Goal: Information Seeking & Learning: Learn about a topic

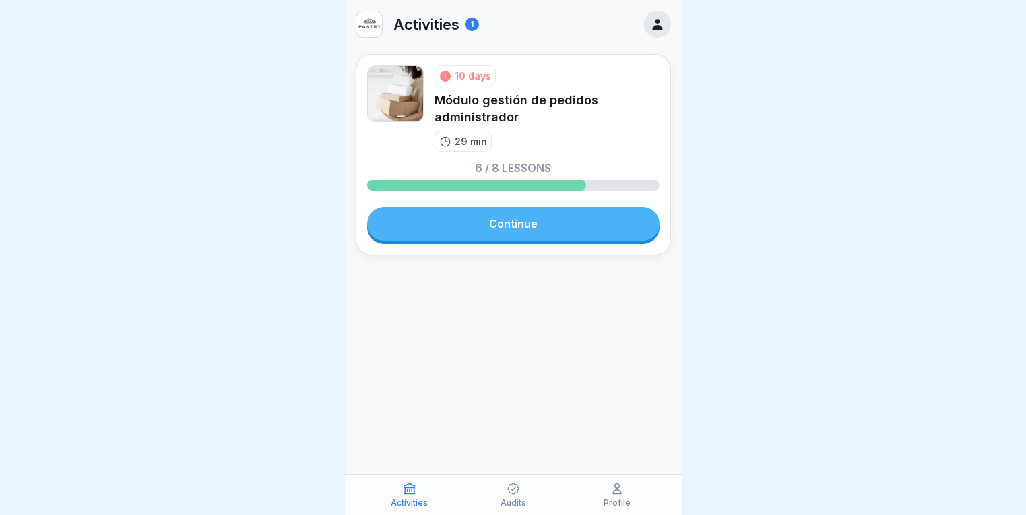
click at [485, 228] on link "Continue" at bounding box center [513, 224] width 292 height 34
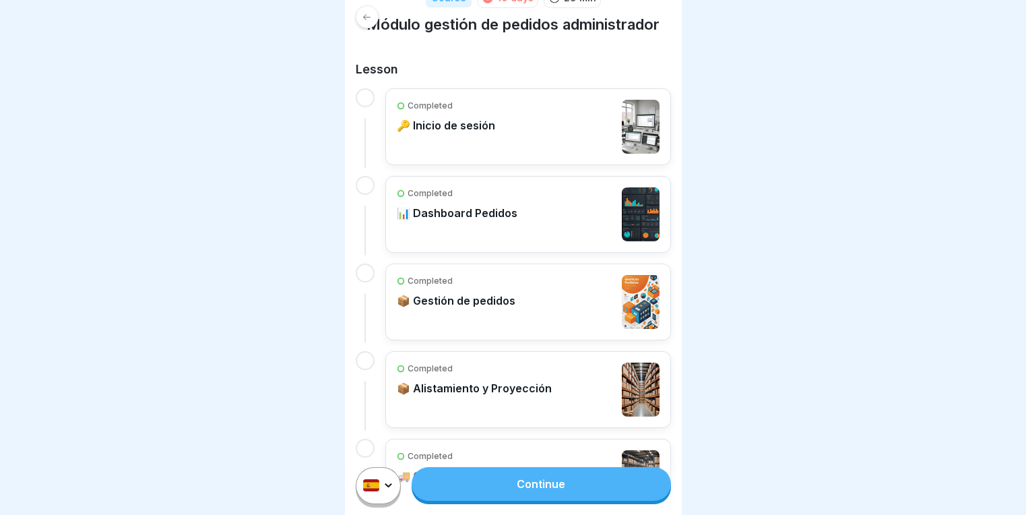
scroll to position [202, 0]
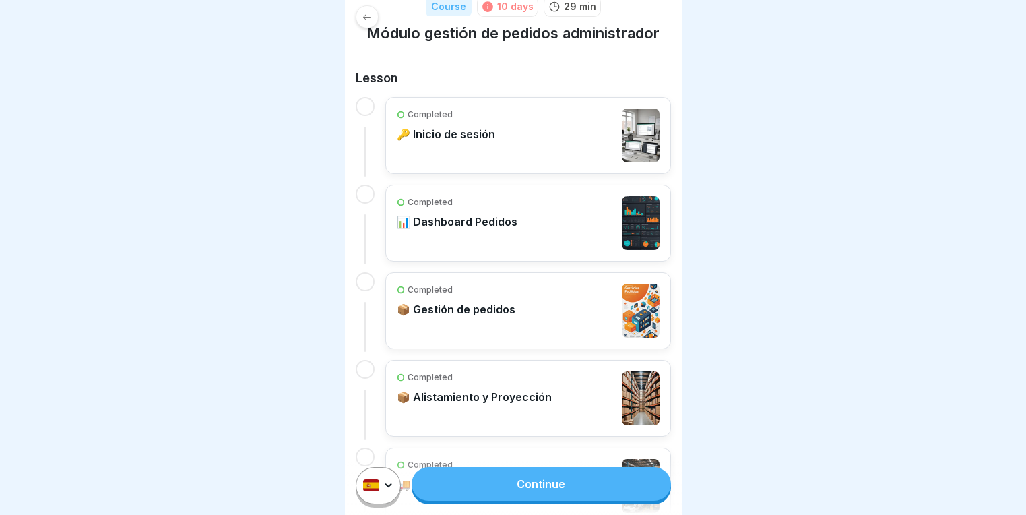
click at [478, 141] on div "Completed 🔑 Inicio de sesión" at bounding box center [446, 135] width 98 height 54
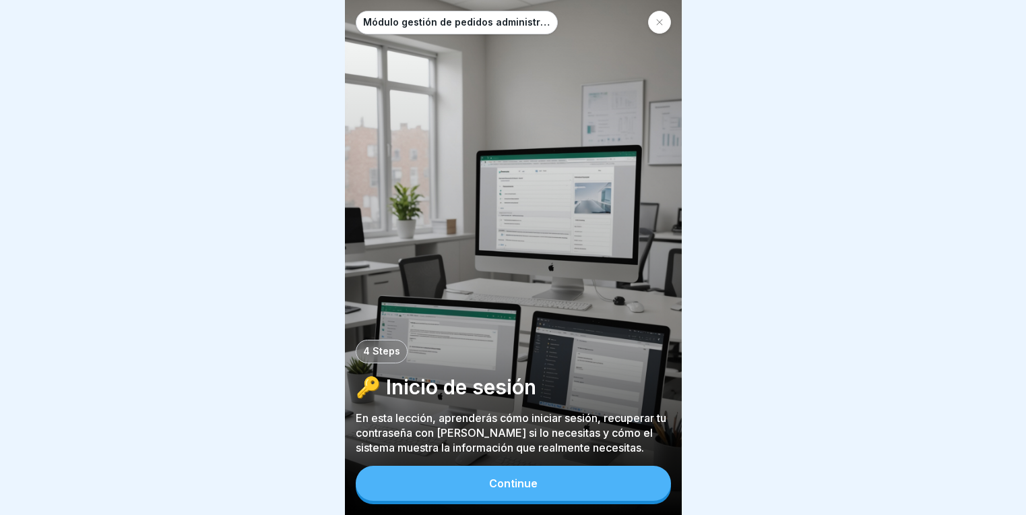
scroll to position [10, 0]
click at [504, 484] on div "Continue" at bounding box center [513, 483] width 48 height 12
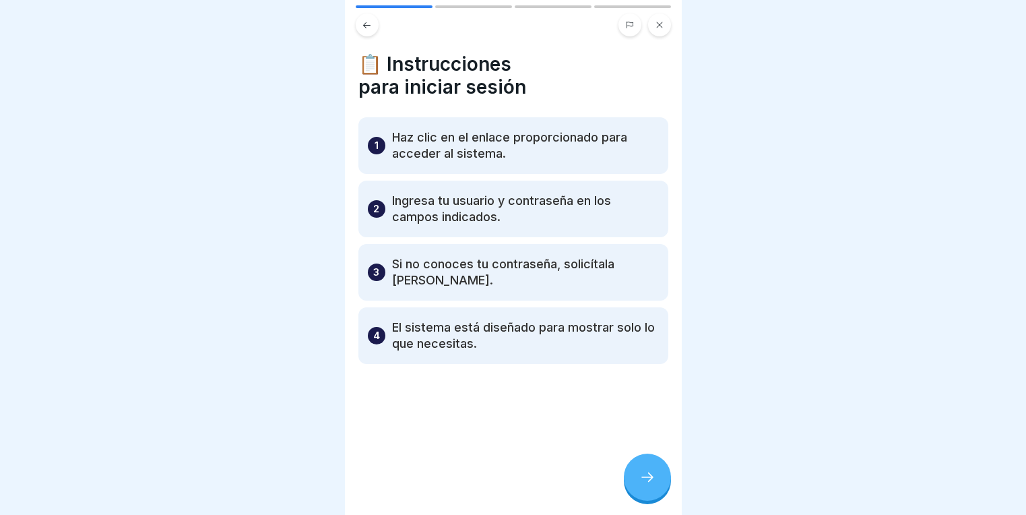
click at [653, 471] on icon at bounding box center [647, 477] width 16 height 16
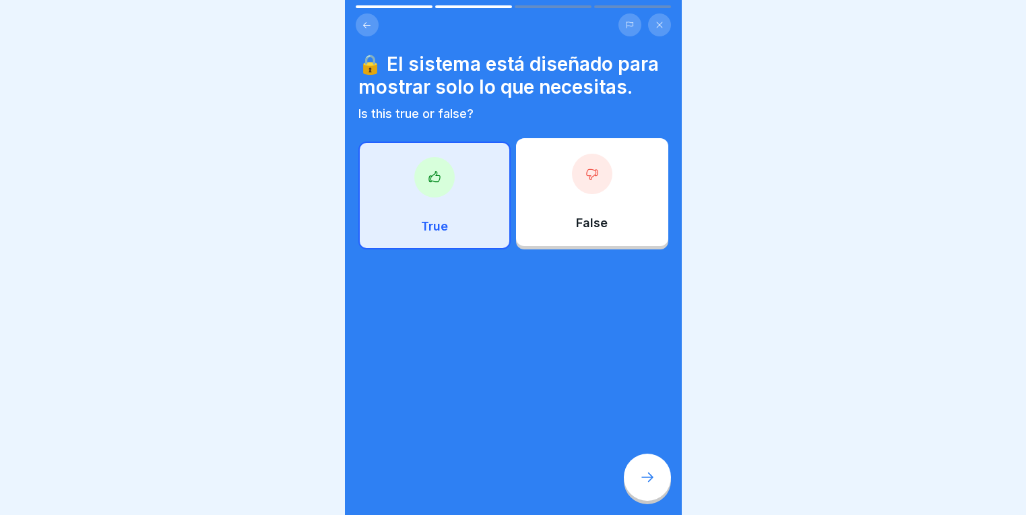
click at [428, 170] on icon at bounding box center [434, 176] width 13 height 13
click at [648, 488] on div at bounding box center [647, 476] width 47 height 47
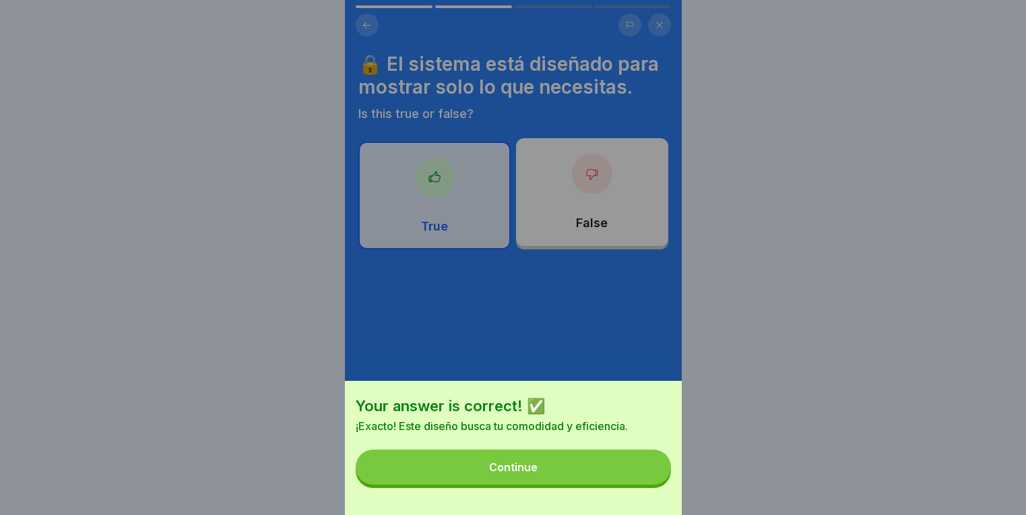
click at [469, 472] on button "Continue" at bounding box center [513, 466] width 315 height 35
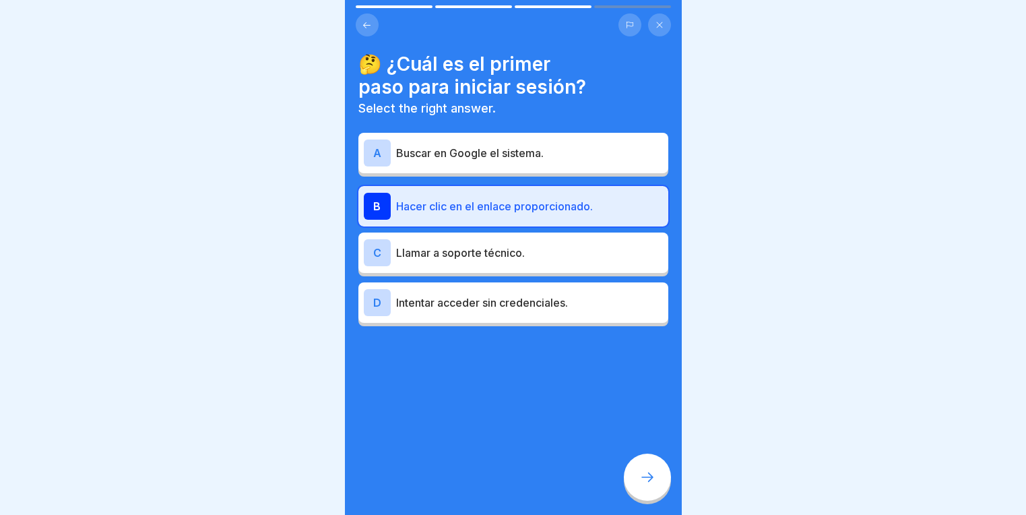
click at [661, 479] on div at bounding box center [647, 476] width 47 height 47
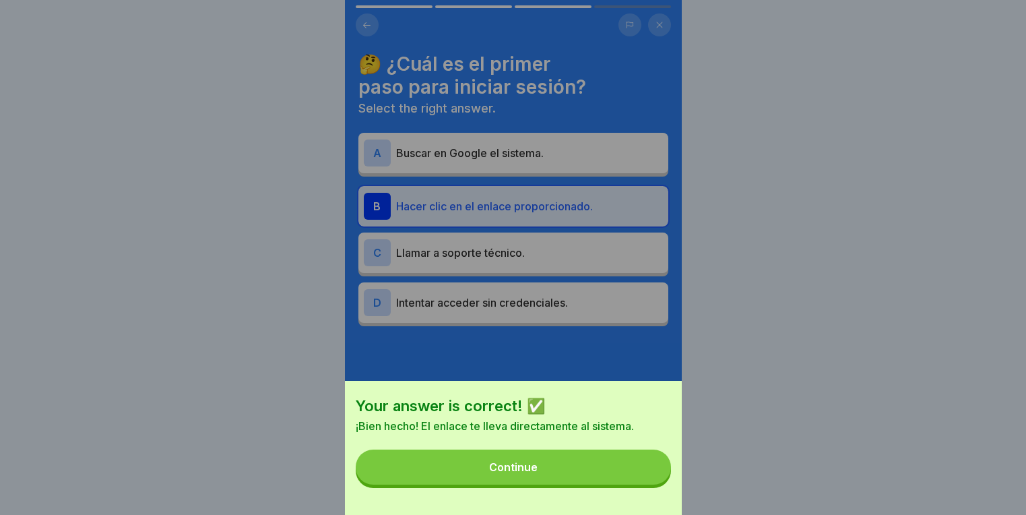
click at [546, 496] on div "Your answer is correct! ✅ ¡Bien hecho! El enlace te lleva directamente al siste…" at bounding box center [513, 448] width 337 height 134
click at [549, 478] on button "Continue" at bounding box center [513, 466] width 315 height 35
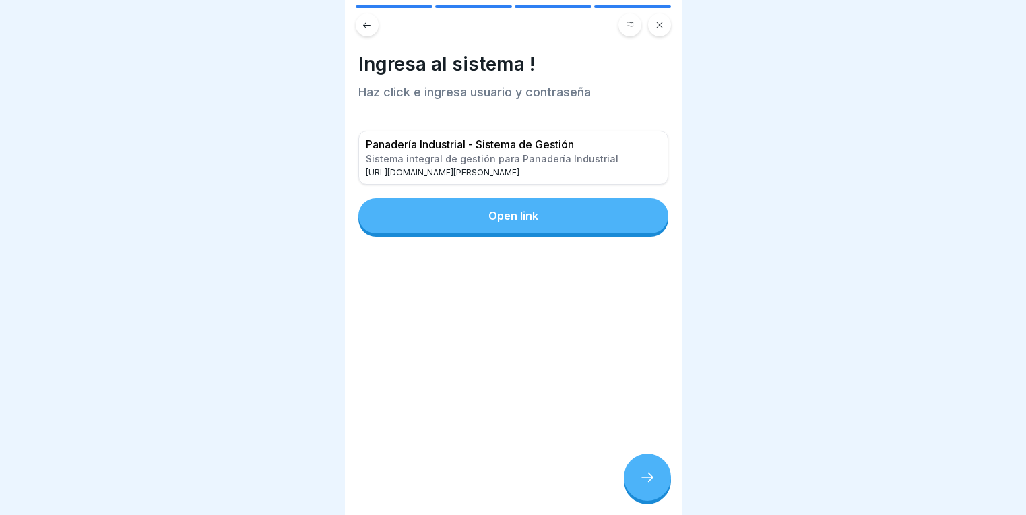
click at [663, 21] on icon at bounding box center [659, 25] width 8 height 8
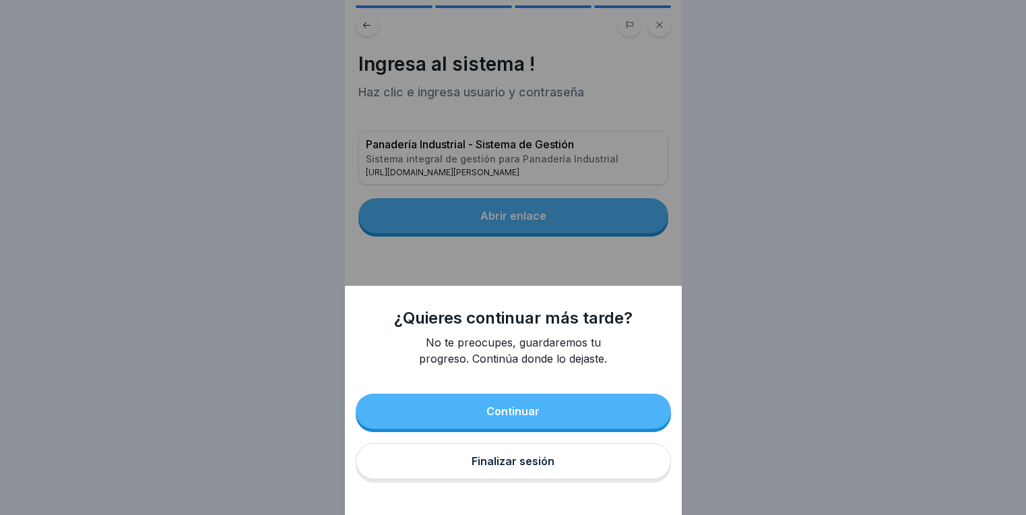
click at [509, 428] on button "Continuar" at bounding box center [513, 410] width 315 height 35
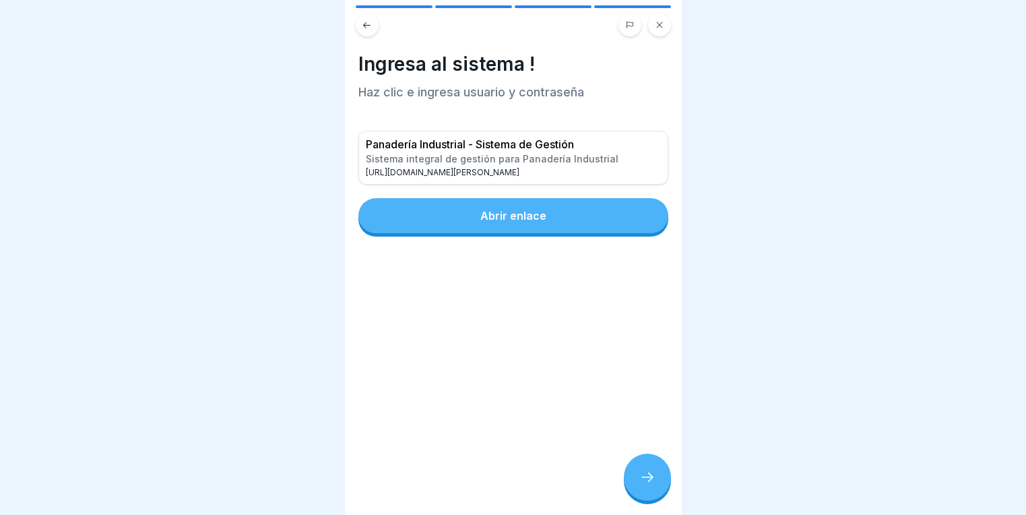
click at [362, 21] on button at bounding box center [367, 24] width 23 height 23
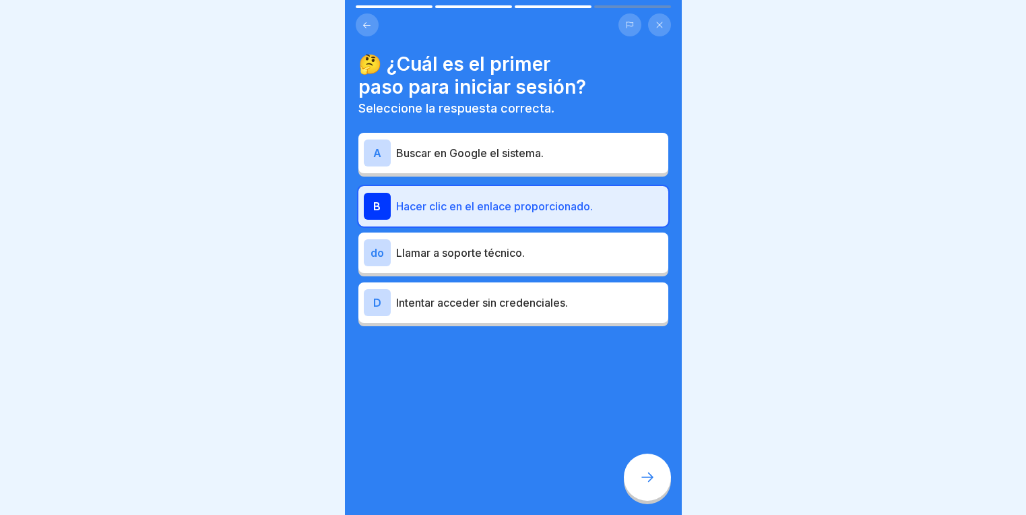
click at [362, 21] on button at bounding box center [367, 24] width 23 height 23
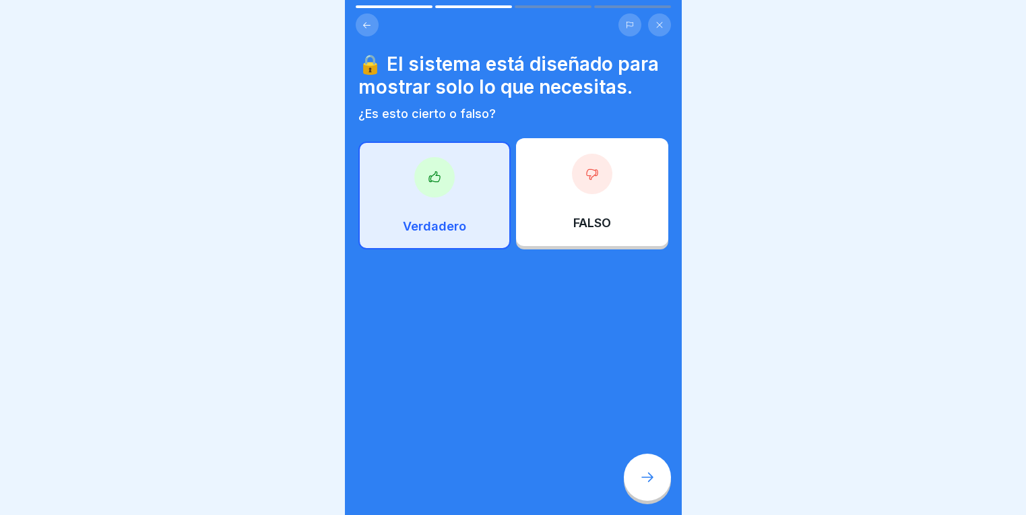
click at [362, 21] on button at bounding box center [367, 24] width 23 height 23
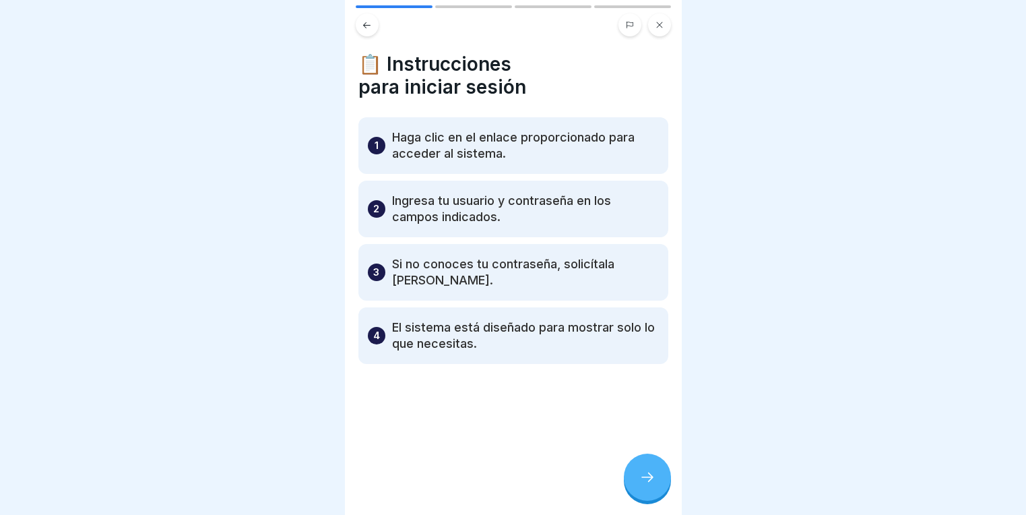
click at [362, 21] on button at bounding box center [367, 24] width 23 height 23
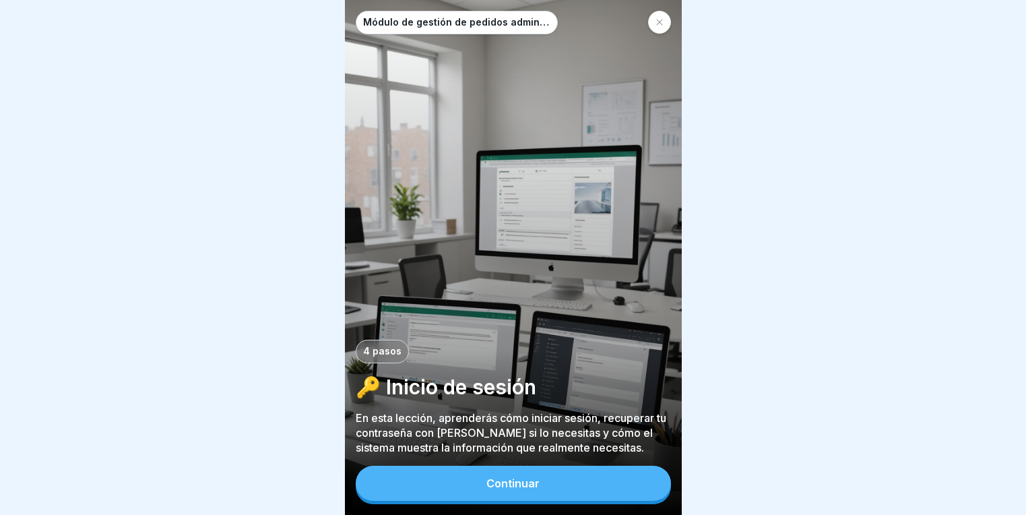
scroll to position [0, 0]
click at [317, 315] on div at bounding box center [513, 257] width 1026 height 515
click at [664, 26] on div at bounding box center [659, 22] width 23 height 23
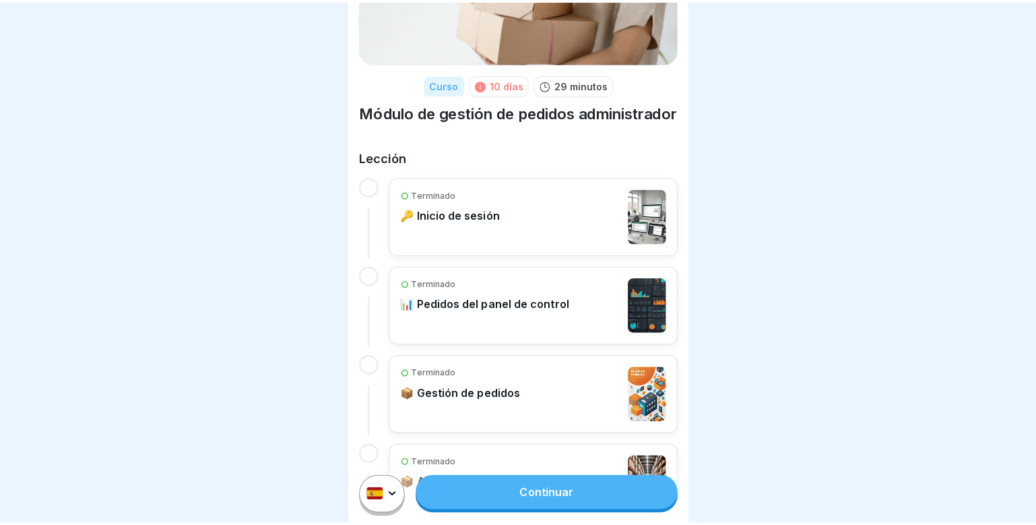
scroll to position [135, 0]
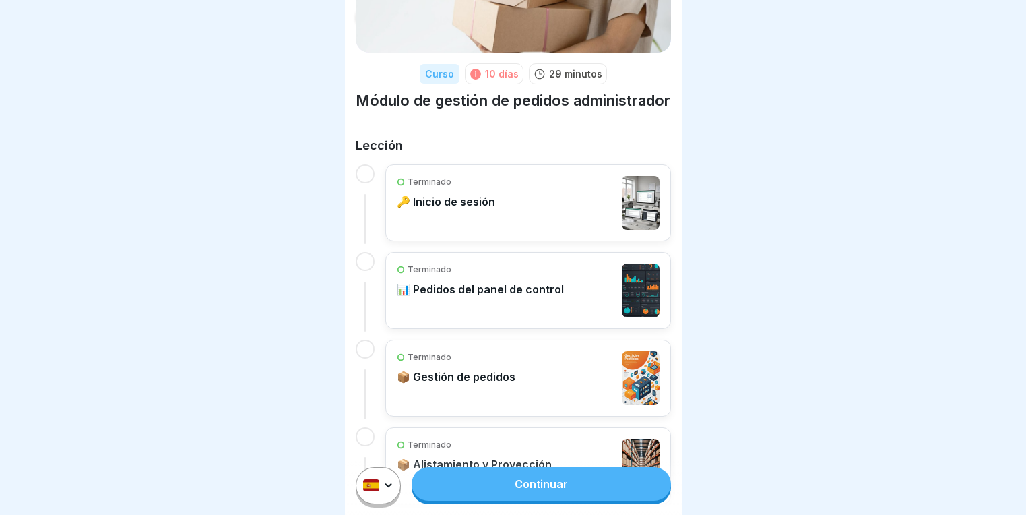
click at [507, 296] on font "📊 Pedidos del panel de control" at bounding box center [480, 288] width 167 height 13
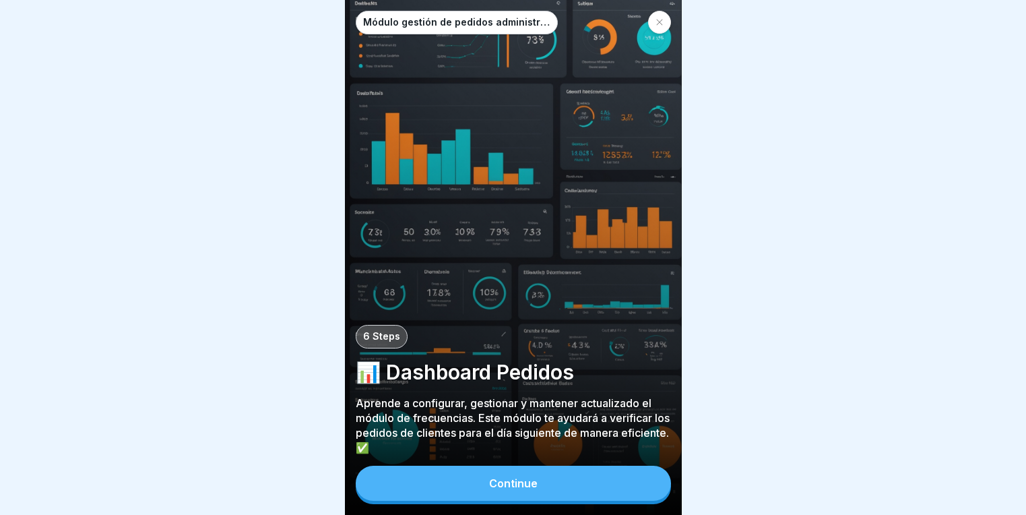
scroll to position [10, 0]
click at [497, 481] on div "Continue" at bounding box center [513, 483] width 48 height 12
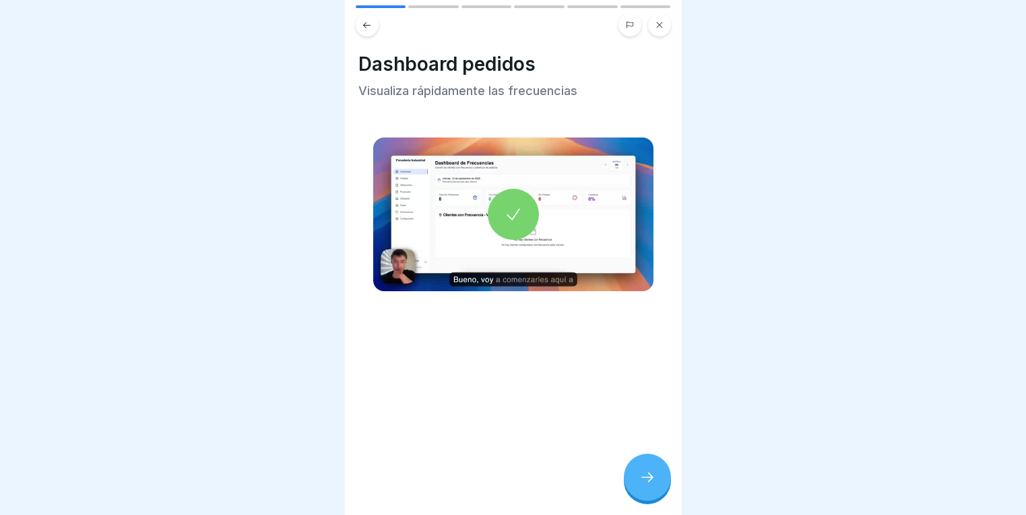
click at [522, 191] on div at bounding box center [513, 214] width 51 height 51
click at [519, 214] on div at bounding box center [513, 214] width 51 height 51
click at [661, 473] on div at bounding box center [647, 476] width 47 height 47
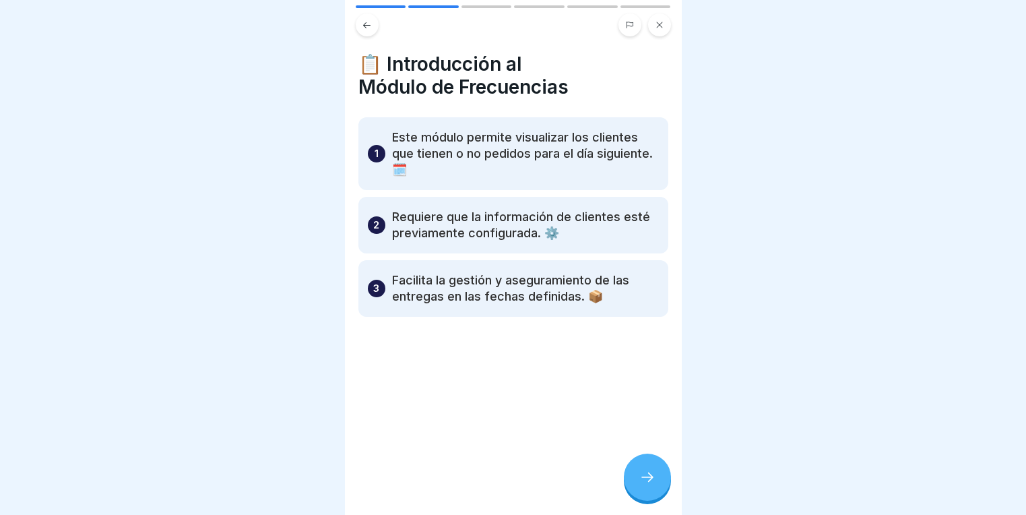
click at [660, 477] on div at bounding box center [647, 476] width 47 height 47
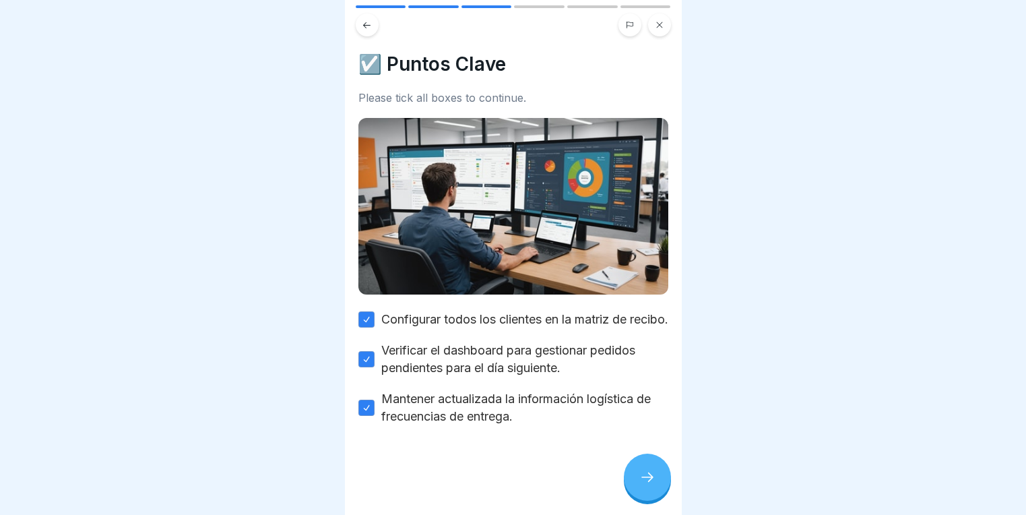
click at [405, 92] on div "Please tick all boxes to continue." at bounding box center [513, 98] width 310 height 13
click at [374, 53] on h4 "☑️ Puntos Clave" at bounding box center [513, 64] width 310 height 23
click at [556, 178] on img at bounding box center [513, 206] width 310 height 176
click at [365, 311] on button "Configurar todos los clientes en la matriz de recibo." at bounding box center [366, 319] width 16 height 16
click at [368, 358] on button "Verificar el dashboard para gestionar pedidos pendientes para el día siguiente." at bounding box center [366, 359] width 16 height 16
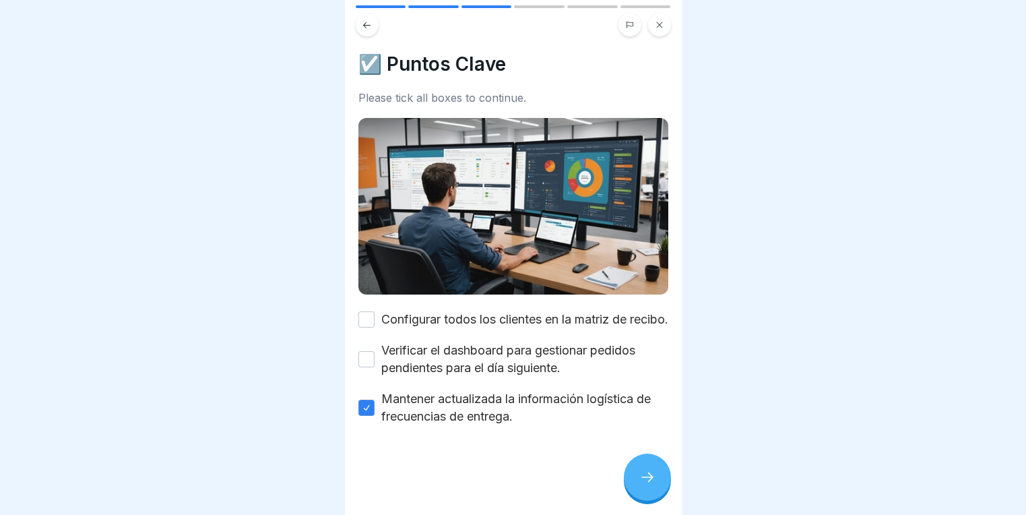
click at [367, 405] on button "Mantener actualizada la información logística de frecuencias de entrega." at bounding box center [366, 407] width 16 height 16
click at [369, 315] on button "Configurar todos los clientes en la matriz de recibo." at bounding box center [366, 319] width 16 height 16
click at [368, 358] on button "Verificar el dashboard para gestionar pedidos pendientes para el día siguiente." at bounding box center [366, 359] width 16 height 16
click at [370, 404] on button "Mantener actualizada la información logística de frecuencias de entrega." at bounding box center [366, 407] width 16 height 16
click at [658, 469] on div at bounding box center [647, 476] width 47 height 47
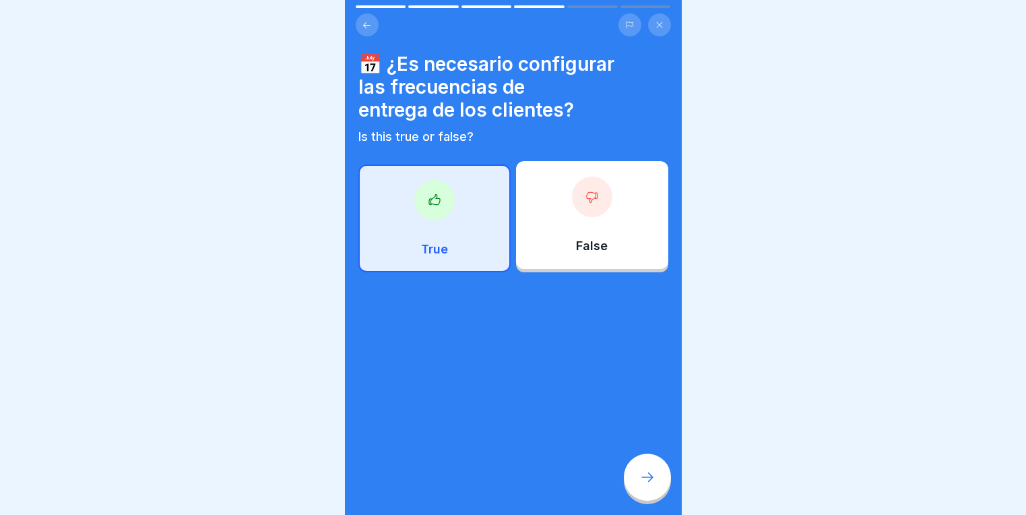
click at [463, 175] on div "True" at bounding box center [434, 218] width 152 height 108
click at [431, 193] on icon at bounding box center [434, 199] width 13 height 13
click at [654, 469] on div at bounding box center [647, 476] width 47 height 47
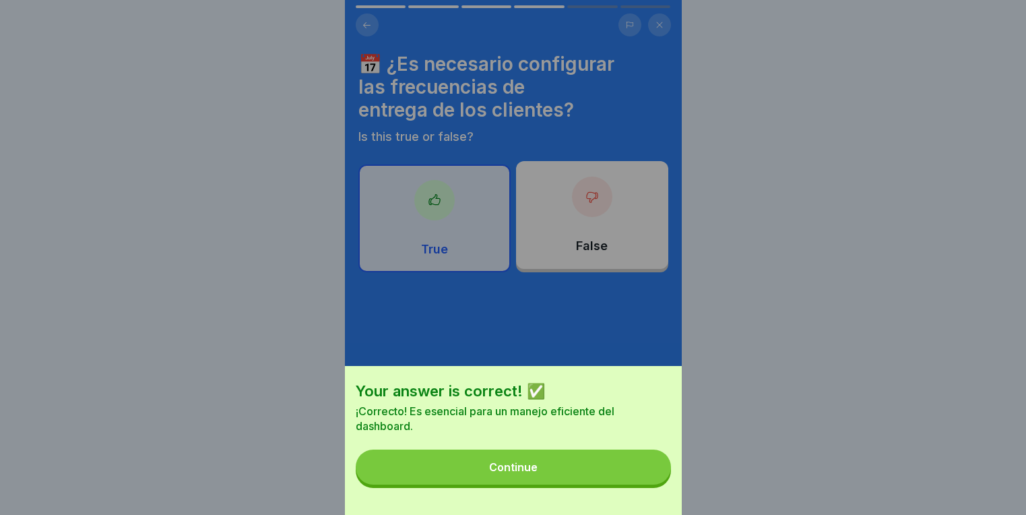
click at [488, 475] on button "Continue" at bounding box center [513, 466] width 315 height 35
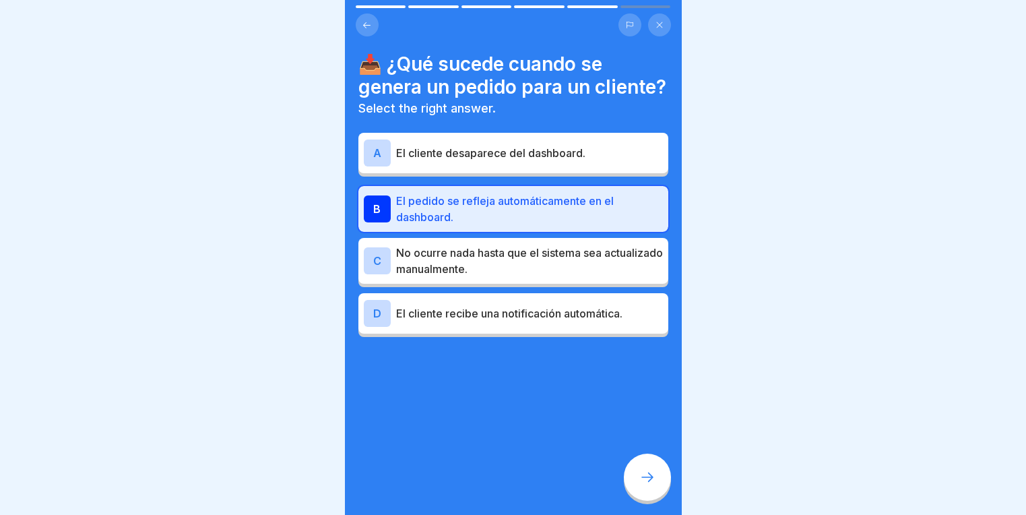
click at [486, 277] on p "No ocurre nada hasta que el sistema sea actualizado manualmente." at bounding box center [529, 260] width 267 height 32
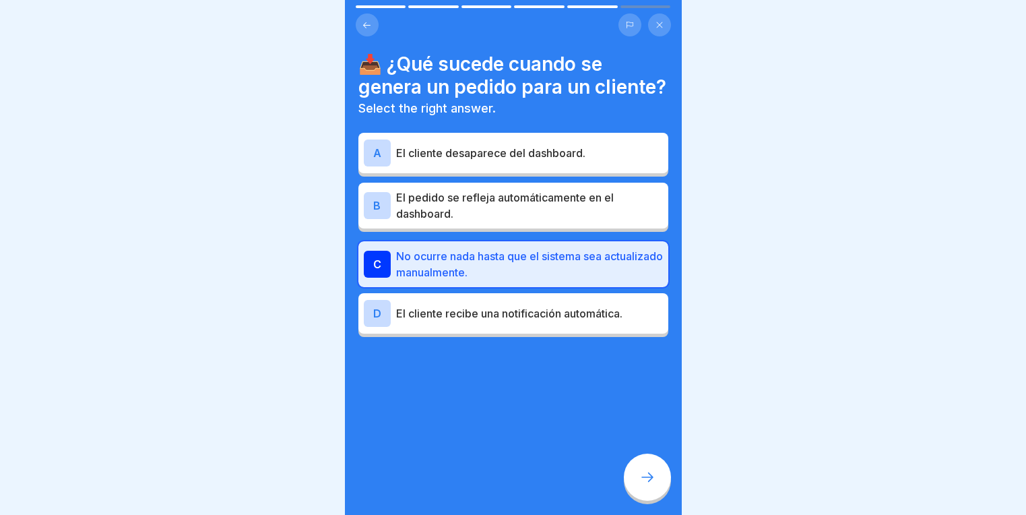
click at [535, 220] on p "El pedido se refleja automáticamente en el dashboard." at bounding box center [529, 205] width 267 height 32
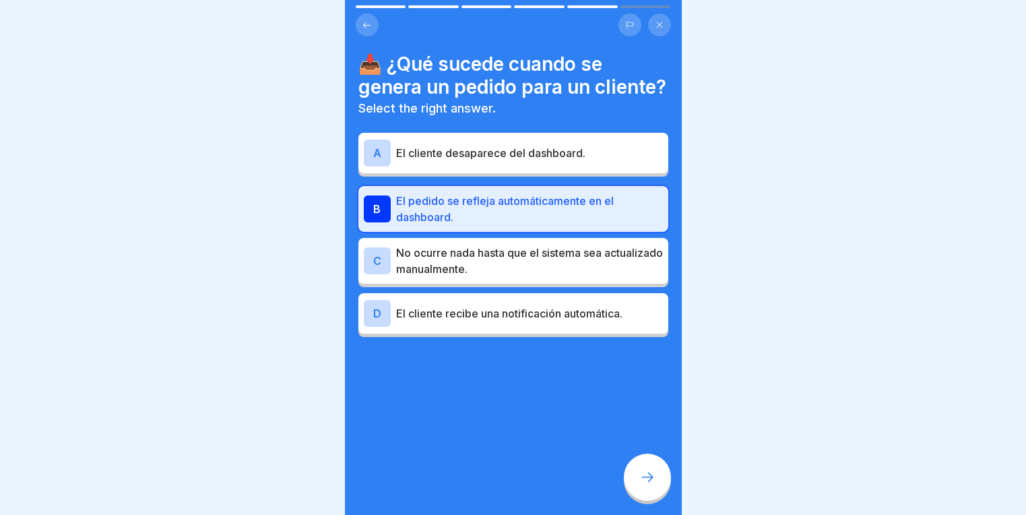
click at [508, 327] on div "D El cliente recibe una notificación automática." at bounding box center [513, 313] width 299 height 27
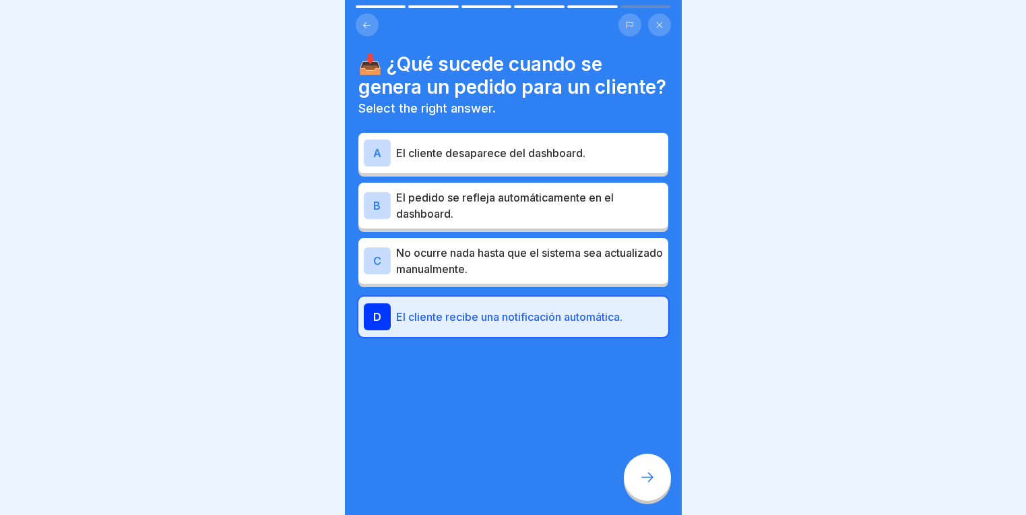
click at [545, 209] on p "El pedido se refleja automáticamente en el dashboard." at bounding box center [529, 205] width 267 height 32
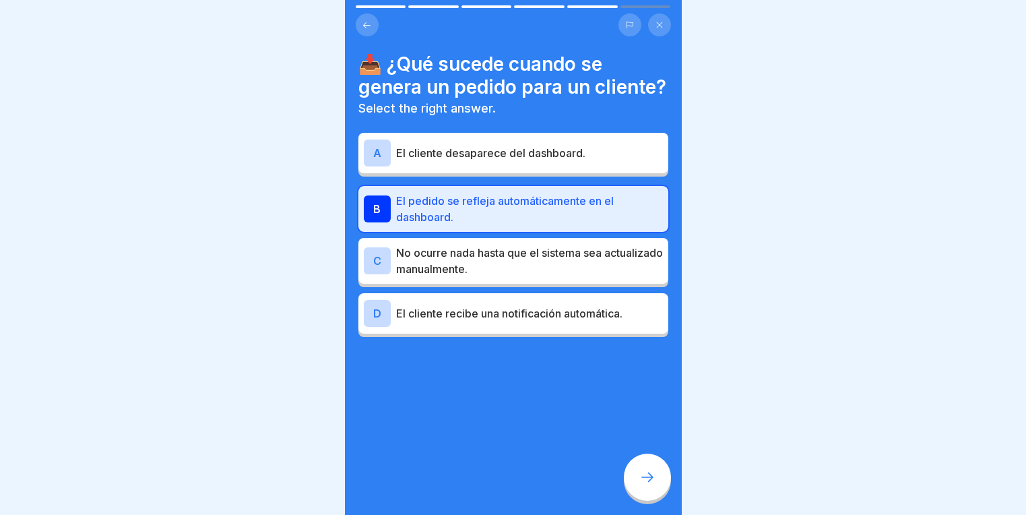
click at [630, 476] on div at bounding box center [647, 476] width 47 height 47
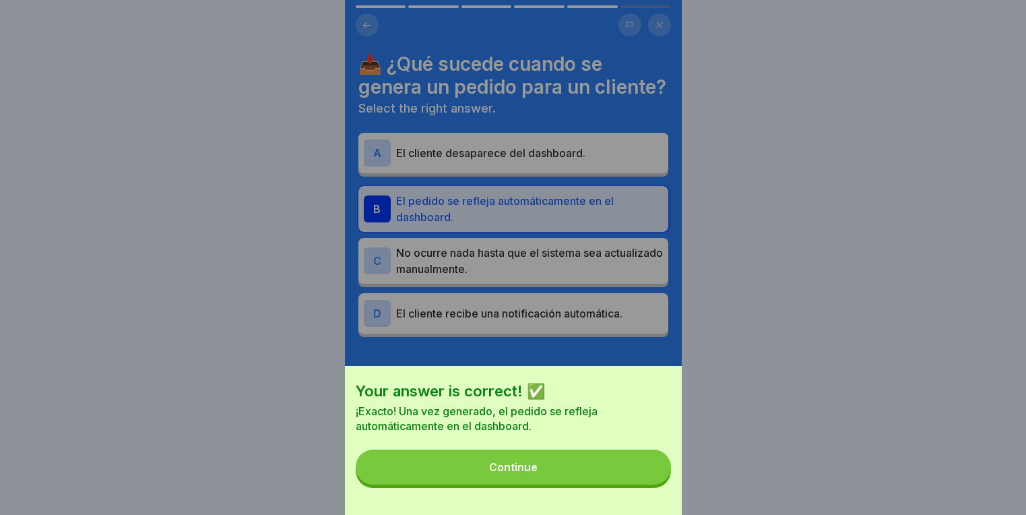
click at [596, 471] on button "Continue" at bounding box center [513, 466] width 315 height 35
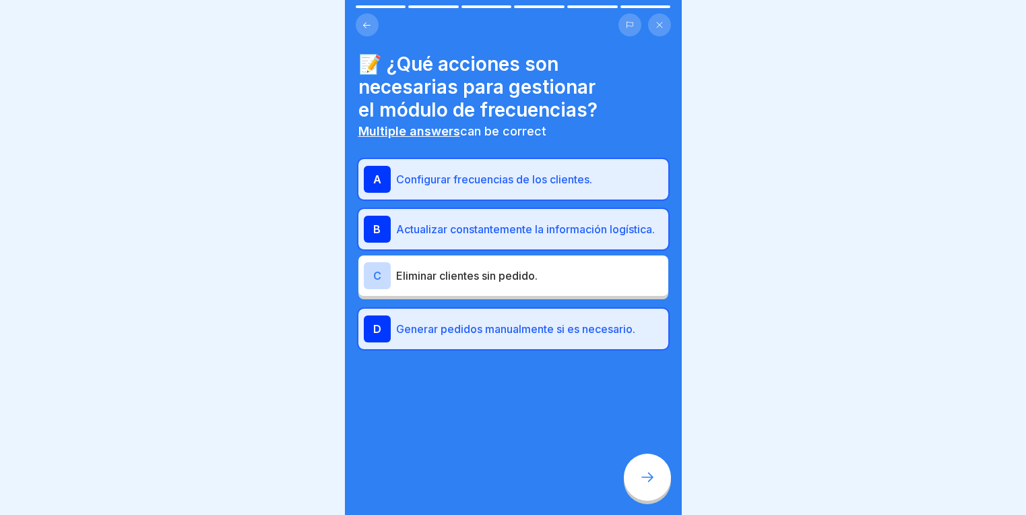
click at [642, 468] on div at bounding box center [647, 476] width 47 height 47
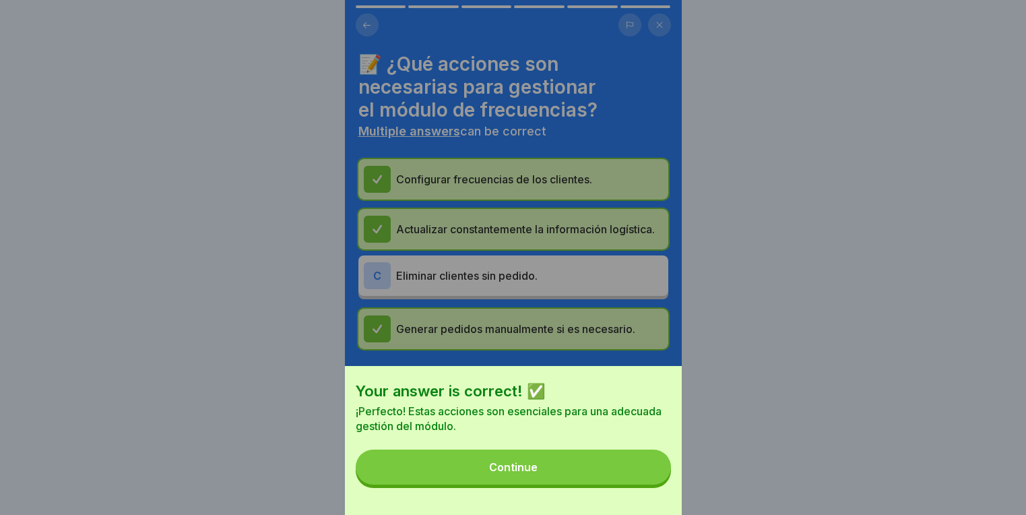
click at [585, 484] on button "Continue" at bounding box center [513, 466] width 315 height 35
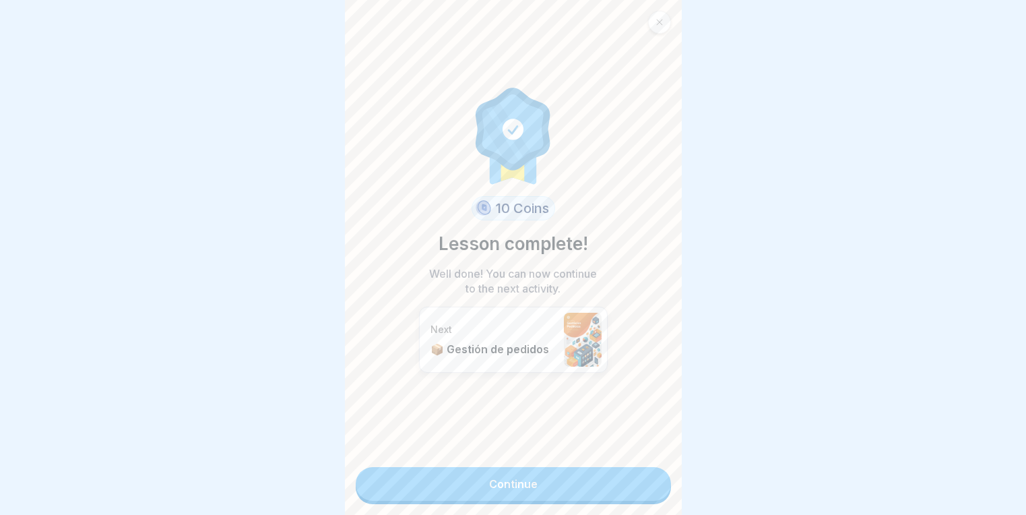
click at [510, 477] on link "Continue" at bounding box center [513, 484] width 315 height 34
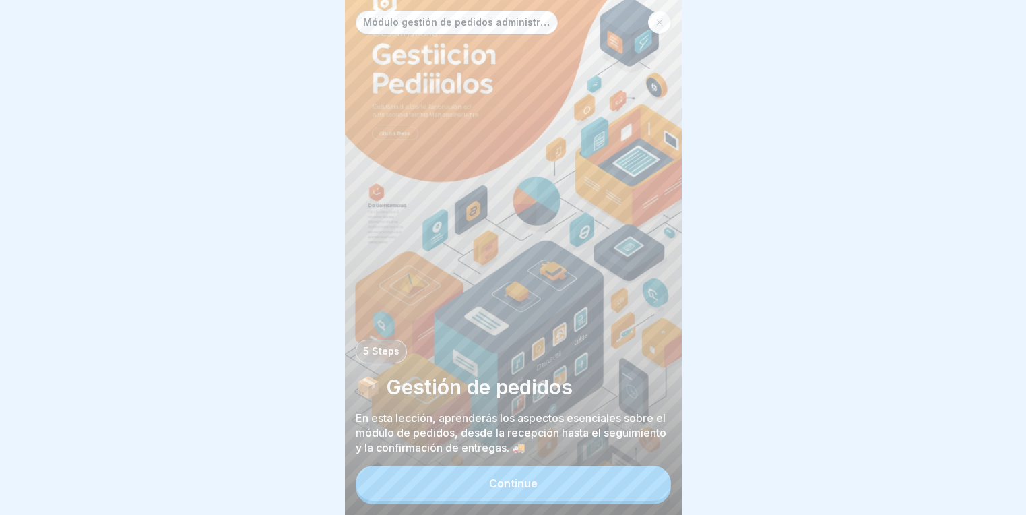
scroll to position [10, 0]
click at [383, 350] on p "5 Steps" at bounding box center [381, 351] width 36 height 11
click at [527, 489] on div "Continue" at bounding box center [513, 483] width 48 height 12
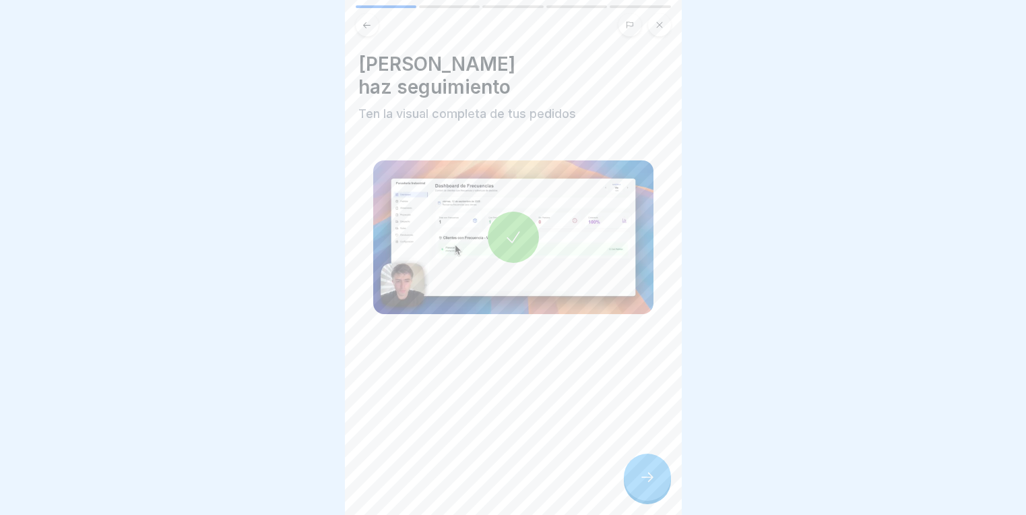
click at [511, 225] on div at bounding box center [513, 236] width 51 height 51
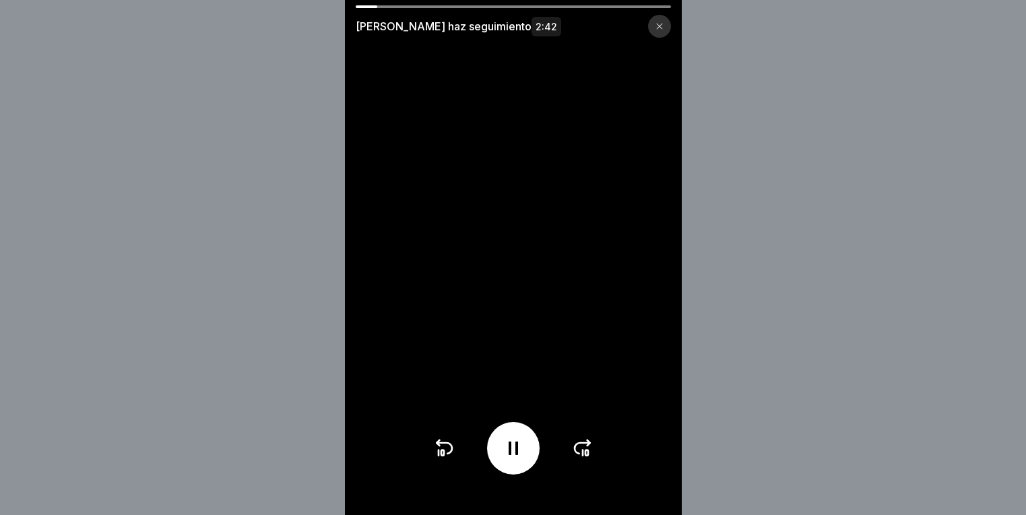
click at [510, 457] on icon at bounding box center [513, 448] width 22 height 22
click at [523, 459] on icon at bounding box center [513, 448] width 22 height 22
click at [445, 469] on div at bounding box center [513, 448] width 160 height 53
click at [444, 455] on icon at bounding box center [442, 452] width 3 height 5
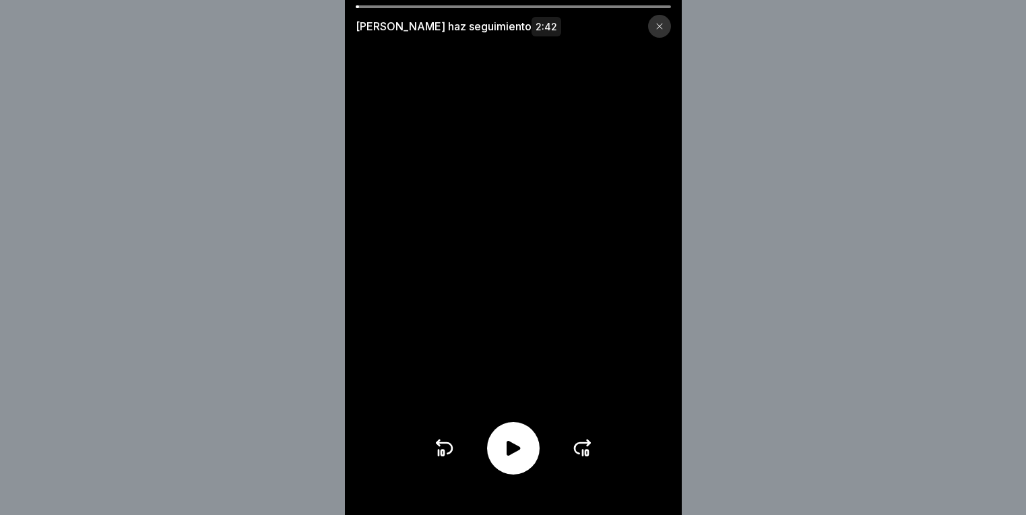
click at [452, 458] on icon at bounding box center [444, 448] width 22 height 22
click at [523, 456] on icon at bounding box center [513, 448] width 22 height 22
click at [506, 461] on div at bounding box center [513, 448] width 53 height 53
click at [516, 455] on icon at bounding box center [512, 447] width 13 height 15
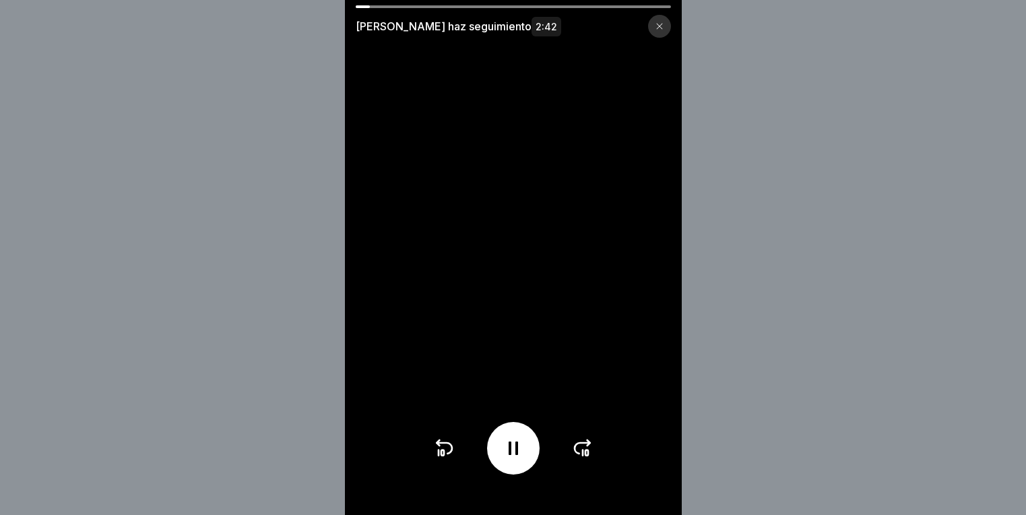
click at [453, 459] on icon at bounding box center [444, 448] width 22 height 22
click at [512, 459] on icon at bounding box center [513, 448] width 22 height 22
click at [517, 455] on icon at bounding box center [512, 447] width 13 height 15
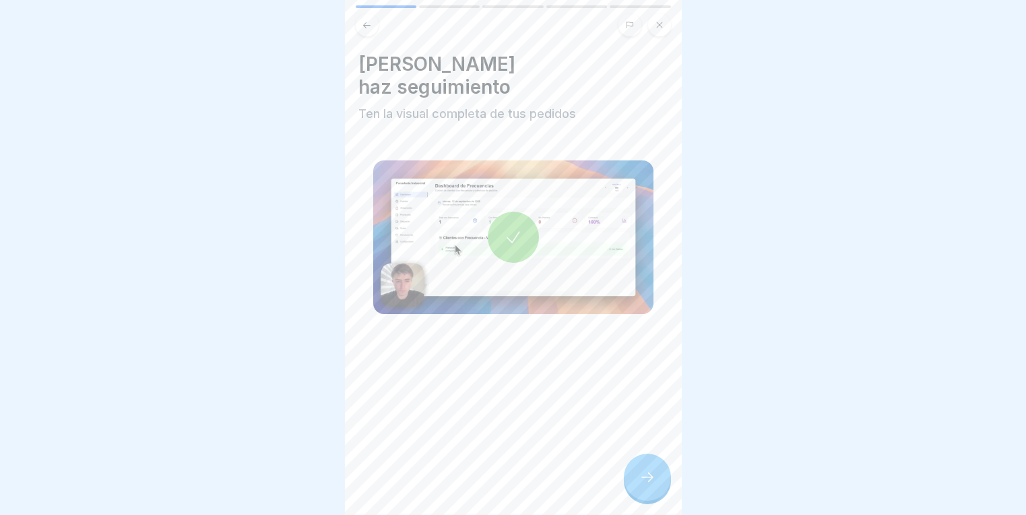
click at [509, 228] on icon at bounding box center [513, 237] width 19 height 19
click at [638, 477] on div at bounding box center [647, 476] width 47 height 47
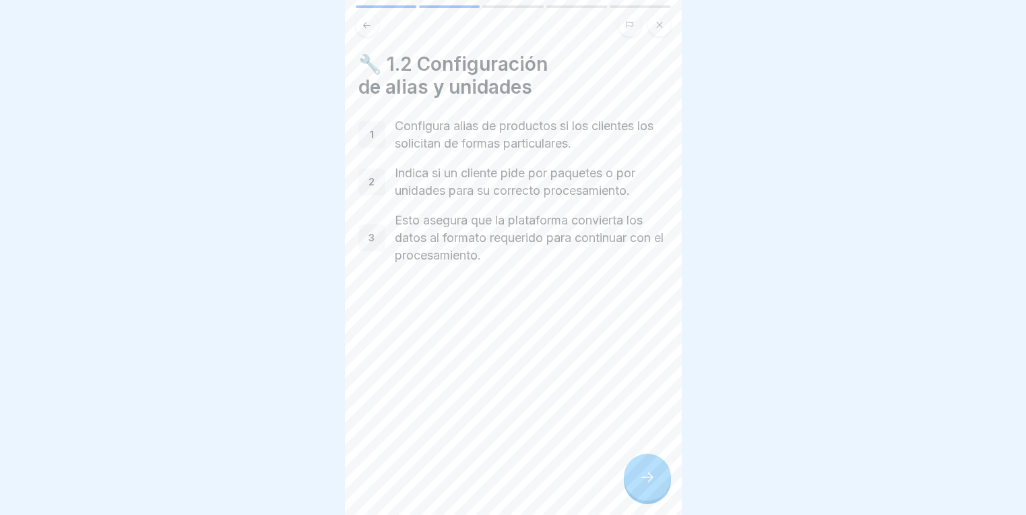
click at [376, 142] on div "1" at bounding box center [371, 134] width 27 height 27
click at [382, 191] on div "2" at bounding box center [371, 181] width 27 height 27
click at [648, 485] on icon at bounding box center [647, 477] width 16 height 16
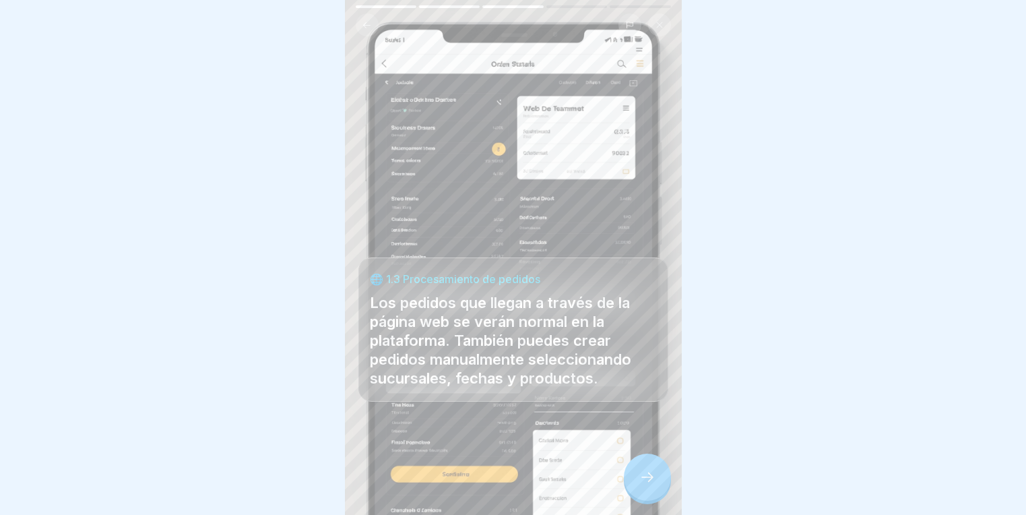
click at [653, 478] on div at bounding box center [647, 476] width 47 height 47
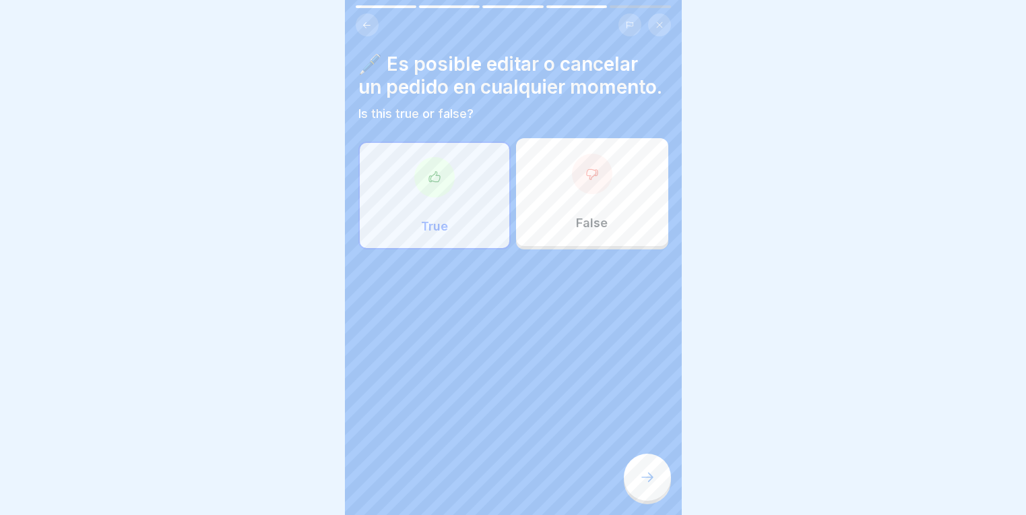
click at [467, 195] on div "True" at bounding box center [434, 195] width 152 height 108
click at [429, 184] on icon at bounding box center [434, 176] width 13 height 13
click at [650, 485] on icon at bounding box center [647, 477] width 16 height 16
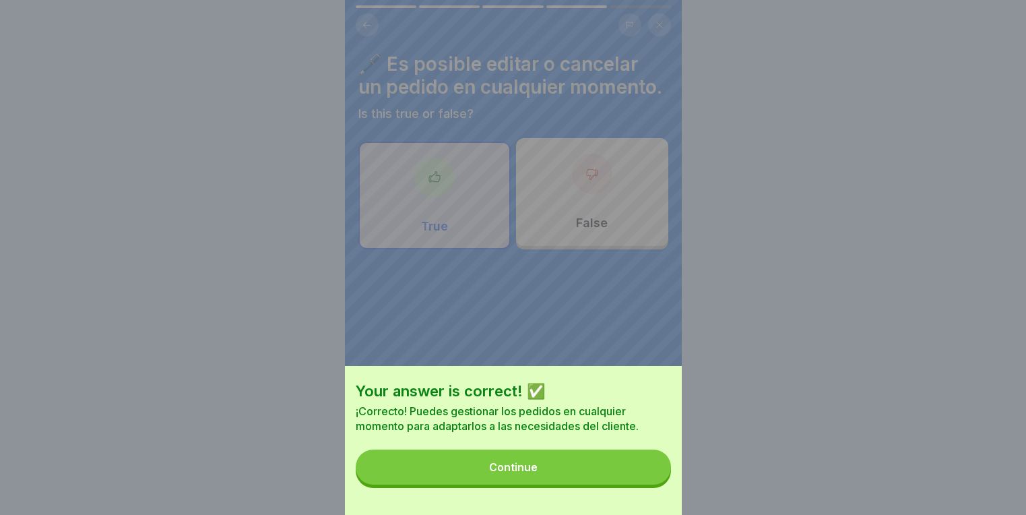
click at [476, 461] on button "Continue" at bounding box center [513, 466] width 315 height 35
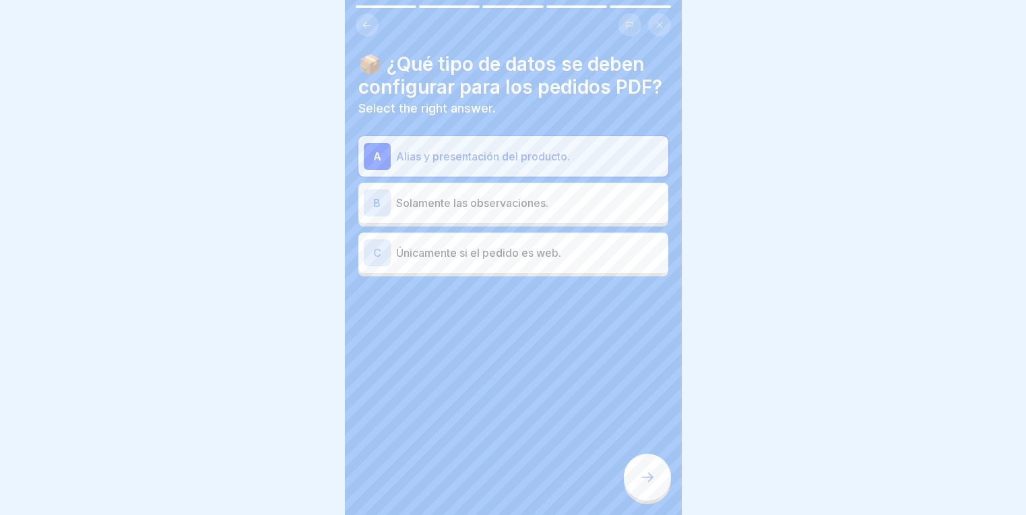
click at [482, 164] on p "Alias y presentación del producto." at bounding box center [529, 156] width 267 height 16
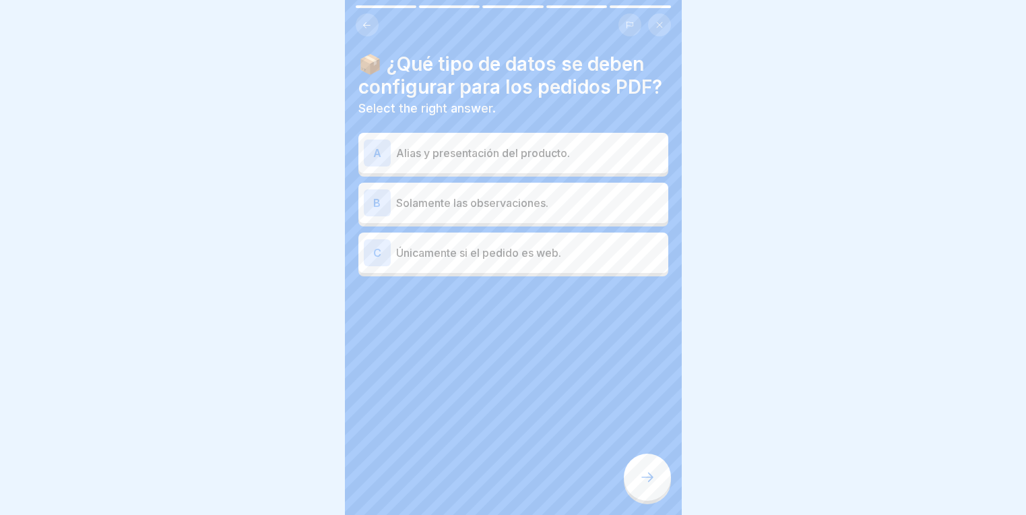
click at [649, 482] on icon at bounding box center [647, 476] width 12 height 9
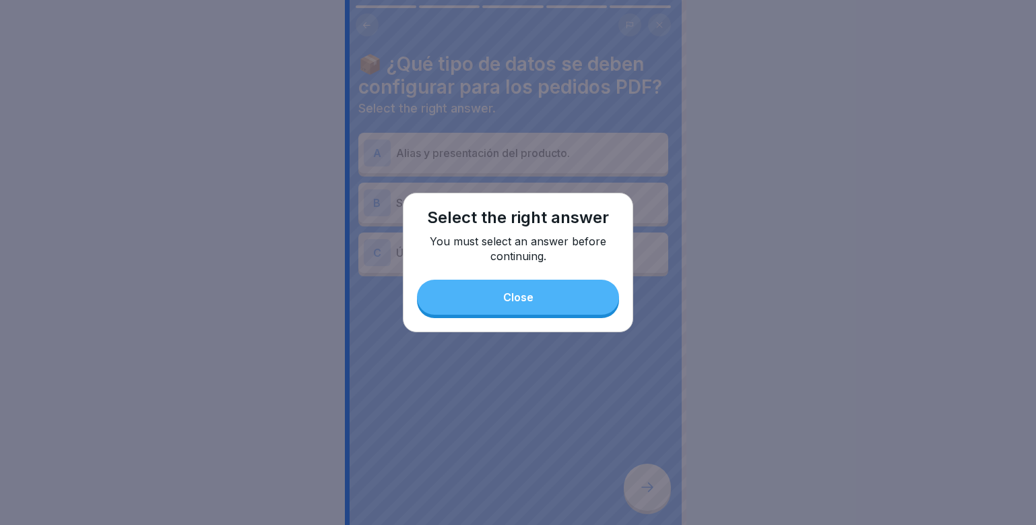
click at [539, 298] on button "Close" at bounding box center [518, 297] width 202 height 35
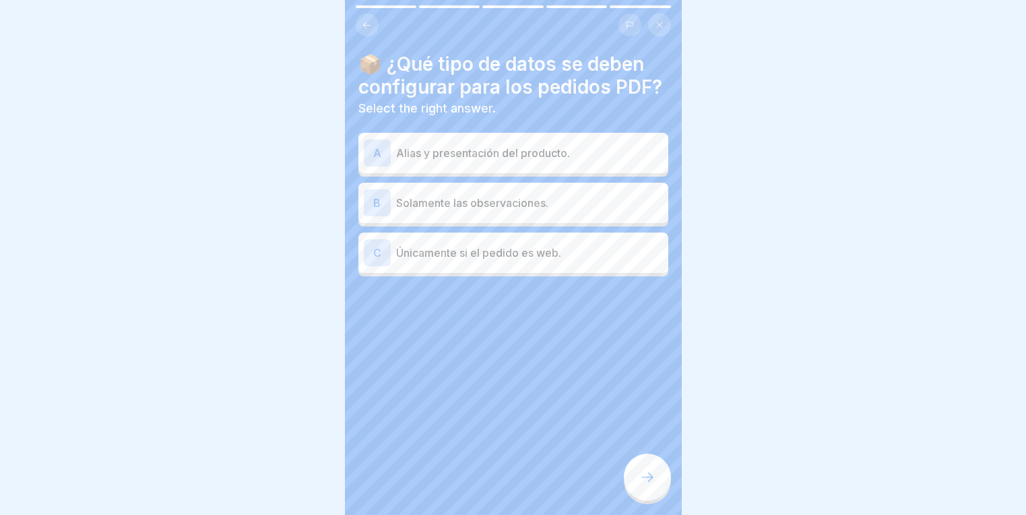
click at [488, 157] on div "A Alias y presentación del producto." at bounding box center [513, 153] width 310 height 40
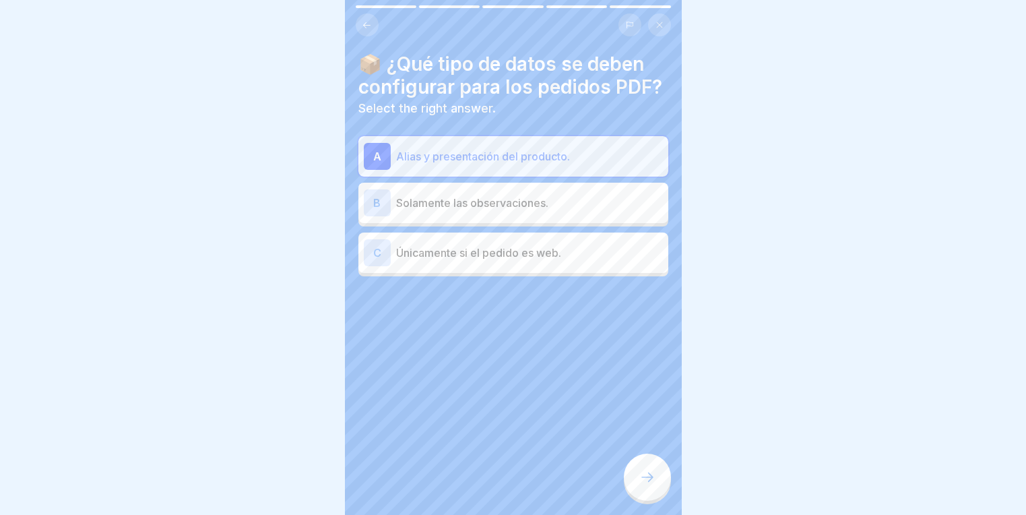
click at [650, 485] on icon at bounding box center [647, 477] width 16 height 16
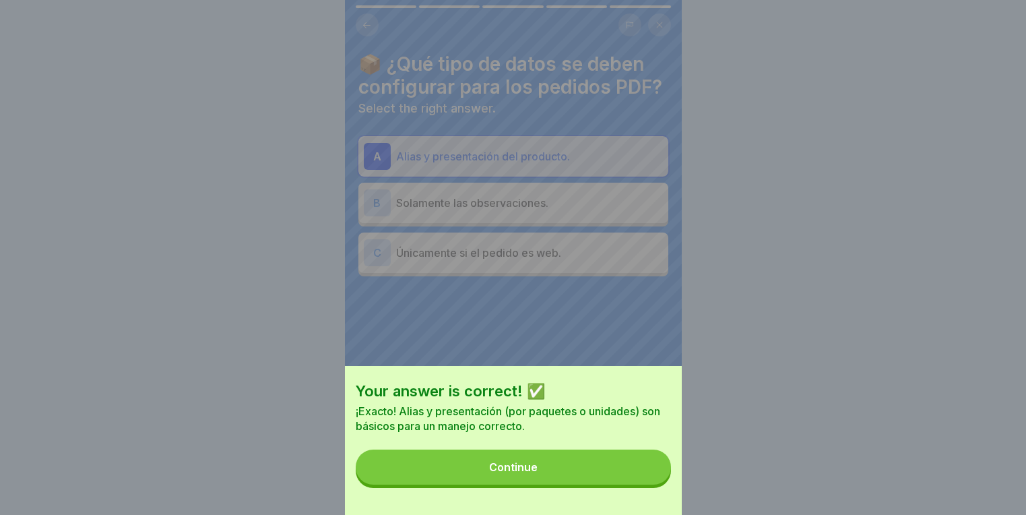
click at [496, 466] on button "Continue" at bounding box center [513, 466] width 315 height 35
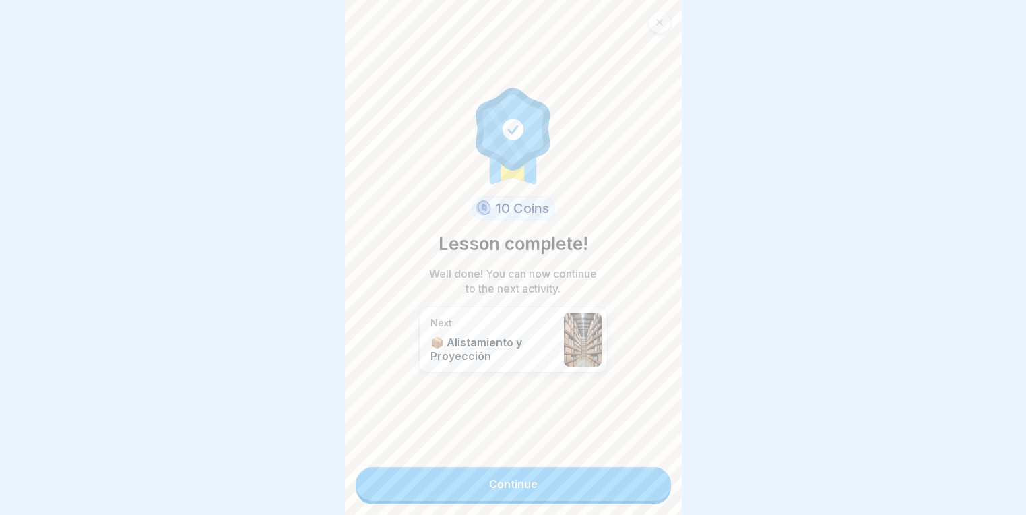
click at [496, 489] on link "Continue" at bounding box center [513, 484] width 315 height 34
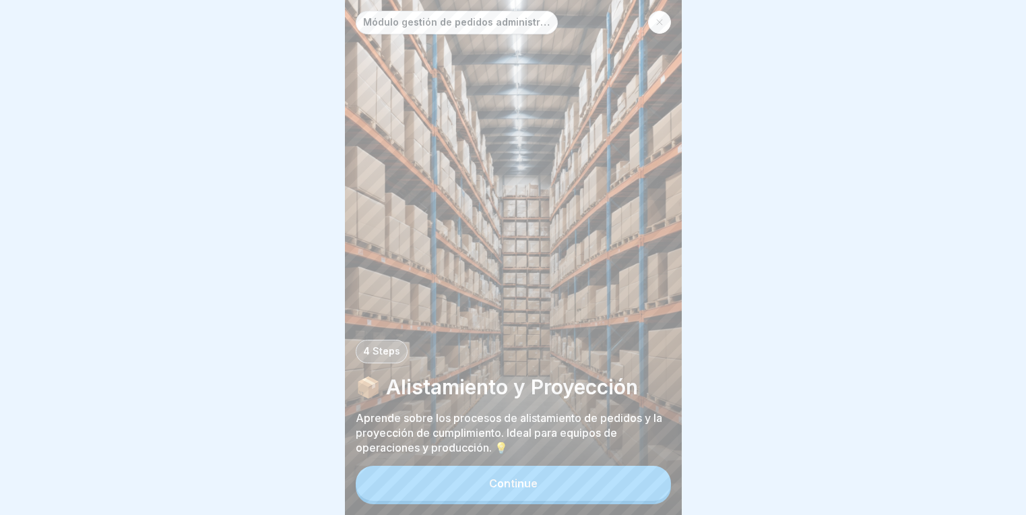
scroll to position [10, 0]
click at [495, 479] on div "Continue" at bounding box center [513, 483] width 48 height 12
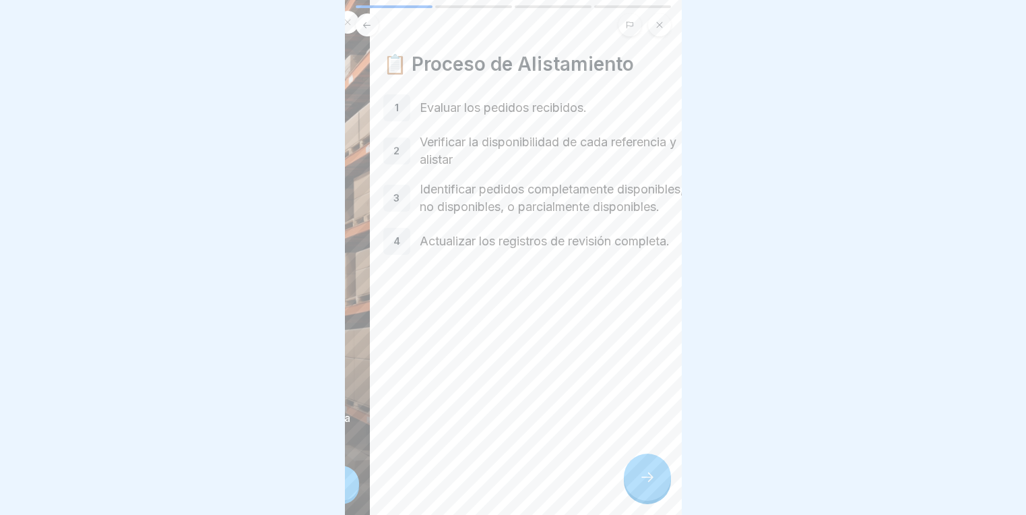
click at [558, 480] on div "📋 Proceso de Alistamiento 1 Evaluar los pedidos recibidos. 2 Verificar la dispo…" at bounding box center [538, 257] width 337 height 515
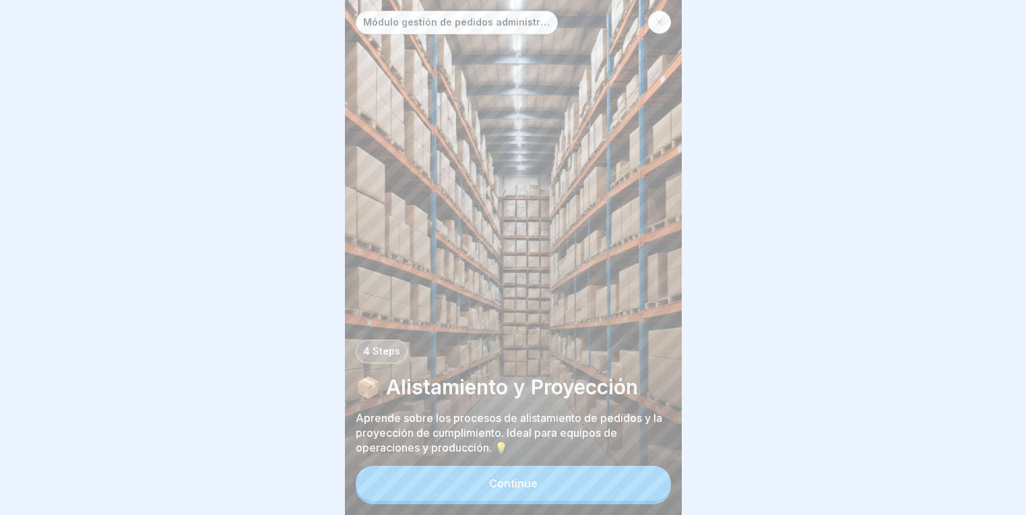
click at [527, 492] on button "Continue" at bounding box center [513, 482] width 315 height 35
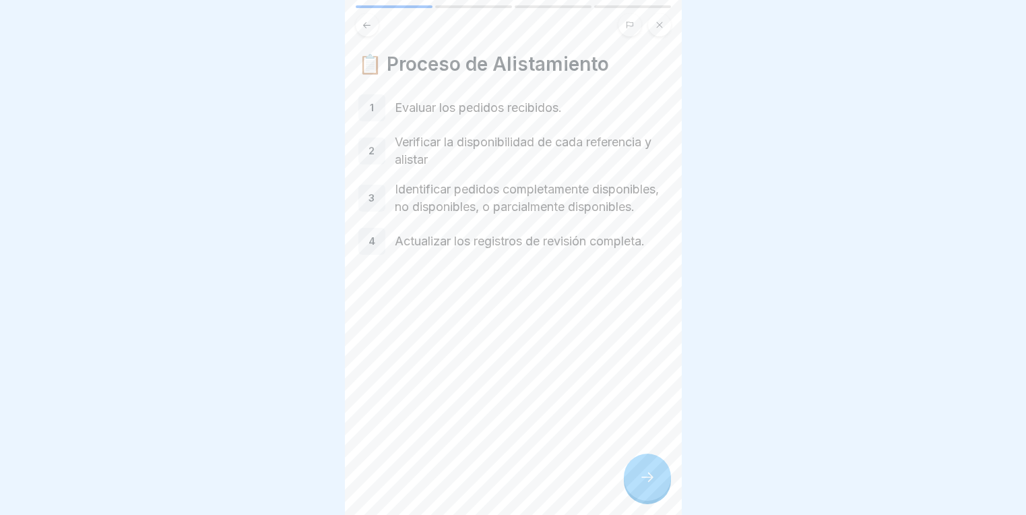
click at [655, 485] on div at bounding box center [647, 476] width 47 height 47
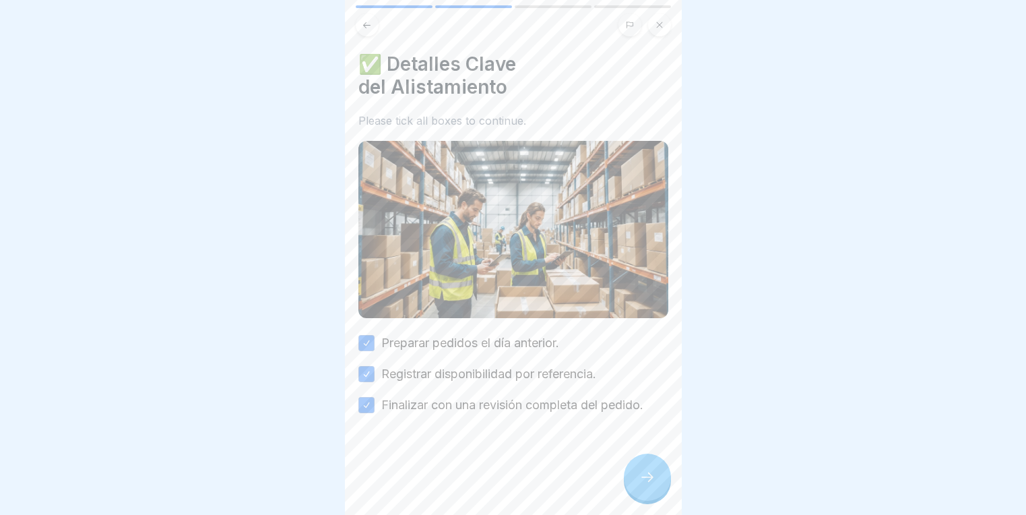
click at [364, 317] on div "✅ Detalles Clave del Alistamiento Please tick all boxes to continue. Preparar p…" at bounding box center [513, 233] width 310 height 361
click at [373, 335] on button "Preparar pedidos el día anterior." at bounding box center [366, 343] width 16 height 16
drag, startPoint x: 364, startPoint y: 330, endPoint x: 638, endPoint y: 312, distance: 274.0
click at [364, 335] on button "Preparar pedidos el día anterior." at bounding box center [366, 343] width 16 height 16
click at [638, 484] on div at bounding box center [647, 476] width 47 height 47
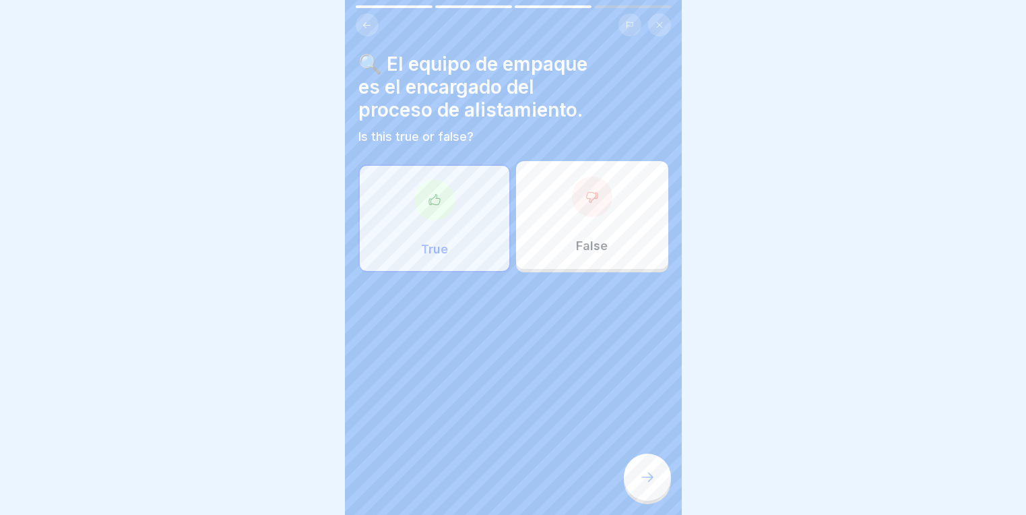
click at [433, 180] on div at bounding box center [434, 200] width 40 height 40
click at [477, 232] on div "True" at bounding box center [434, 218] width 152 height 108
click at [648, 475] on icon at bounding box center [647, 477] width 16 height 16
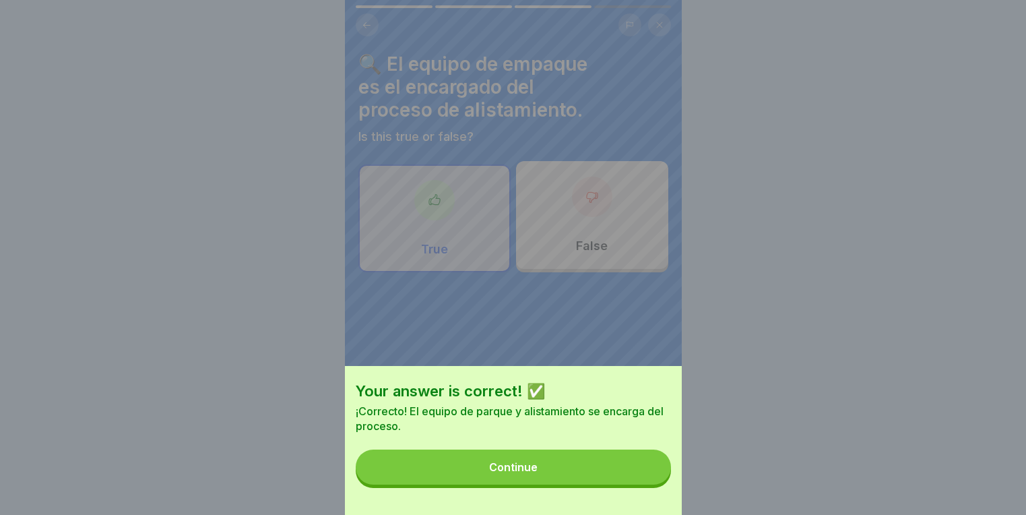
click at [494, 471] on button "Continue" at bounding box center [513, 466] width 315 height 35
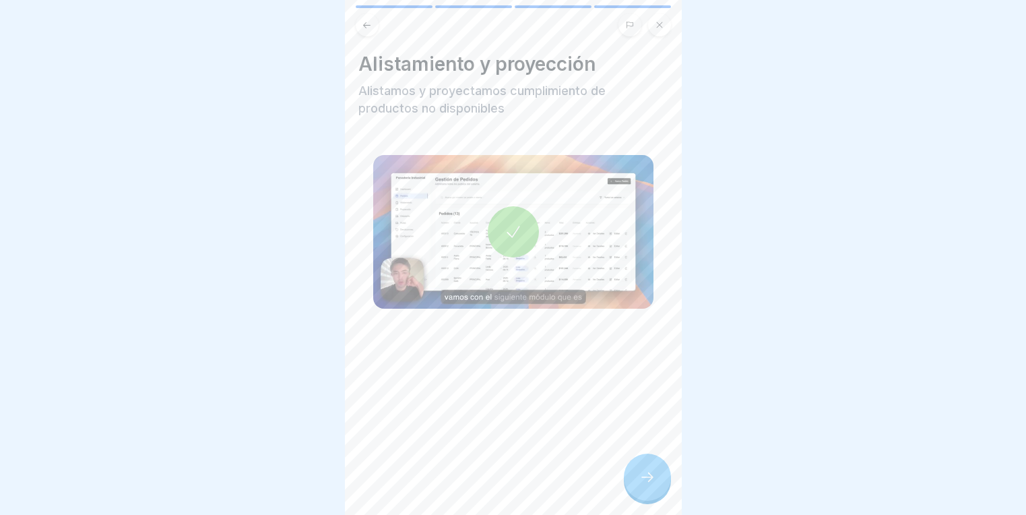
click at [506, 226] on icon at bounding box center [512, 231] width 13 height 11
click at [652, 475] on icon at bounding box center [647, 477] width 16 height 16
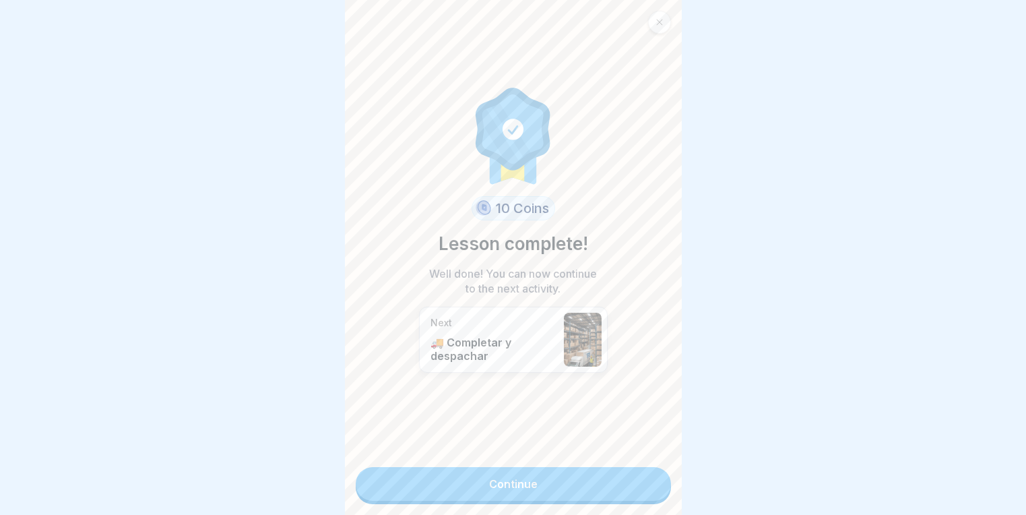
click at [498, 467] on link "Continue" at bounding box center [513, 484] width 315 height 34
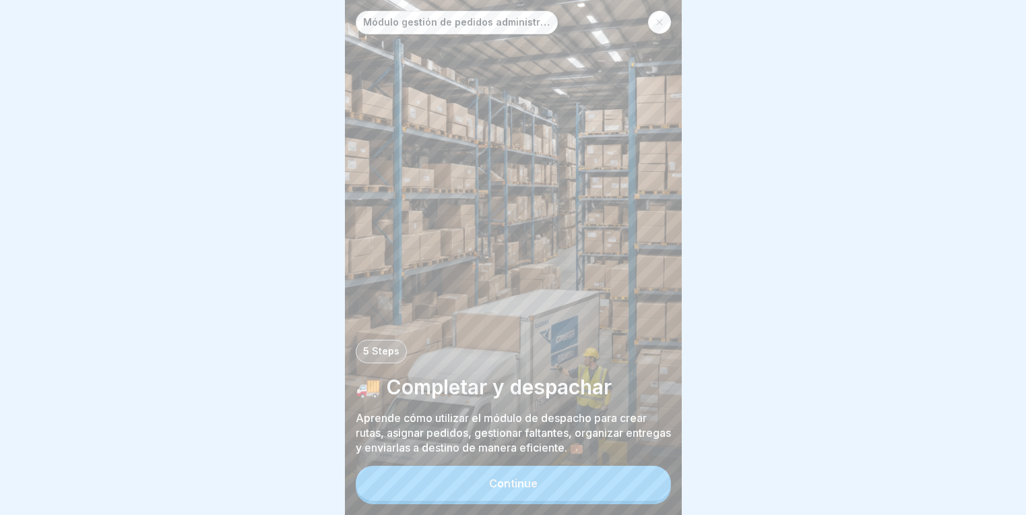
click at [491, 489] on div "Continue" at bounding box center [513, 483] width 48 height 12
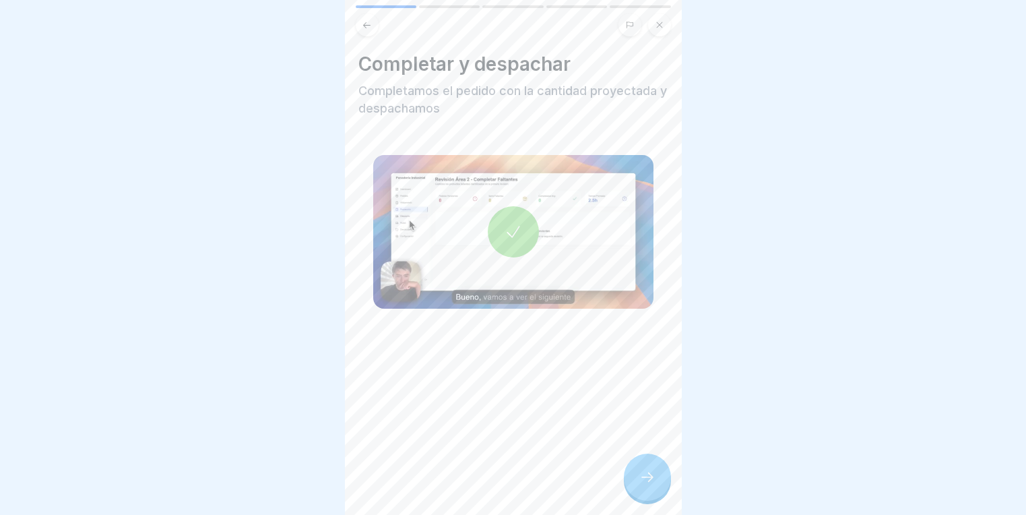
click at [504, 225] on icon at bounding box center [513, 231] width 19 height 19
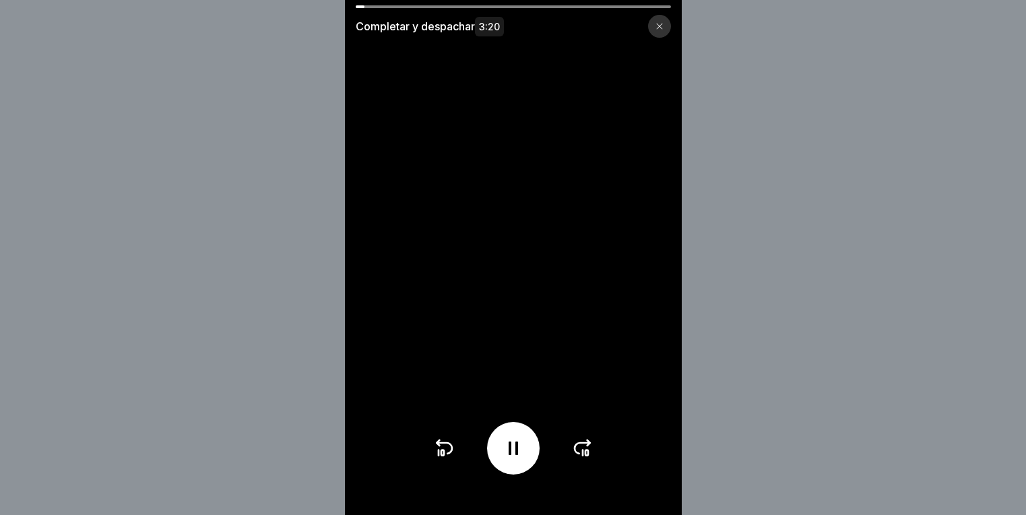
click at [538, 458] on div at bounding box center [513, 448] width 53 height 53
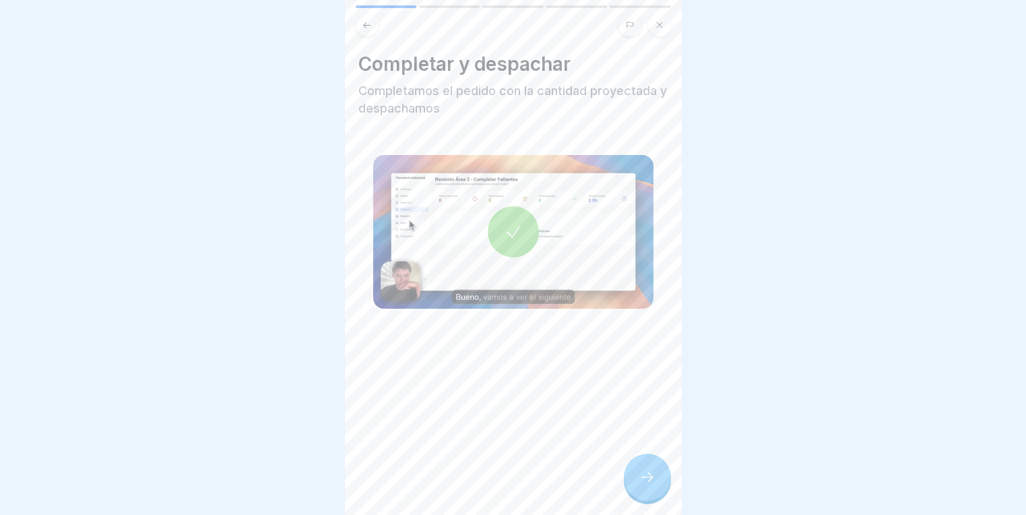
click at [508, 231] on icon at bounding box center [512, 231] width 13 height 11
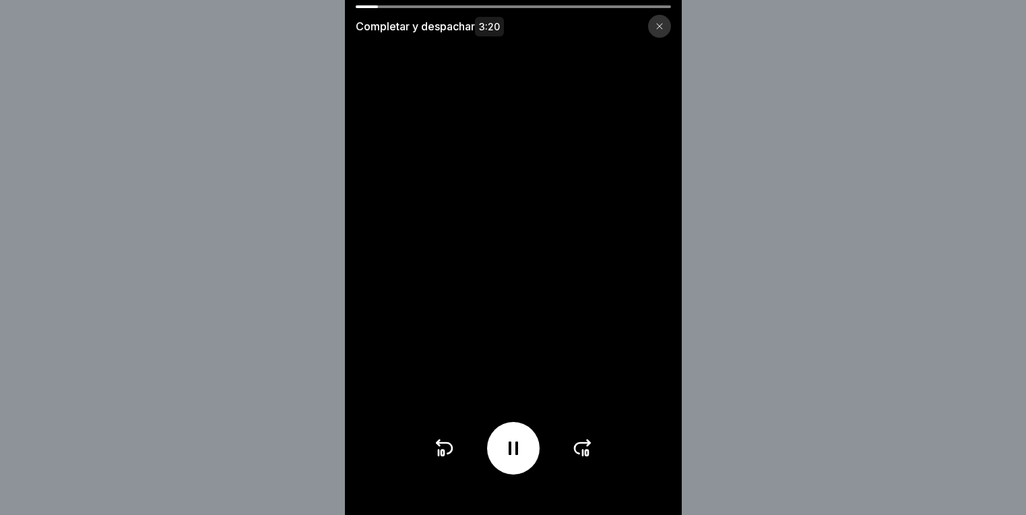
click at [515, 452] on icon at bounding box center [512, 447] width 9 height 13
click at [518, 447] on div at bounding box center [513, 448] width 53 height 53
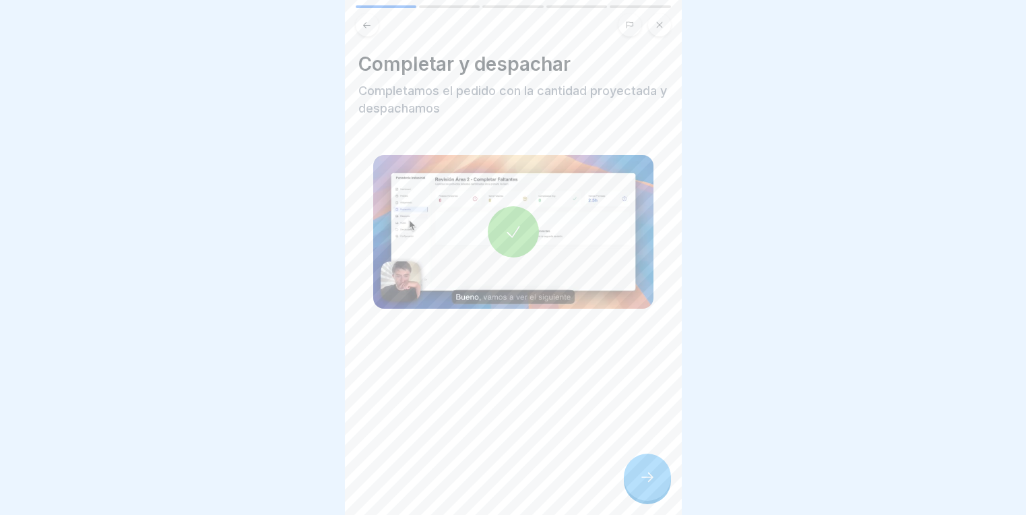
click at [632, 486] on div at bounding box center [647, 476] width 47 height 47
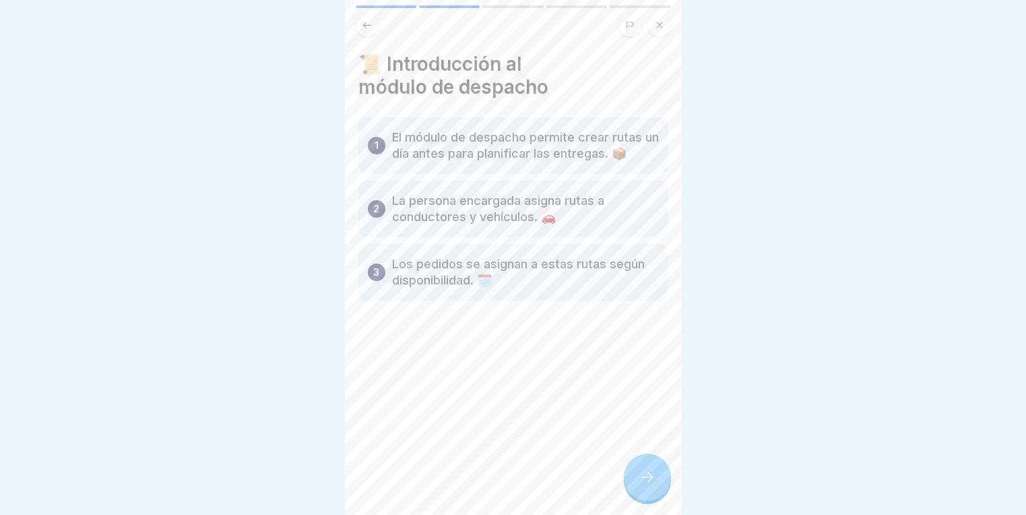
click at [632, 486] on div at bounding box center [647, 476] width 47 height 47
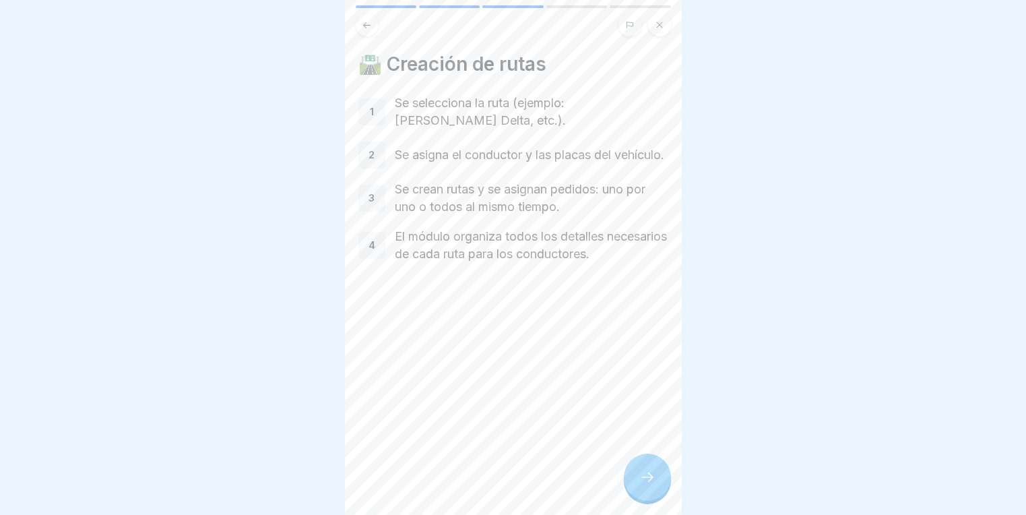
click at [632, 486] on div at bounding box center [647, 476] width 47 height 47
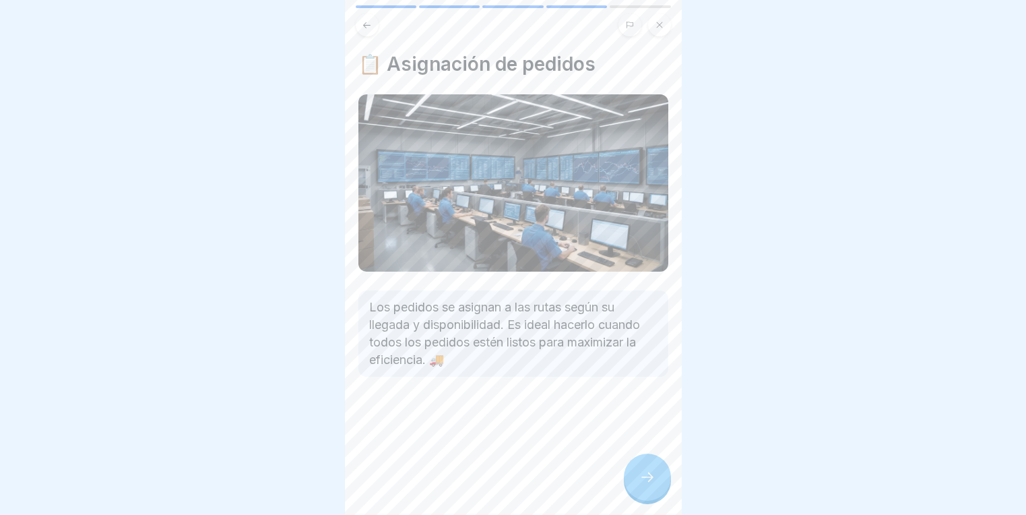
click at [648, 482] on icon at bounding box center [647, 477] width 16 height 16
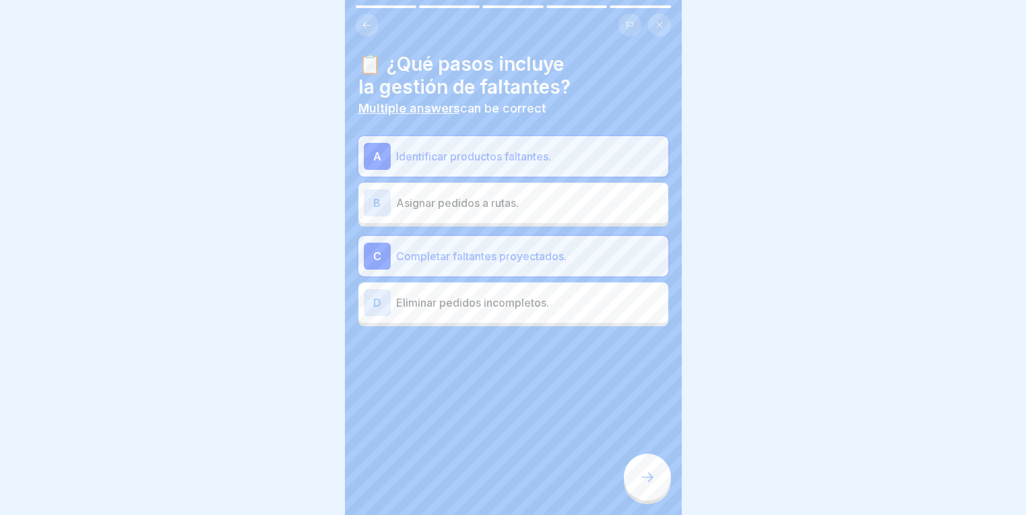
click at [648, 482] on icon at bounding box center [647, 477] width 16 height 16
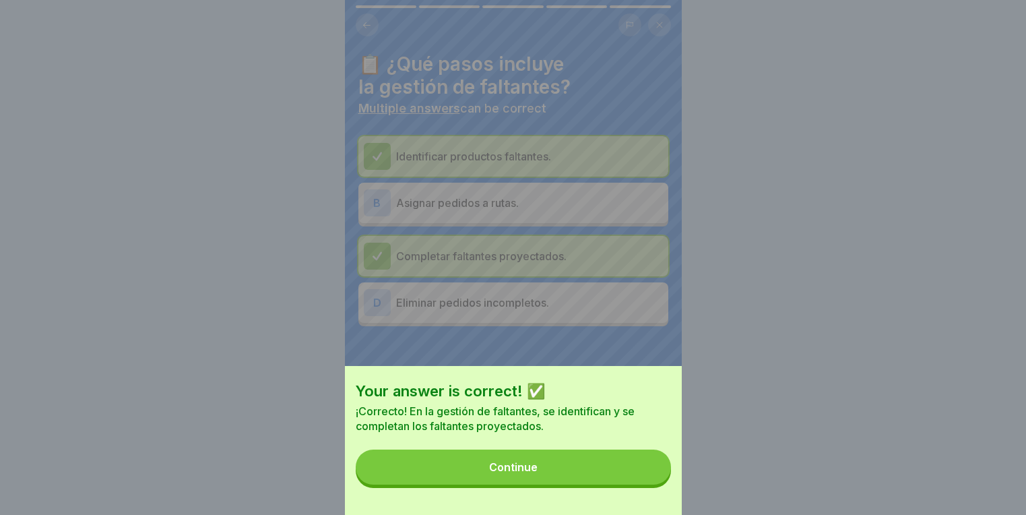
click at [566, 482] on button "Continue" at bounding box center [513, 466] width 315 height 35
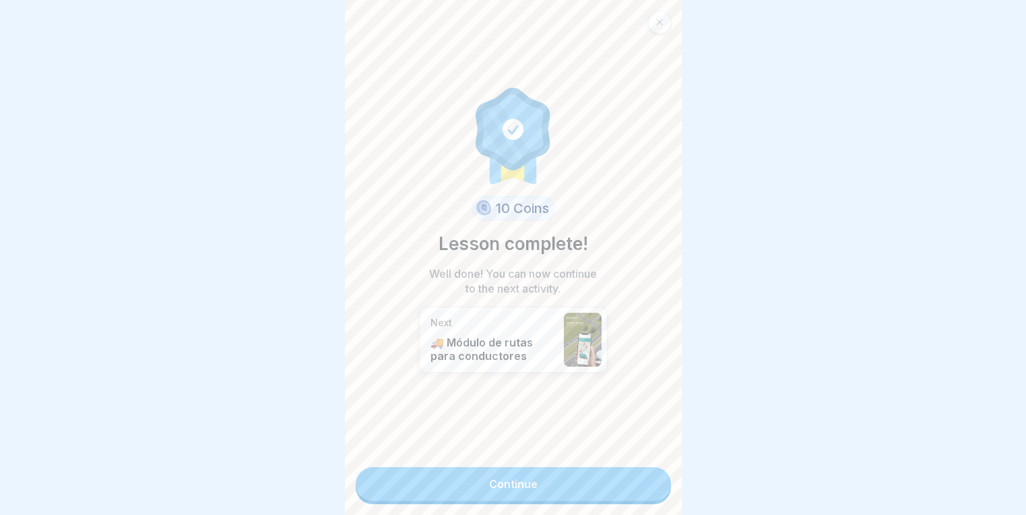
click at [566, 482] on link "Continue" at bounding box center [513, 484] width 315 height 34
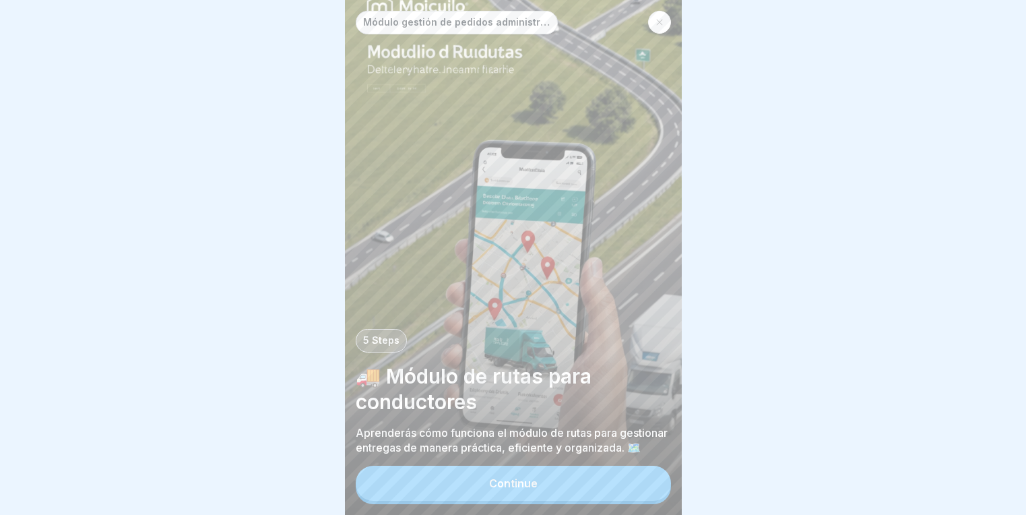
click at [566, 482] on button "Continue" at bounding box center [513, 482] width 315 height 35
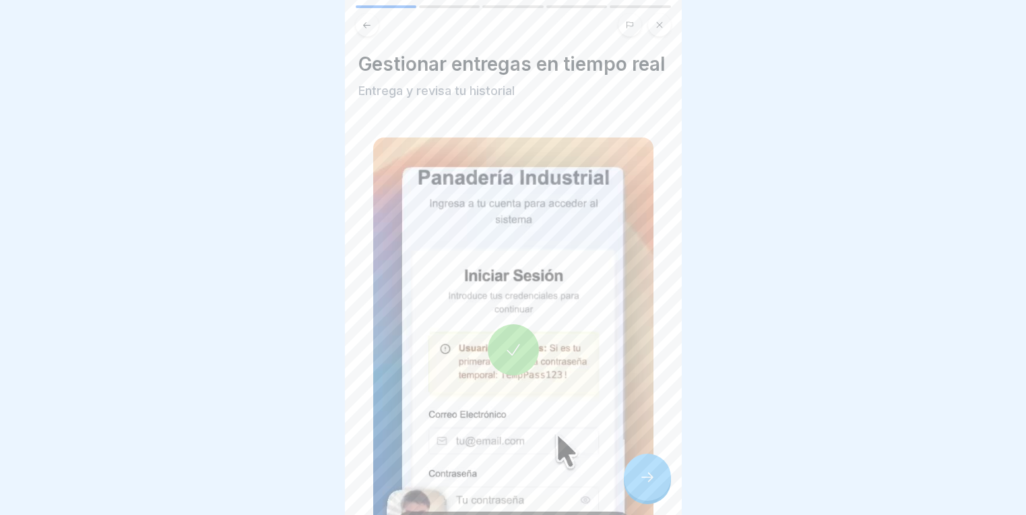
click at [504, 357] on icon at bounding box center [513, 349] width 19 height 19
click at [508, 359] on icon at bounding box center [513, 349] width 19 height 19
click at [641, 482] on icon at bounding box center [647, 477] width 16 height 16
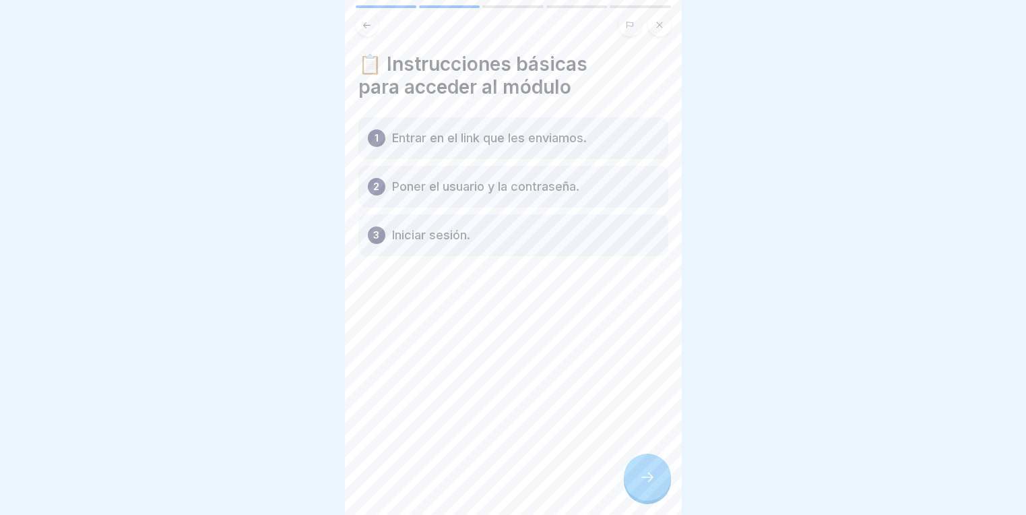
click at [641, 500] on div at bounding box center [647, 476] width 47 height 47
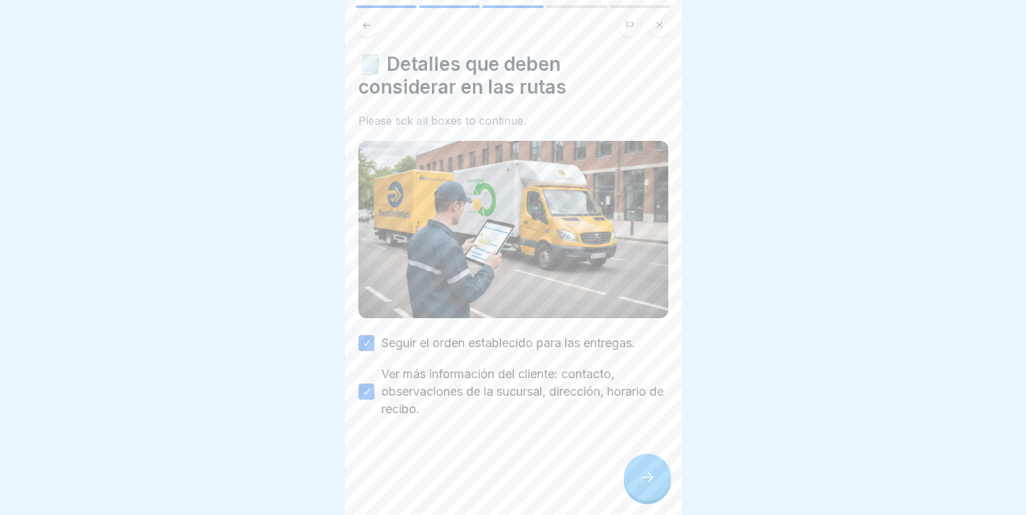
click at [649, 485] on icon at bounding box center [647, 477] width 16 height 16
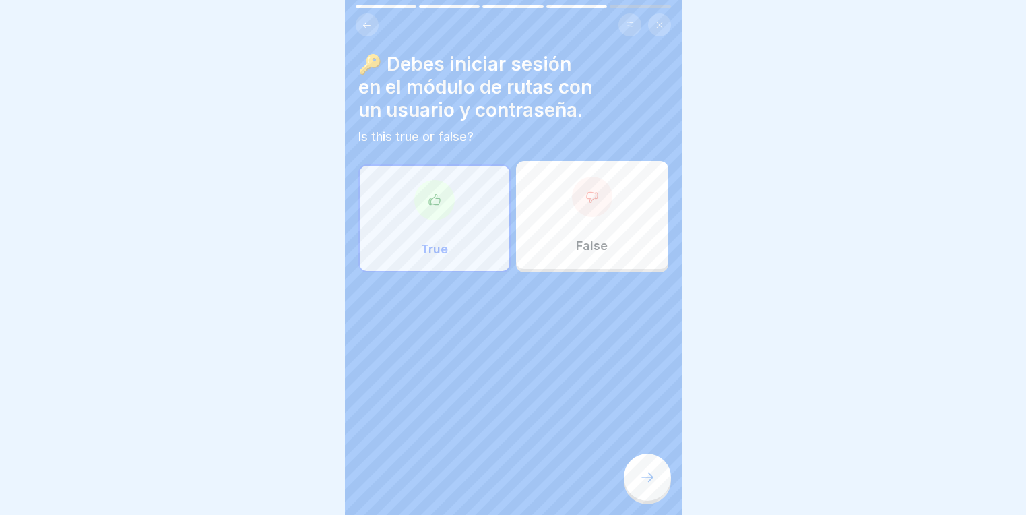
click at [408, 193] on div "True" at bounding box center [434, 218] width 152 height 108
click at [656, 474] on div at bounding box center [647, 476] width 47 height 47
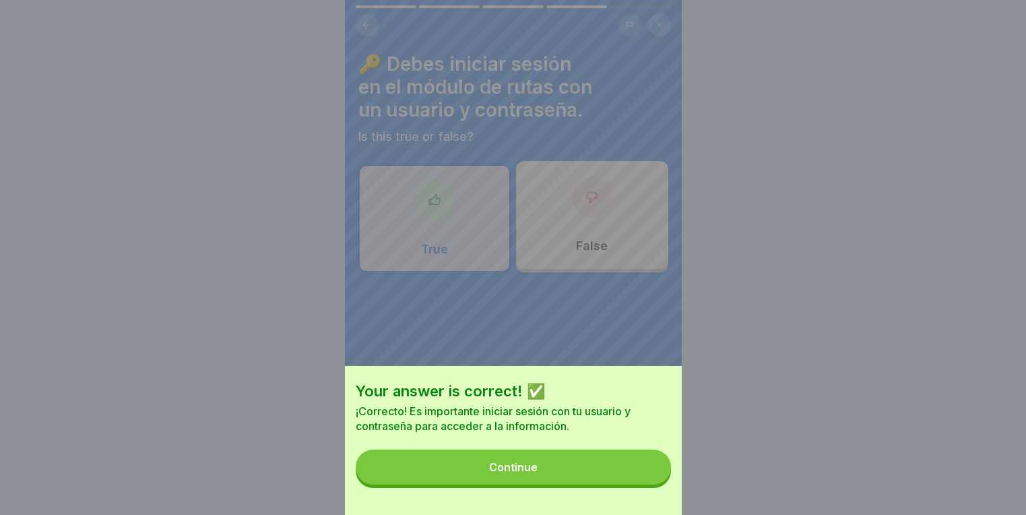
click at [463, 484] on button "Continue" at bounding box center [513, 466] width 315 height 35
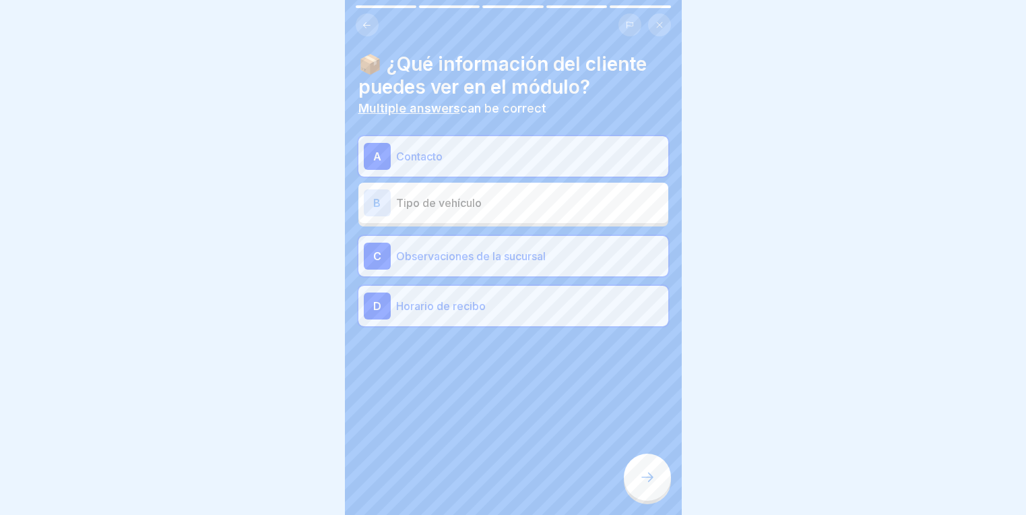
click at [636, 485] on div at bounding box center [647, 476] width 47 height 47
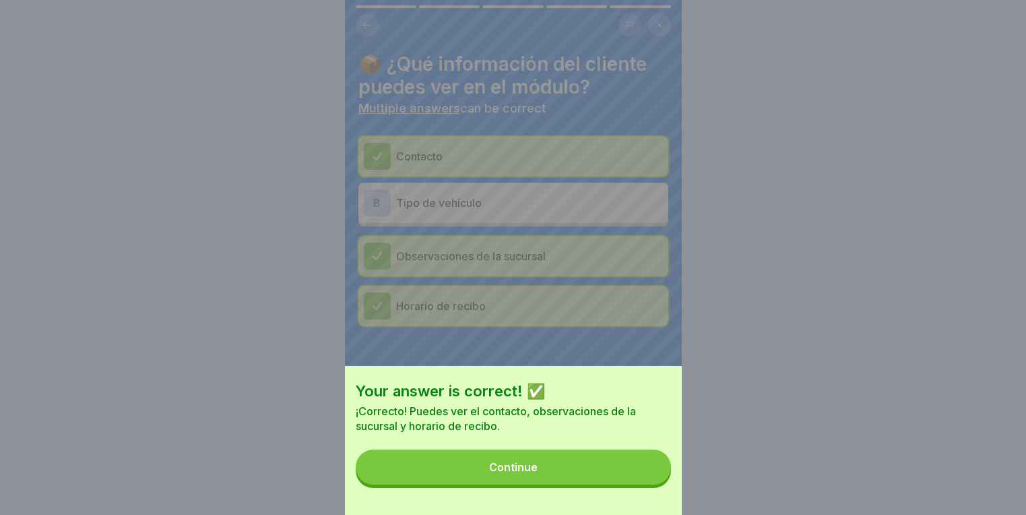
click at [518, 484] on button "Continue" at bounding box center [513, 466] width 315 height 35
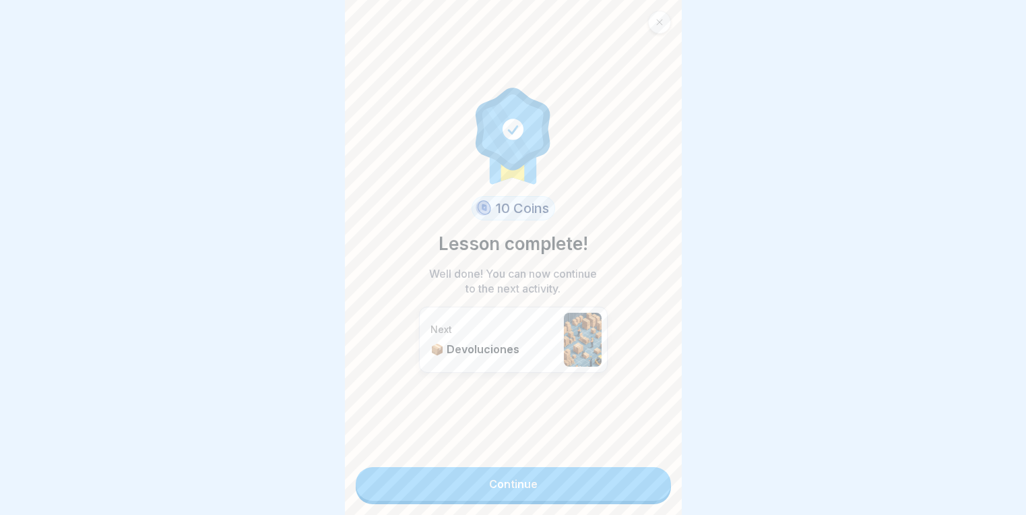
click at [515, 489] on link "Continue" at bounding box center [513, 484] width 315 height 34
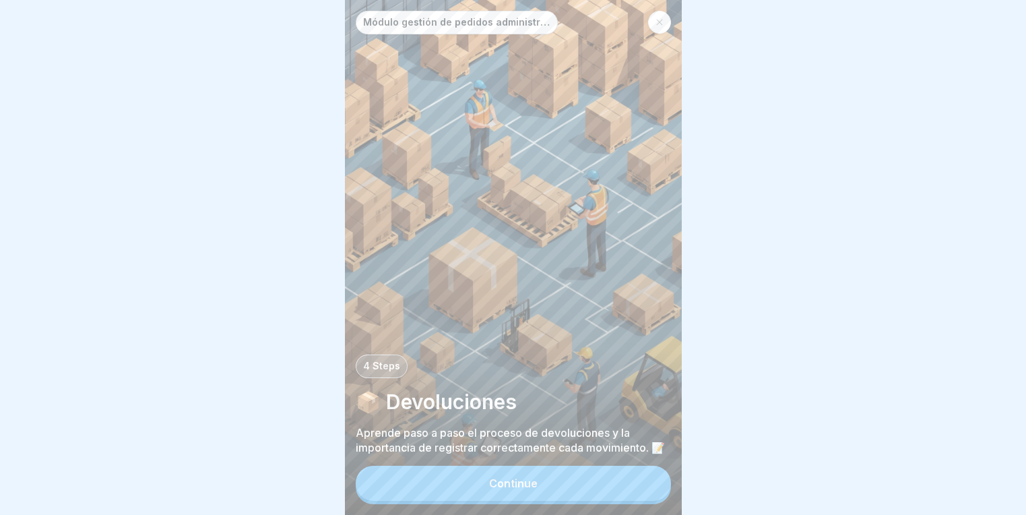
click at [495, 489] on div "Continue" at bounding box center [513, 483] width 48 height 12
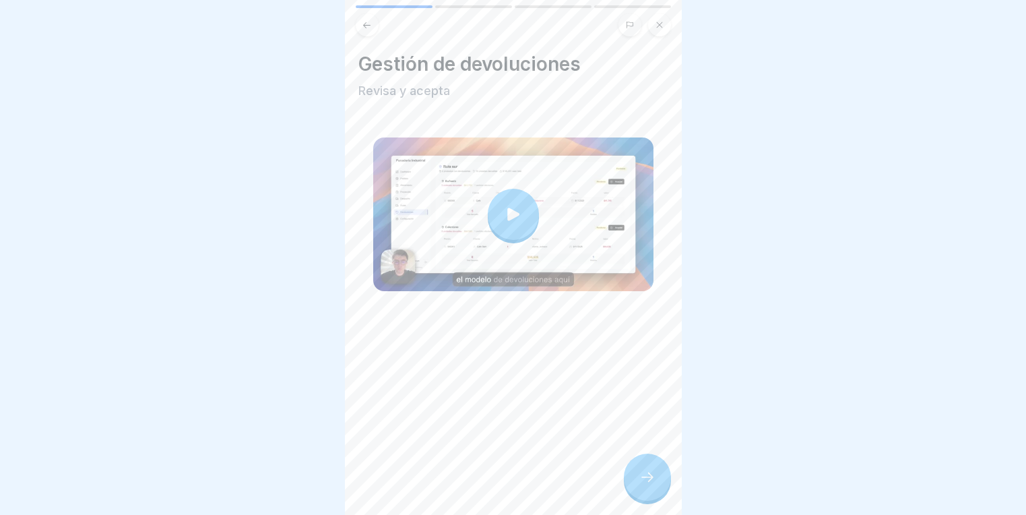
click at [492, 221] on div at bounding box center [513, 214] width 51 height 51
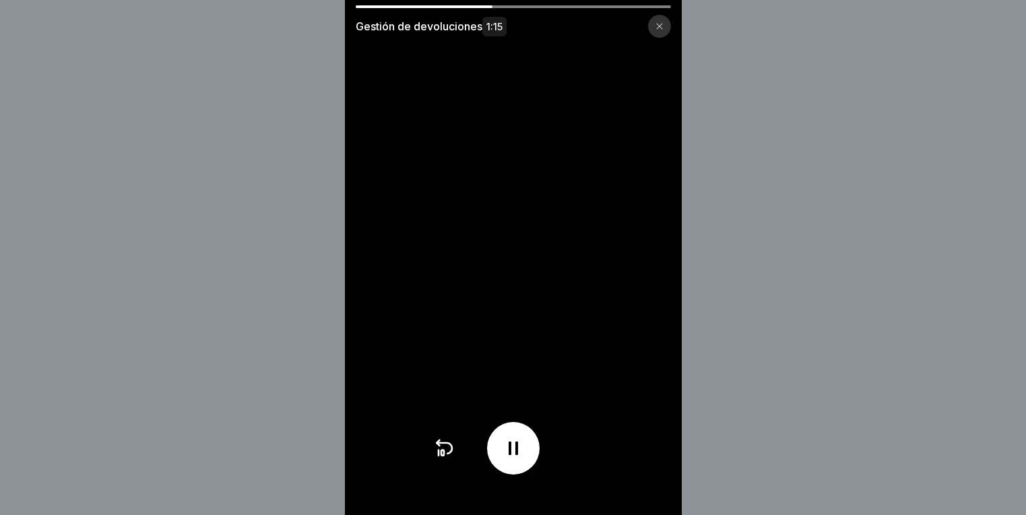
click at [452, 453] on icon at bounding box center [443, 447] width 15 height 11
click at [453, 459] on icon at bounding box center [444, 448] width 22 height 22
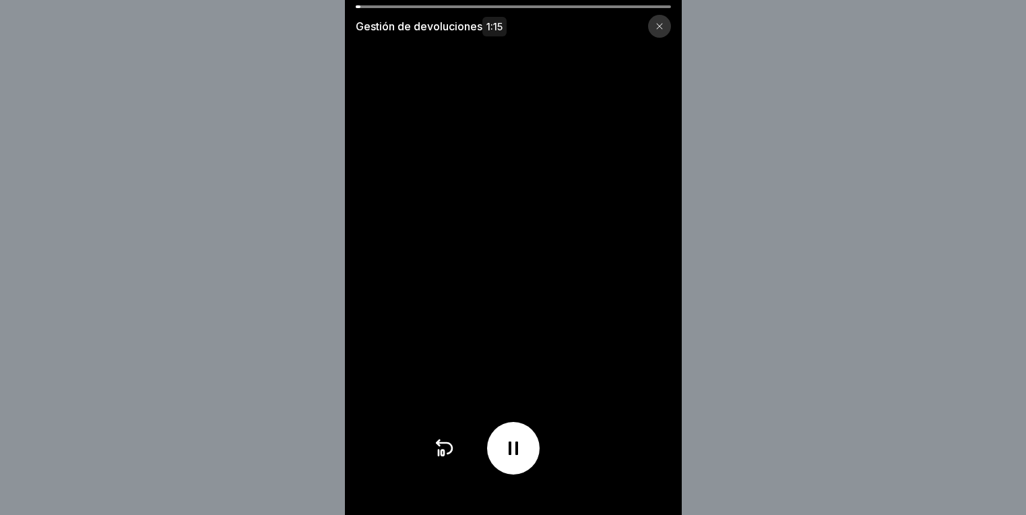
click at [453, 459] on icon at bounding box center [444, 448] width 22 height 22
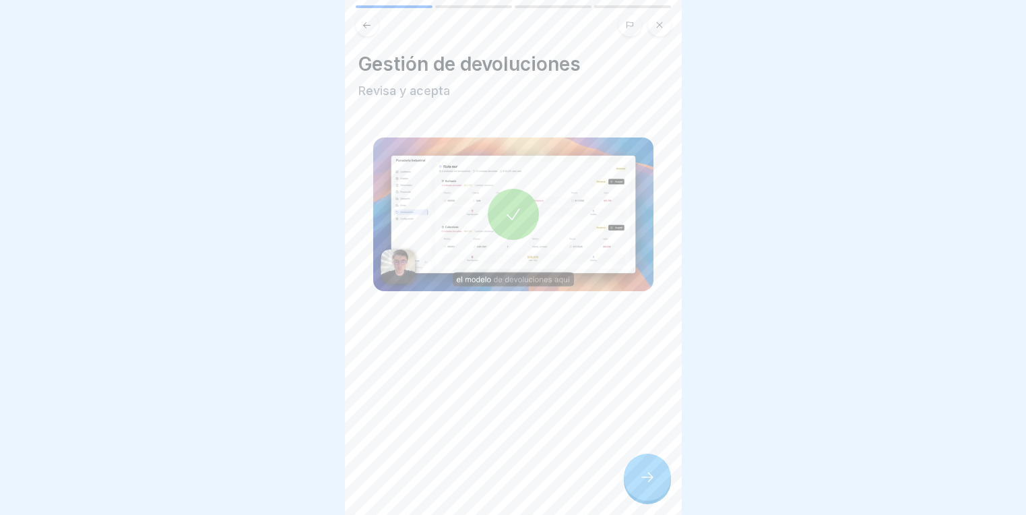
click at [512, 205] on icon at bounding box center [513, 214] width 19 height 19
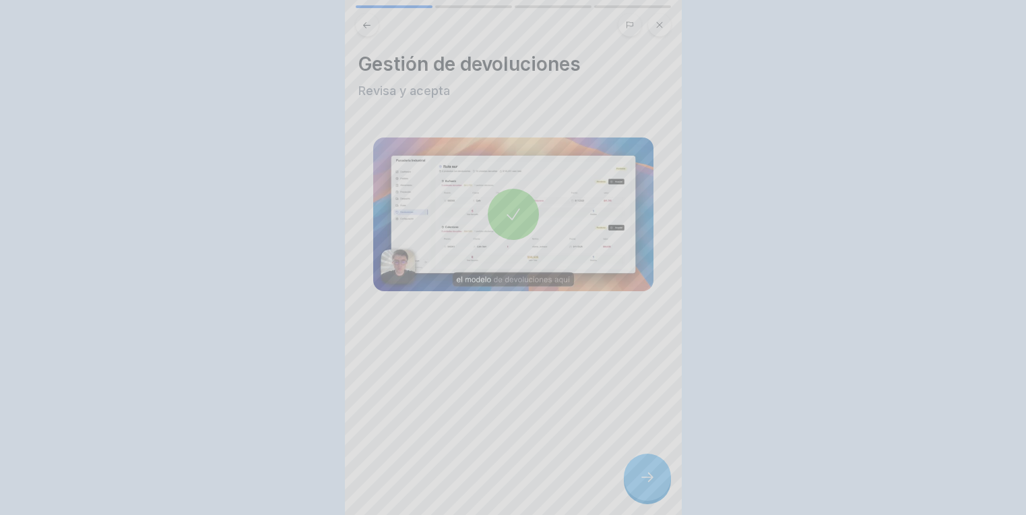
click at [509, 219] on video at bounding box center [513, 257] width 337 height 515
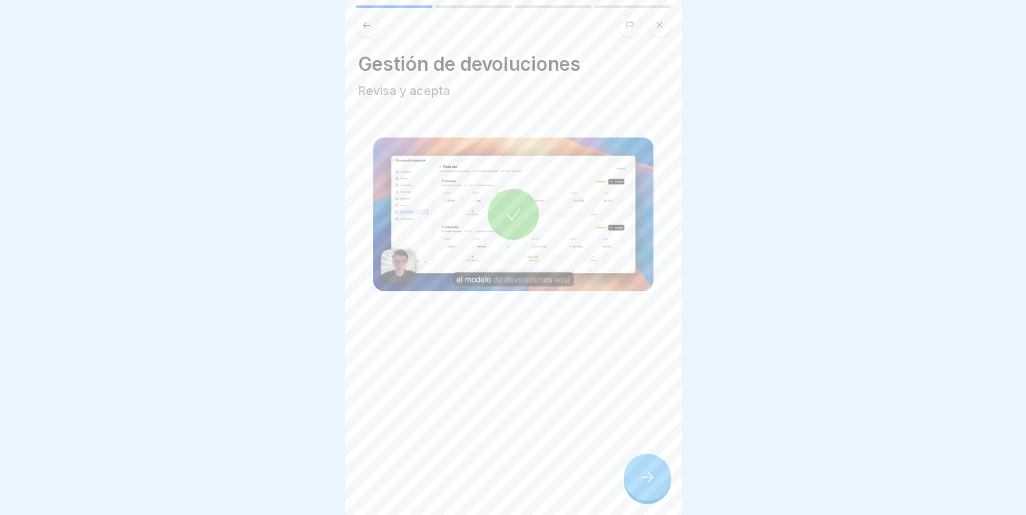
click at [647, 485] on icon at bounding box center [647, 477] width 16 height 16
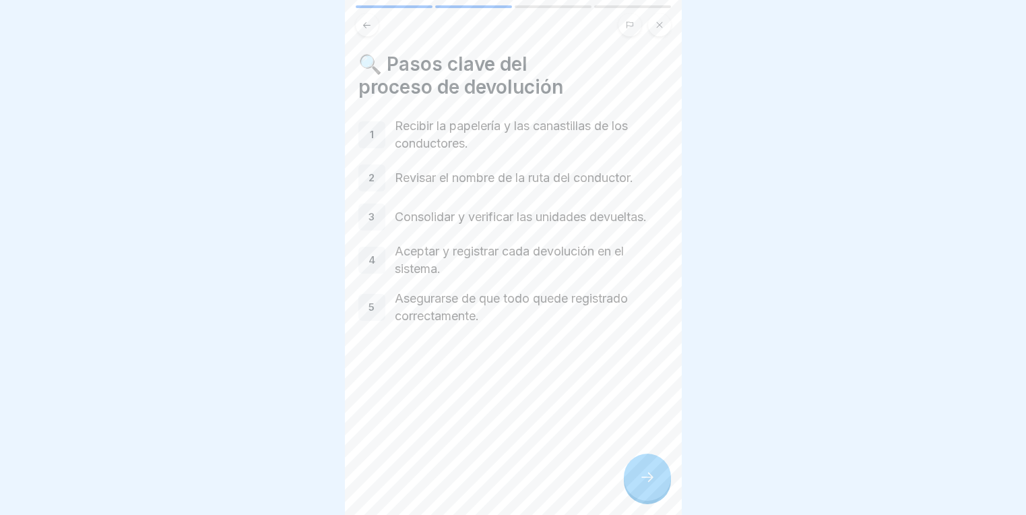
click at [646, 485] on icon at bounding box center [647, 477] width 16 height 16
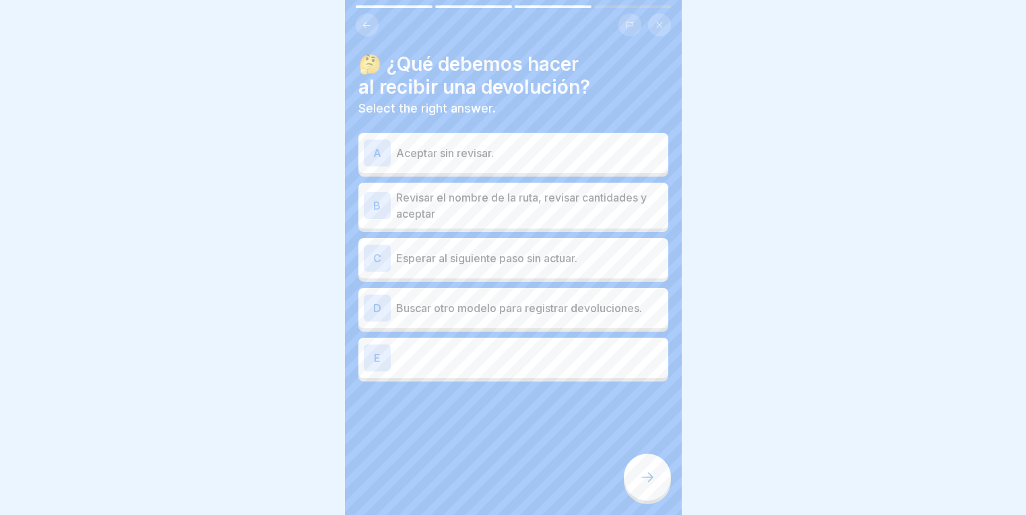
click at [513, 213] on p "Revisar el nombre de la ruta, revisar cantidades y aceptar" at bounding box center [529, 205] width 267 height 32
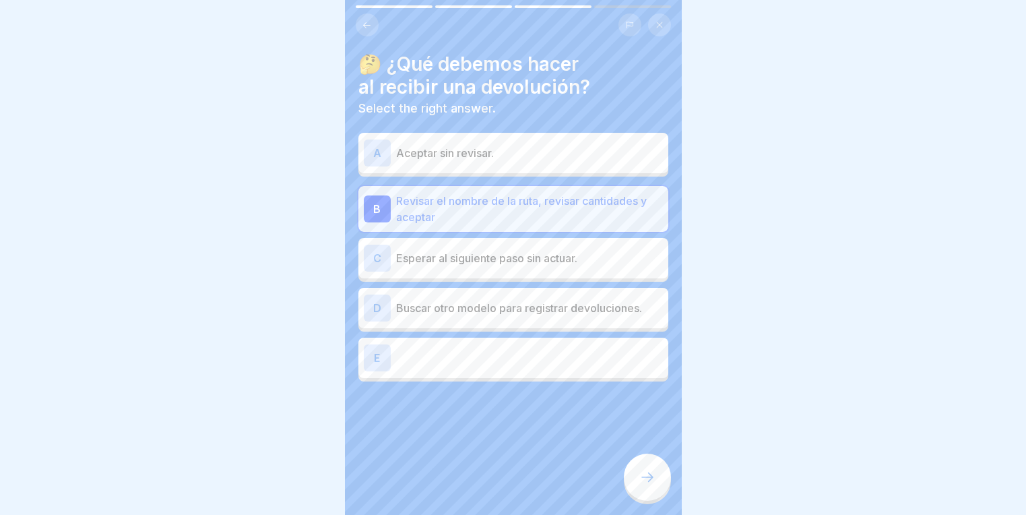
click at [656, 485] on div at bounding box center [647, 476] width 47 height 47
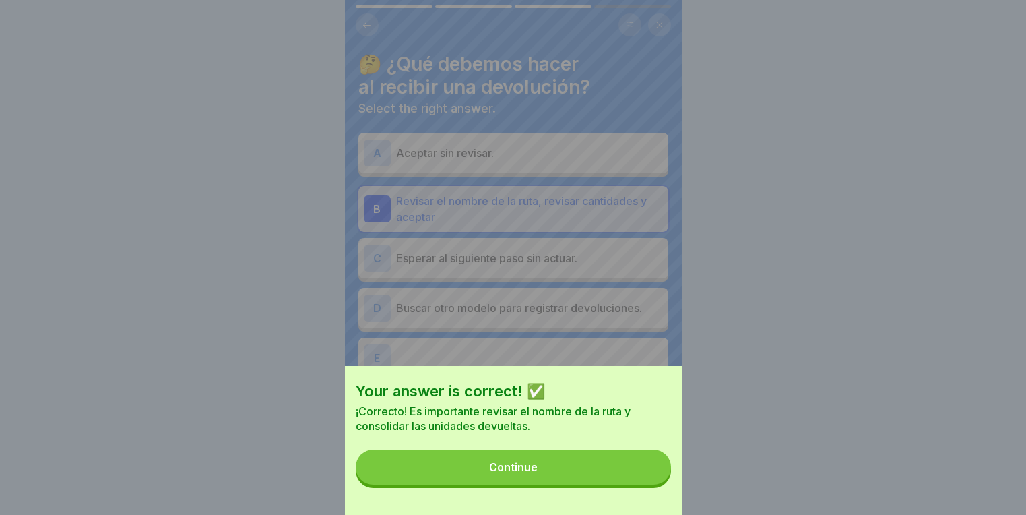
click at [451, 471] on button "Continue" at bounding box center [513, 466] width 315 height 35
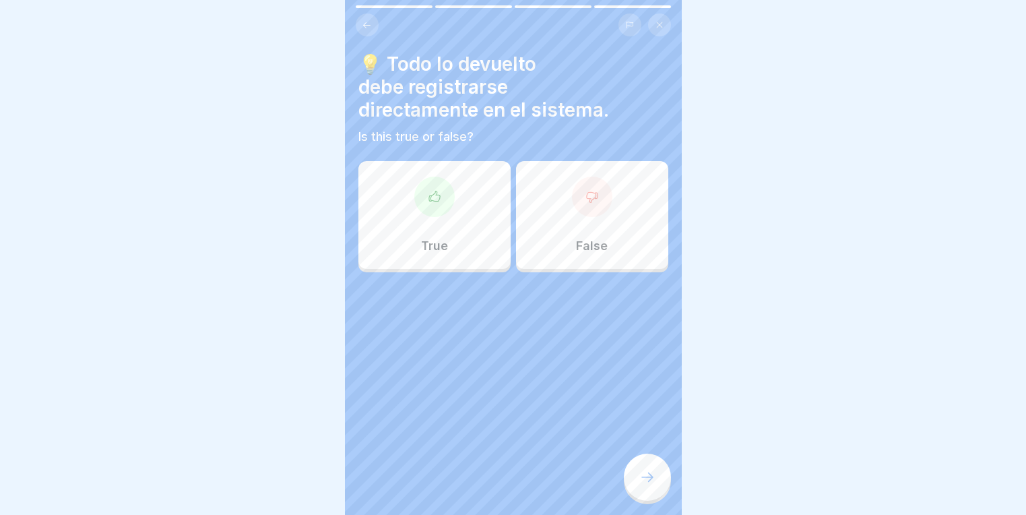
click at [448, 222] on div "True" at bounding box center [434, 215] width 152 height 108
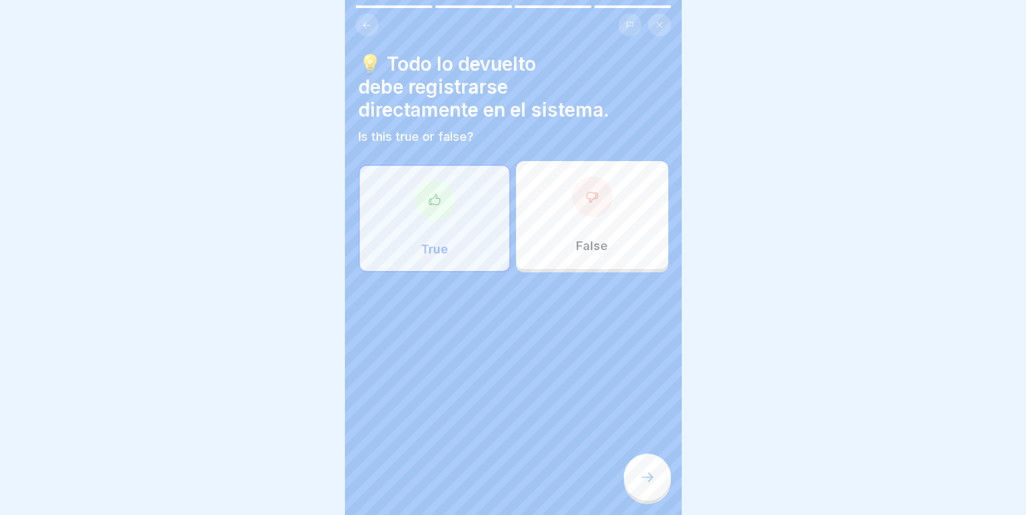
click at [645, 474] on div at bounding box center [647, 476] width 47 height 47
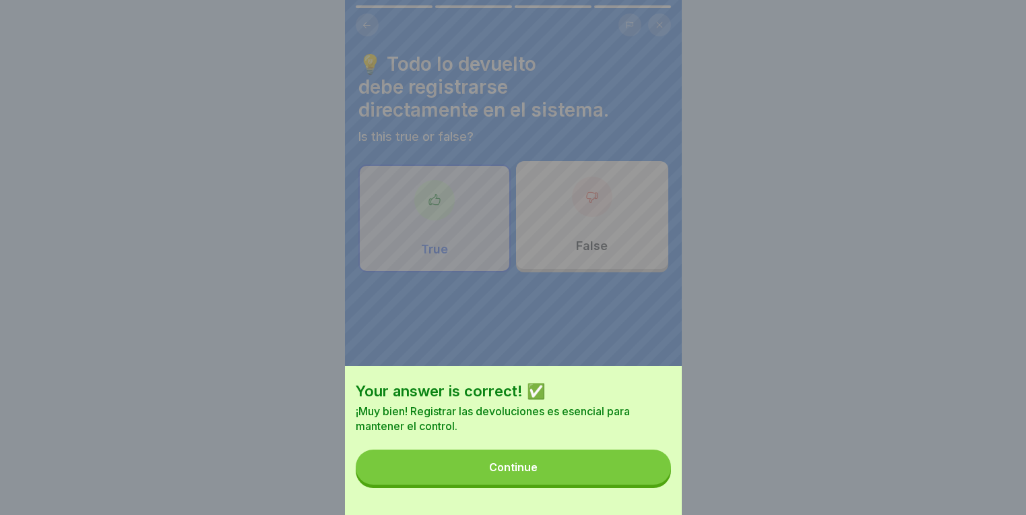
click at [475, 484] on button "Continue" at bounding box center [513, 466] width 315 height 35
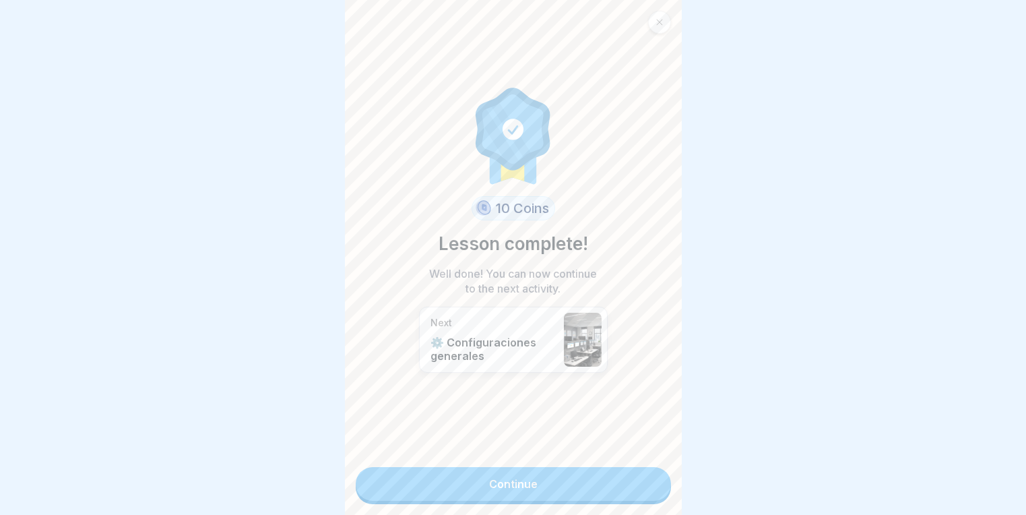
click at [485, 478] on link "Continue" at bounding box center [513, 484] width 315 height 34
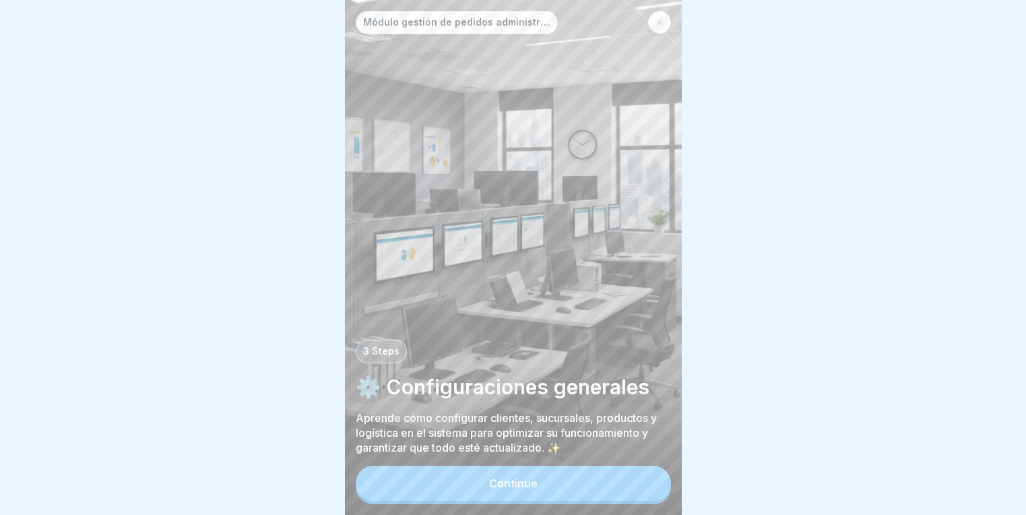
click at [519, 484] on button "Continue" at bounding box center [513, 482] width 315 height 35
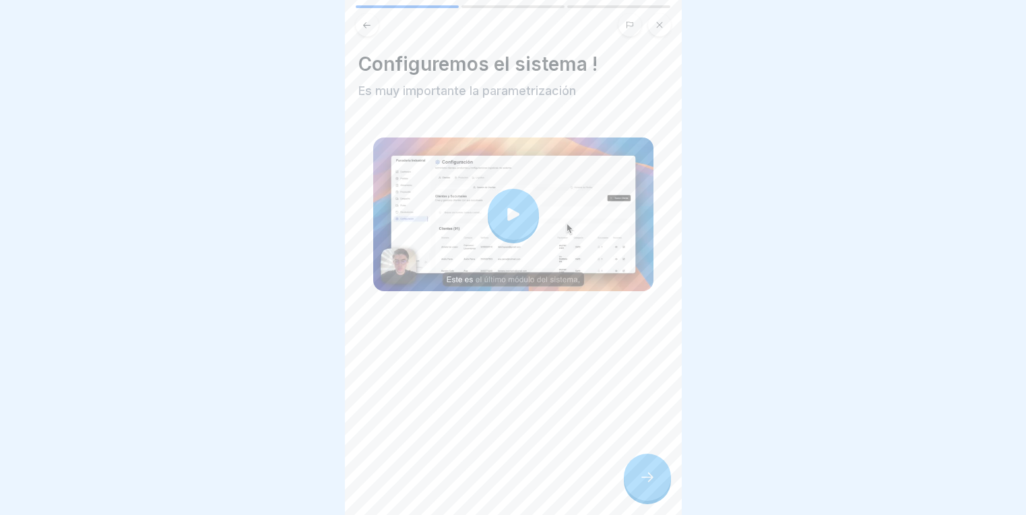
click at [360, 36] on div at bounding box center [513, 24] width 315 height 23
click at [364, 28] on icon at bounding box center [367, 25] width 10 height 10
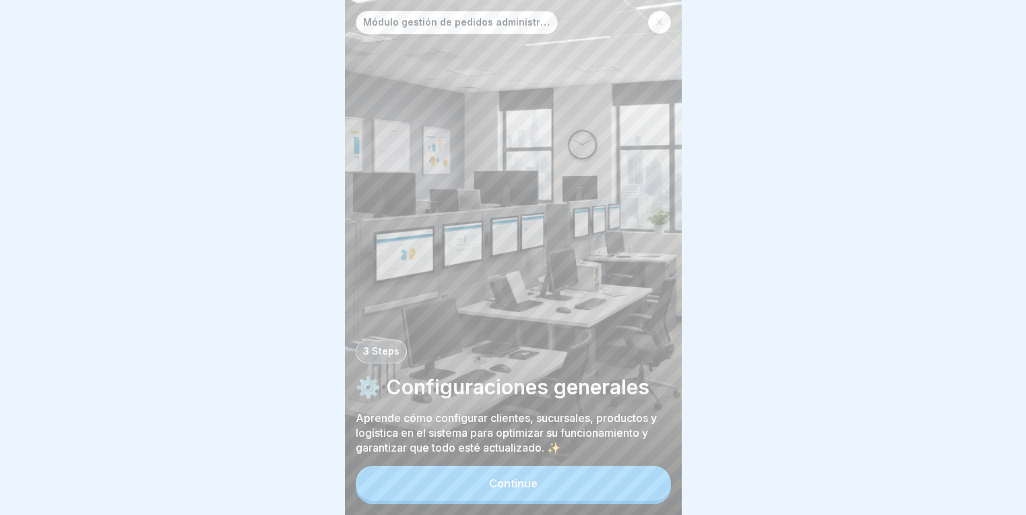
click at [514, 489] on div "Continue" at bounding box center [513, 483] width 48 height 12
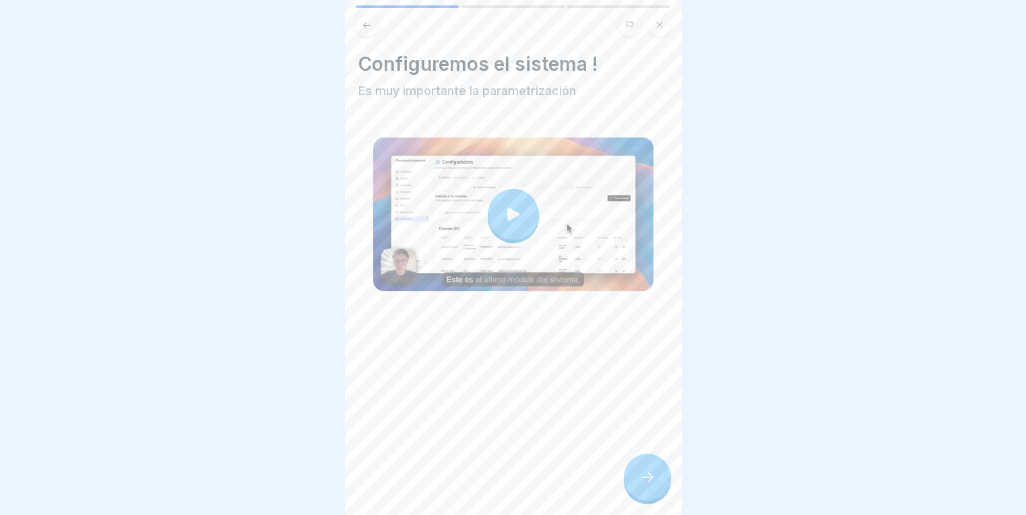
click at [496, 213] on div at bounding box center [513, 214] width 51 height 51
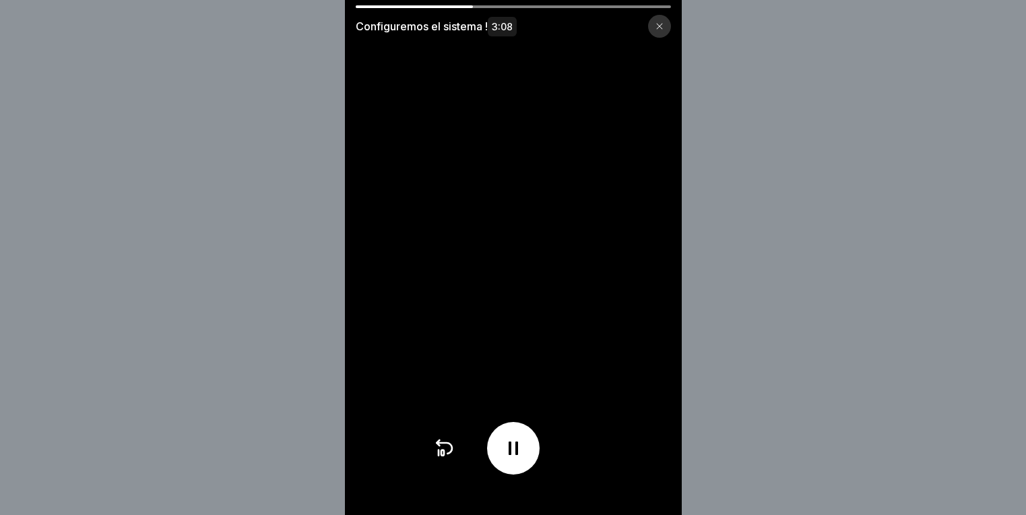
click at [514, 451] on icon at bounding box center [513, 448] width 22 height 22
click at [529, 460] on div at bounding box center [513, 448] width 53 height 53
click at [518, 455] on icon at bounding box center [512, 447] width 9 height 13
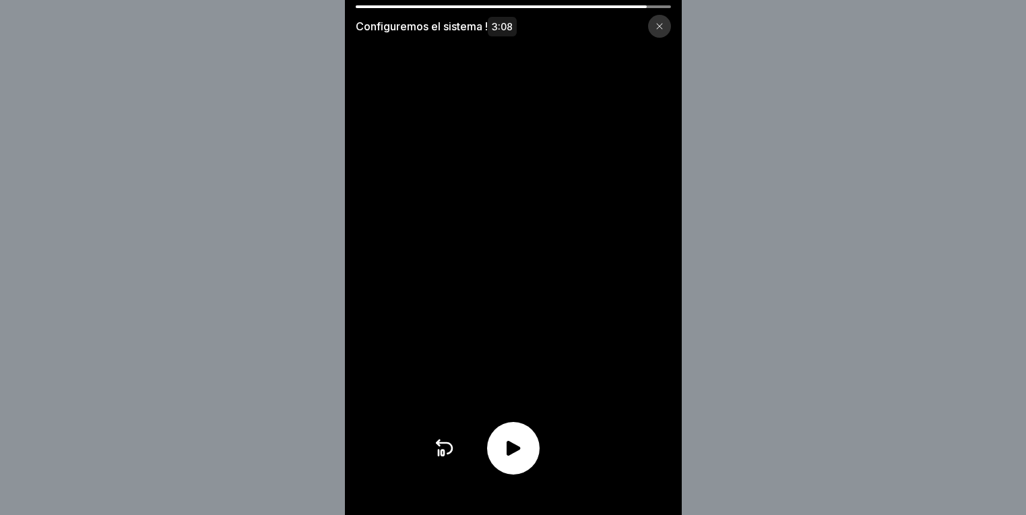
click at [520, 455] on icon at bounding box center [512, 447] width 13 height 15
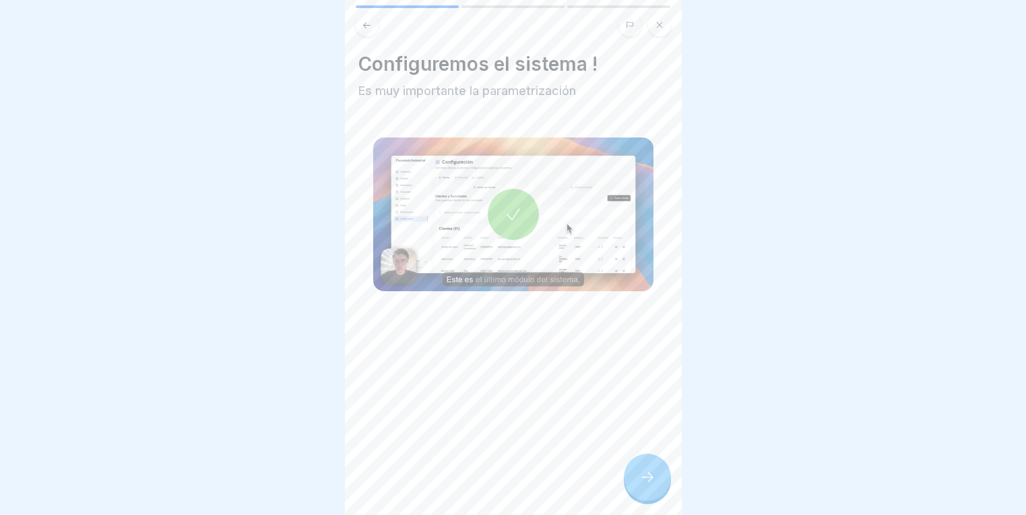
click at [513, 208] on icon at bounding box center [512, 213] width 13 height 11
click at [656, 476] on div at bounding box center [647, 476] width 47 height 47
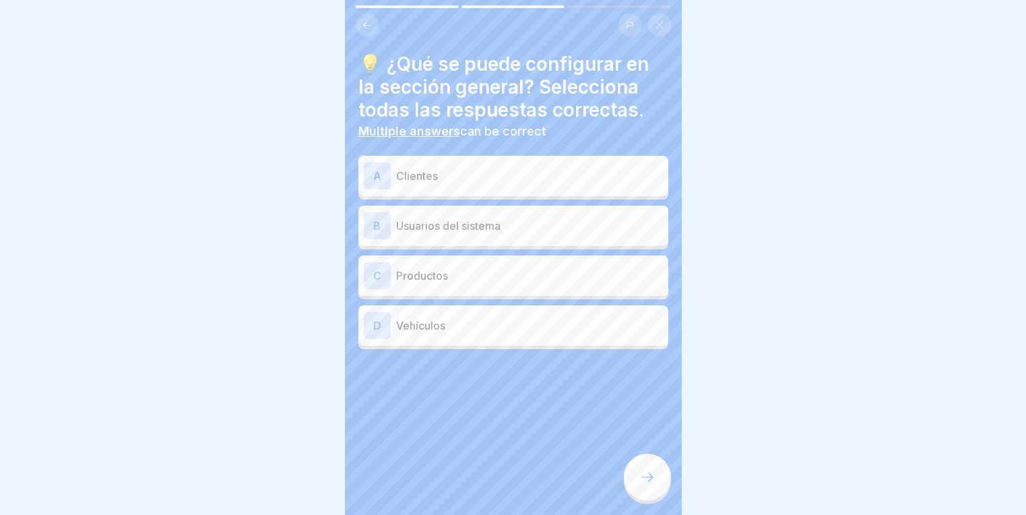
click at [466, 178] on p "Clientes" at bounding box center [529, 176] width 267 height 16
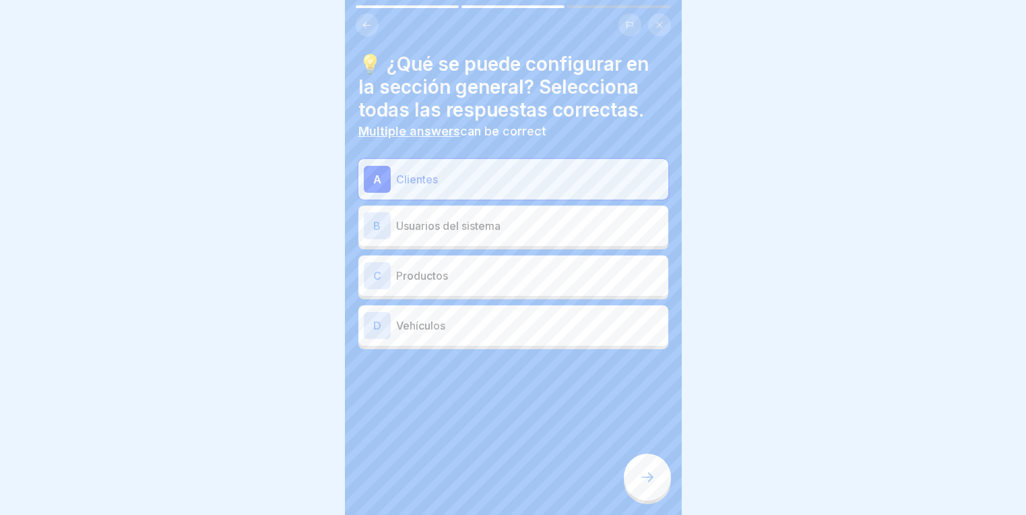
click at [453, 266] on div "C Productos" at bounding box center [513, 275] width 299 height 27
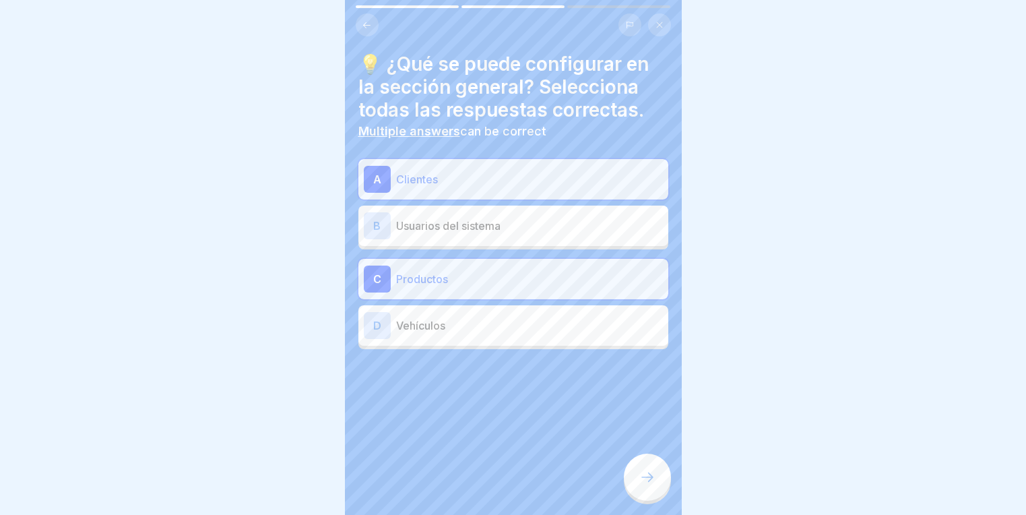
click at [446, 323] on p "Vehículos" at bounding box center [529, 325] width 267 height 16
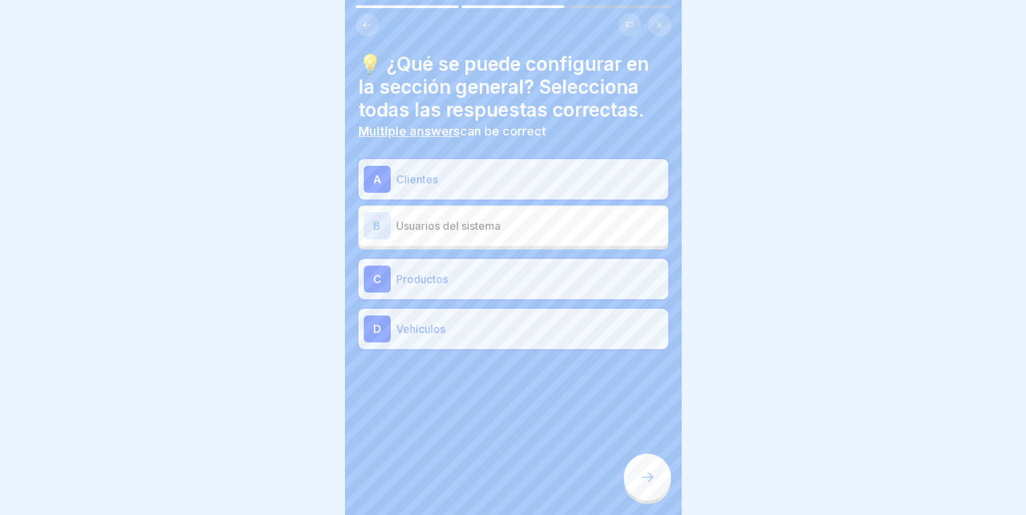
click at [653, 475] on div at bounding box center [647, 476] width 47 height 47
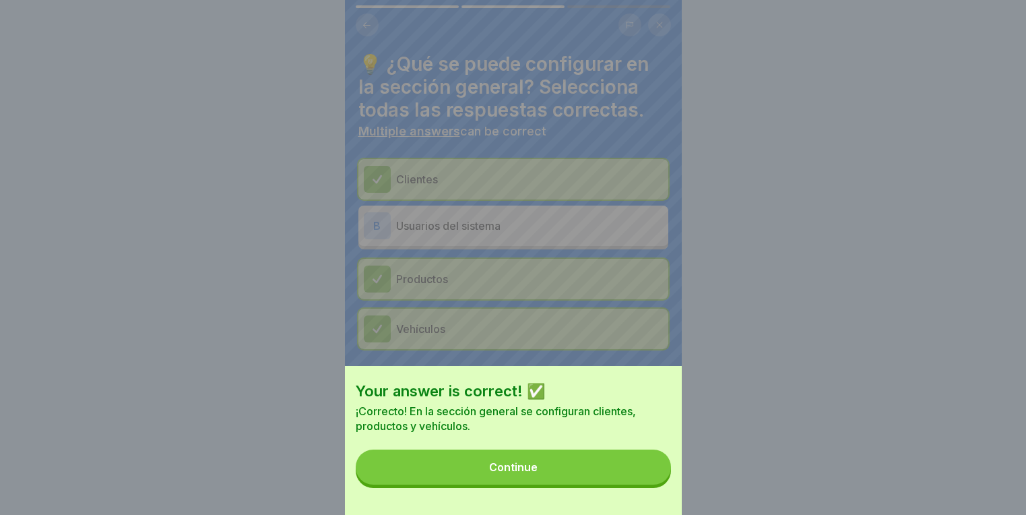
click at [512, 473] on div "Continue" at bounding box center [513, 467] width 48 height 12
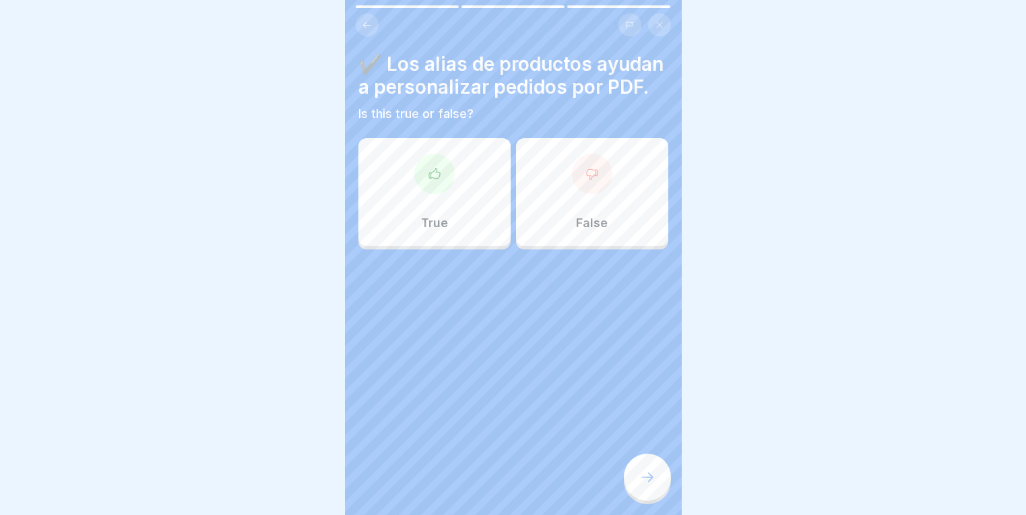
click at [440, 194] on div at bounding box center [434, 174] width 40 height 40
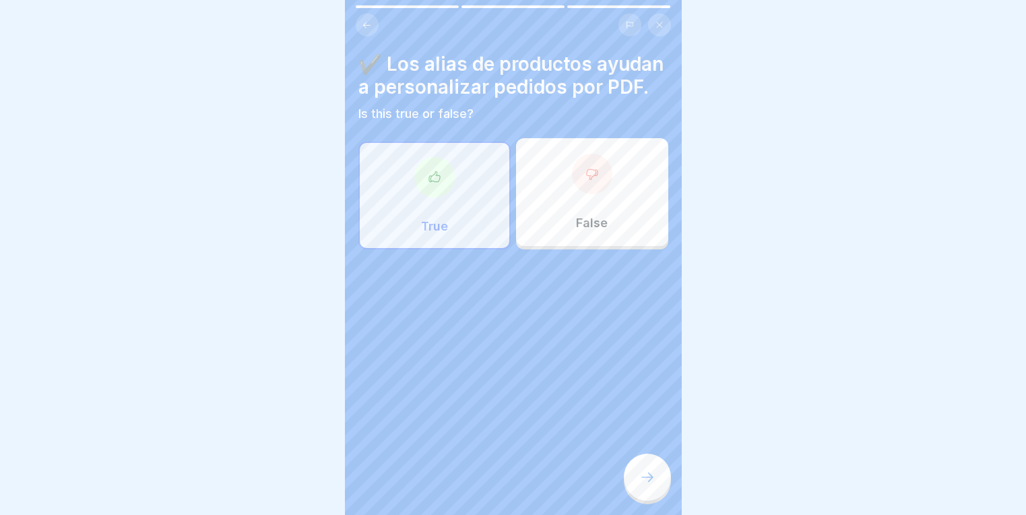
click at [635, 477] on div at bounding box center [647, 476] width 47 height 47
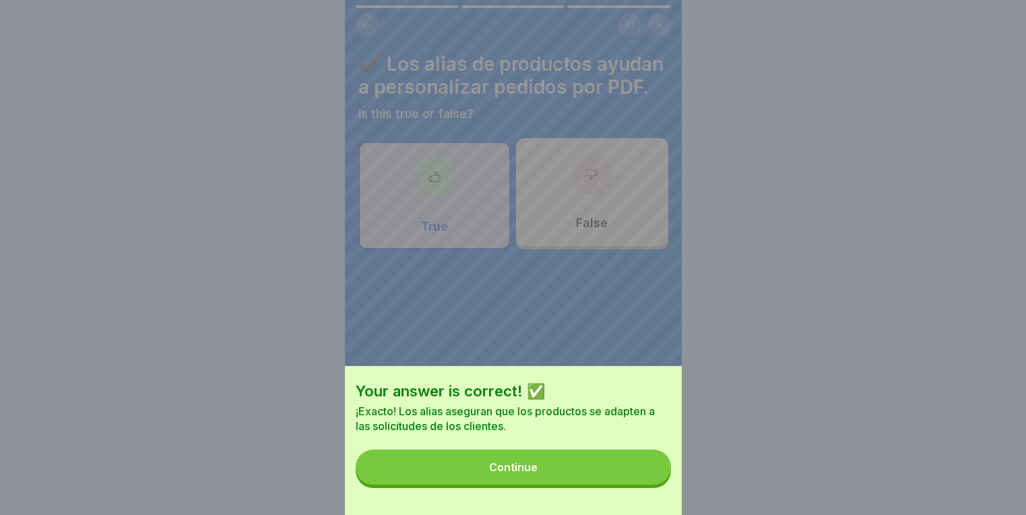
click at [535, 484] on button "Continue" at bounding box center [513, 466] width 315 height 35
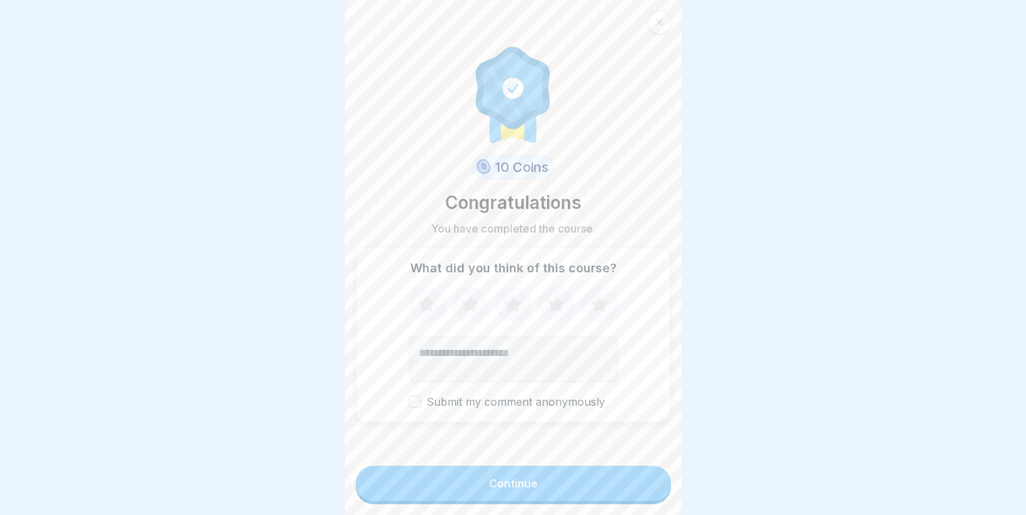
click at [496, 489] on div "Continue" at bounding box center [513, 483] width 48 height 12
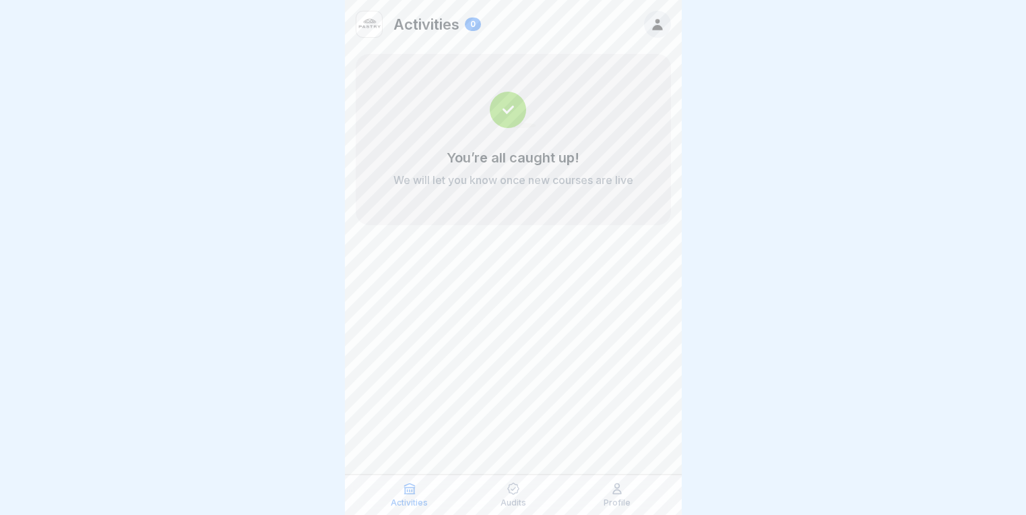
click at [512, 139] on div "You’re all caught up! We will let you know once new courses are live" at bounding box center [513, 139] width 315 height 171
click at [512, 110] on img at bounding box center [513, 110] width 46 height 36
click at [504, 486] on div "Audits" at bounding box center [513, 495] width 97 height 26
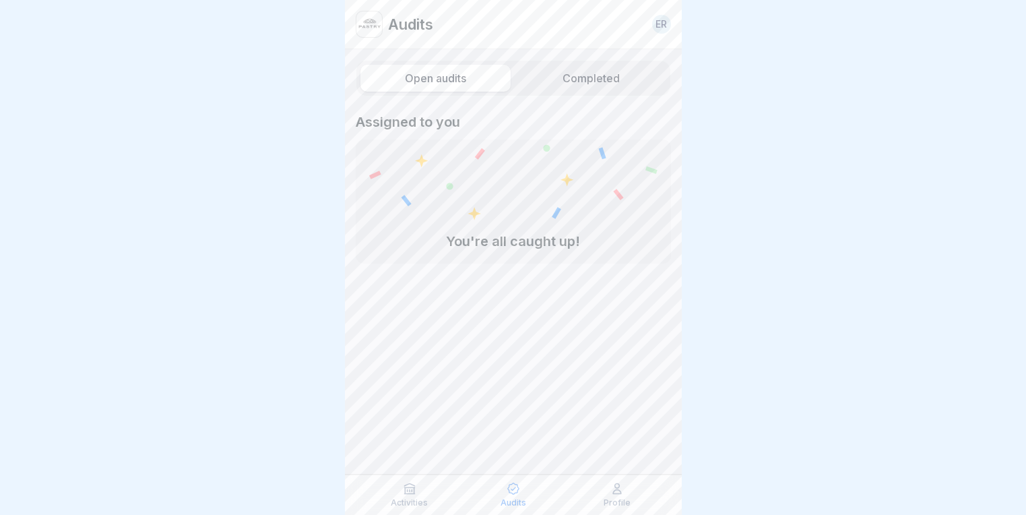
click at [414, 493] on icon at bounding box center [409, 489] width 10 height 10
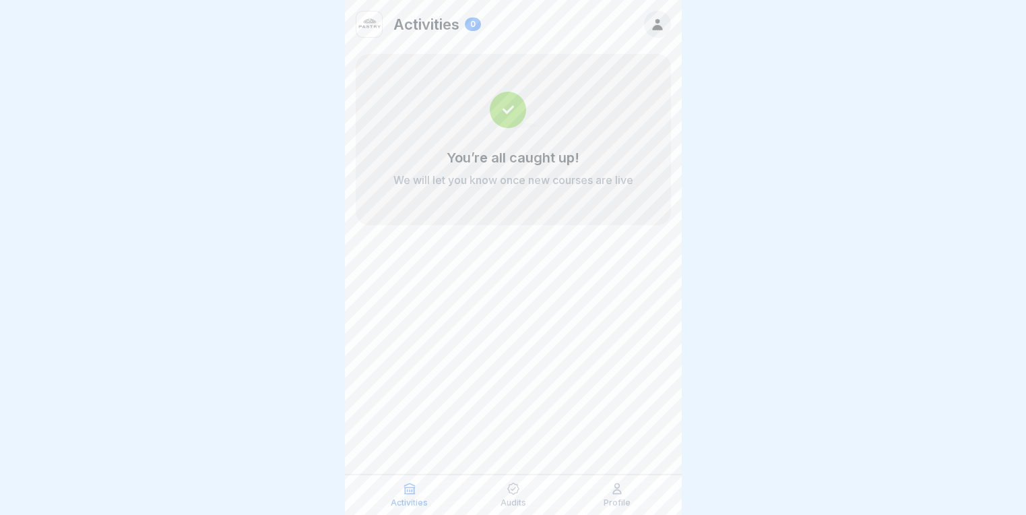
click at [473, 24] on div "0" at bounding box center [473, 24] width 16 height 13
click at [653, 26] on icon at bounding box center [657, 24] width 15 height 15
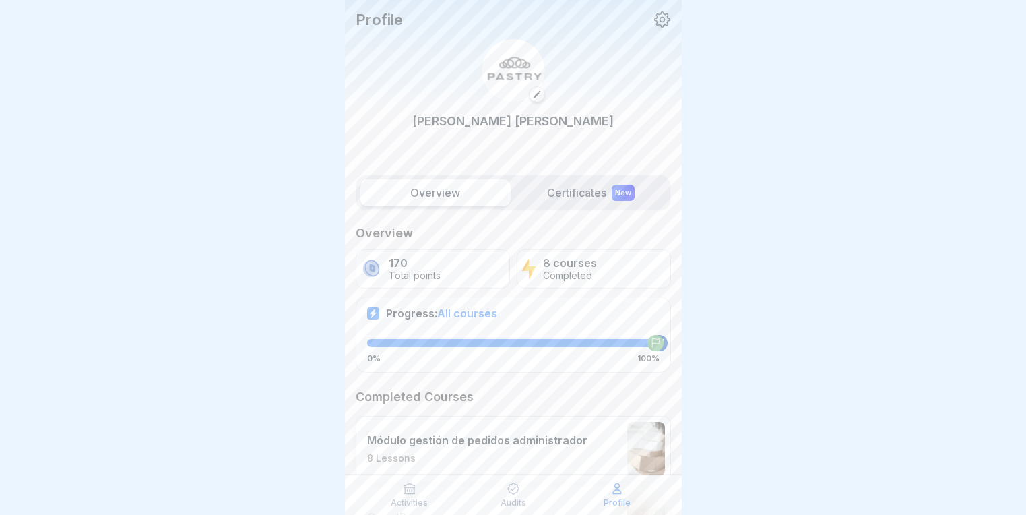
click at [427, 446] on p "Módulo gestión de pedidos administrador" at bounding box center [477, 439] width 220 height 13
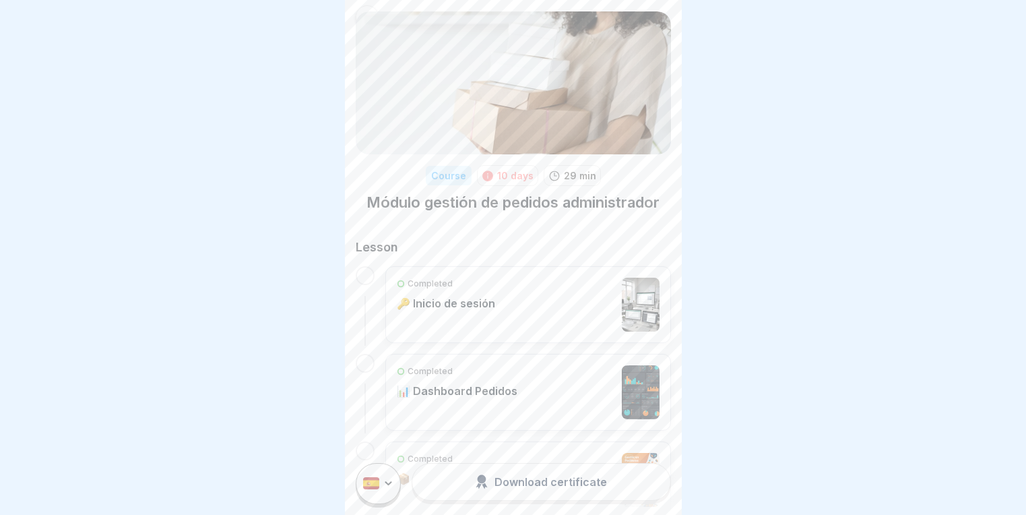
scroll to position [30, 0]
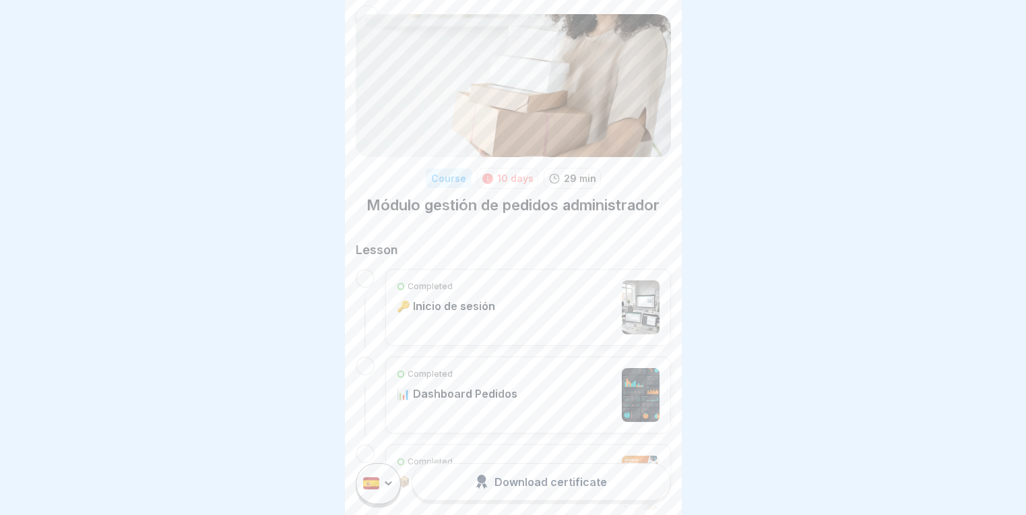
drag, startPoint x: 681, startPoint y: 138, endPoint x: 671, endPoint y: 183, distance: 46.1
click at [671, 183] on div "Course 10 days 29 min Módulo gestión de pedidos administrador Lesson Completed …" at bounding box center [513, 257] width 337 height 515
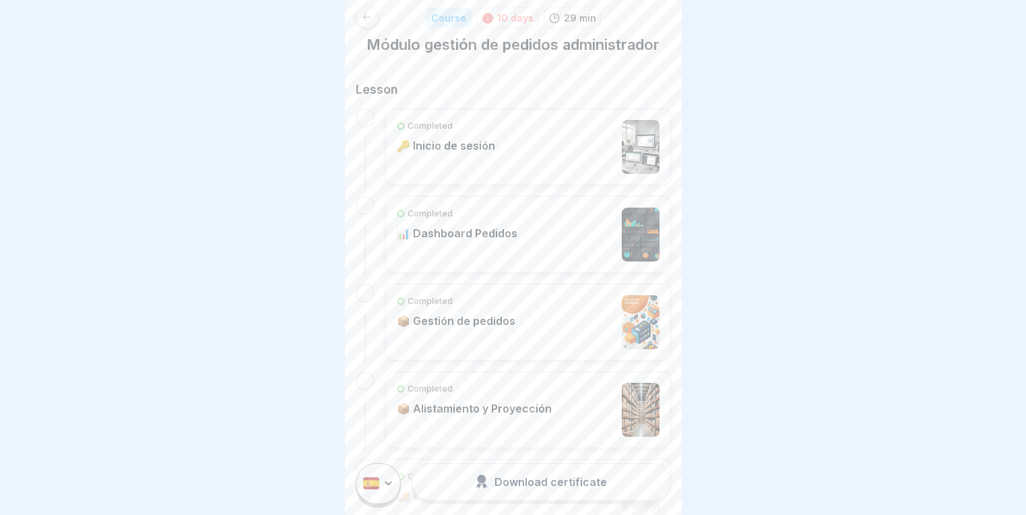
scroll to position [179, 0]
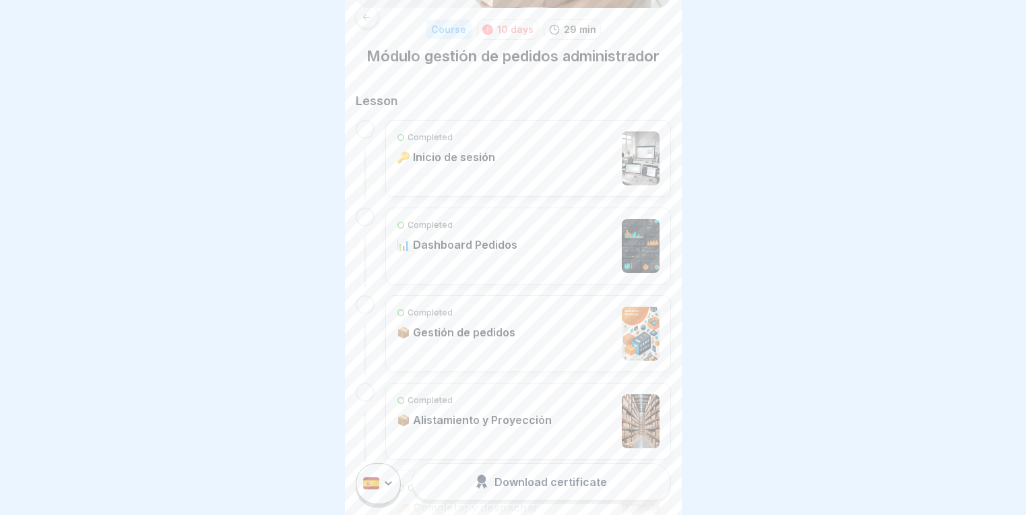
click at [475, 259] on div "Completed 📊 Dashboard Pedidos" at bounding box center [457, 246] width 121 height 54
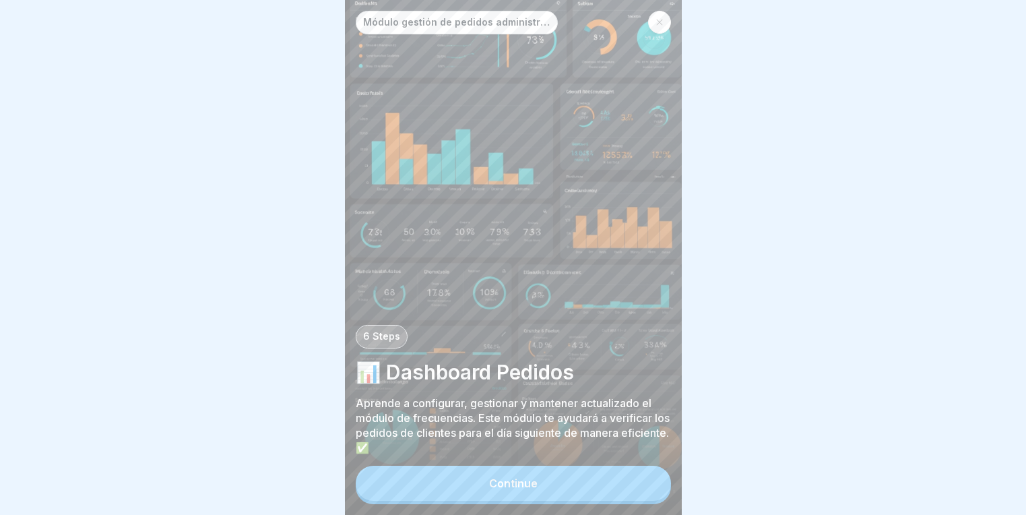
click at [498, 489] on div "Continue" at bounding box center [513, 483] width 48 height 12
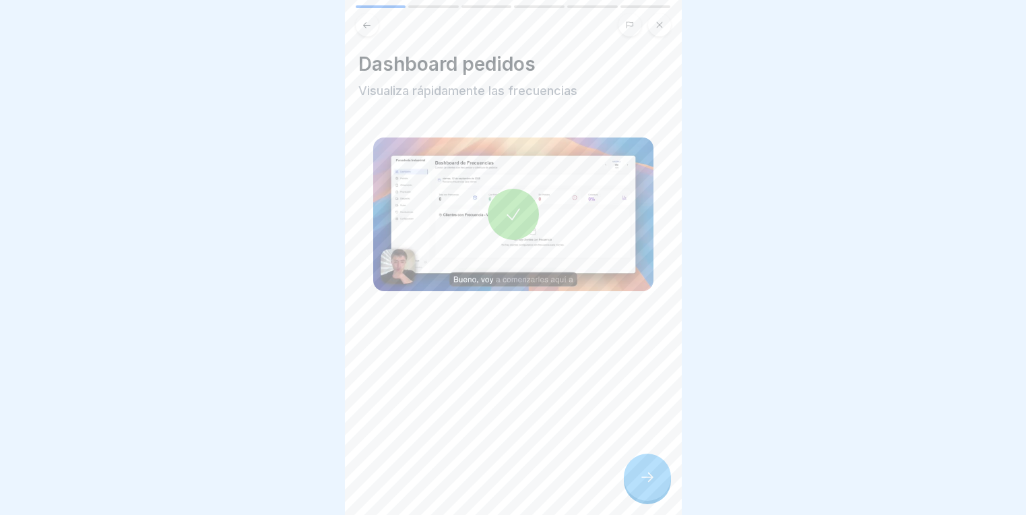
click at [506, 199] on div at bounding box center [513, 214] width 51 height 51
click at [504, 205] on icon at bounding box center [513, 214] width 19 height 19
click at [647, 482] on icon at bounding box center [647, 477] width 16 height 16
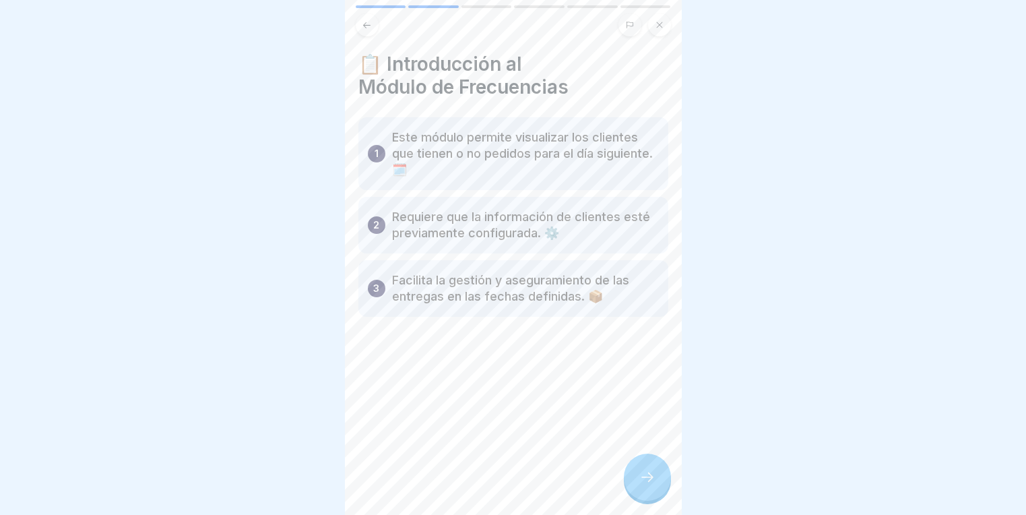
click at [657, 490] on div at bounding box center [647, 476] width 47 height 47
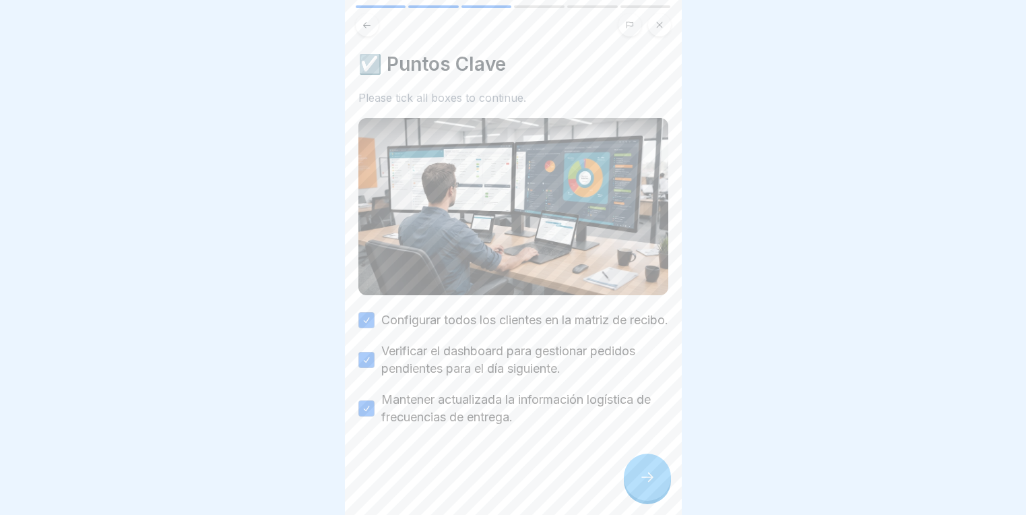
click at [657, 490] on div at bounding box center [647, 476] width 47 height 47
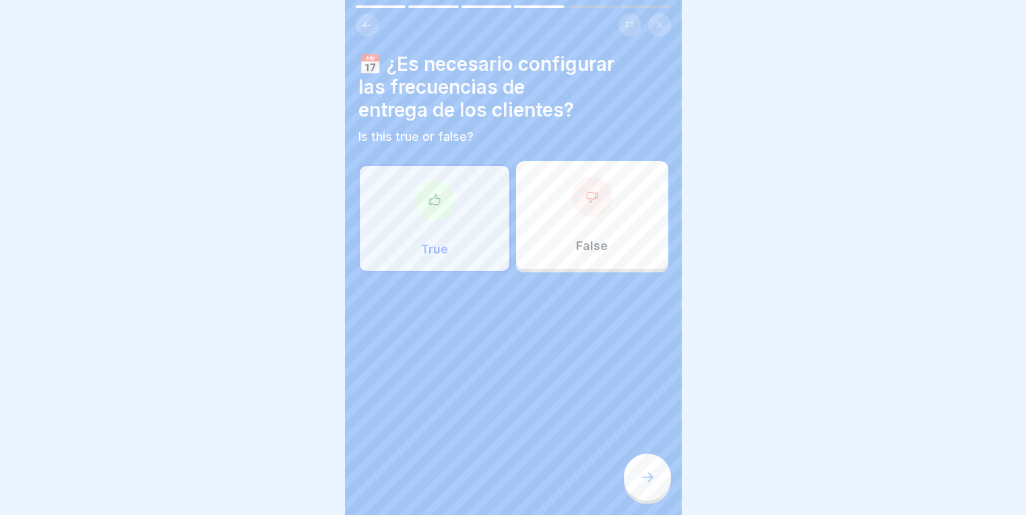
click at [394, 244] on div "True" at bounding box center [434, 218] width 152 height 108
click at [667, 486] on div at bounding box center [647, 476] width 47 height 47
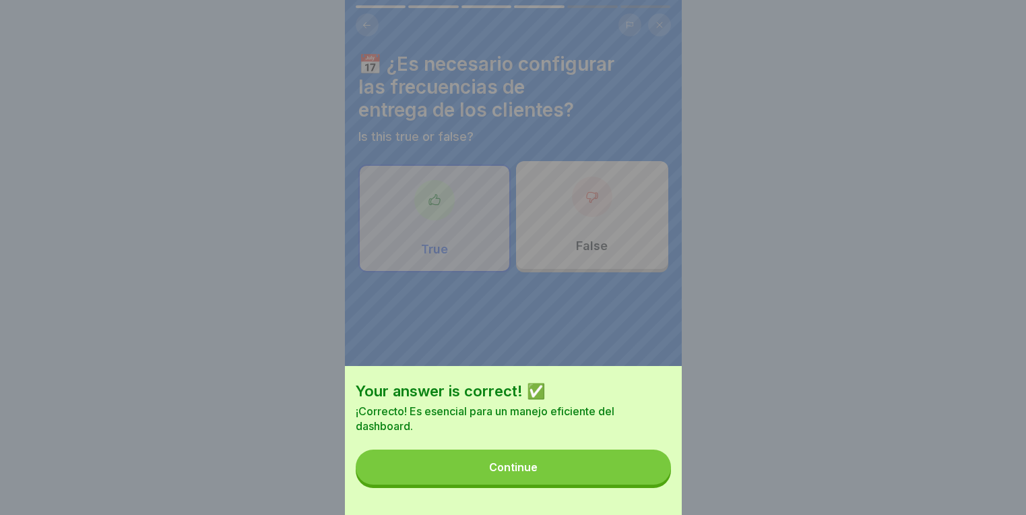
click at [514, 473] on div "Continue" at bounding box center [513, 467] width 48 height 12
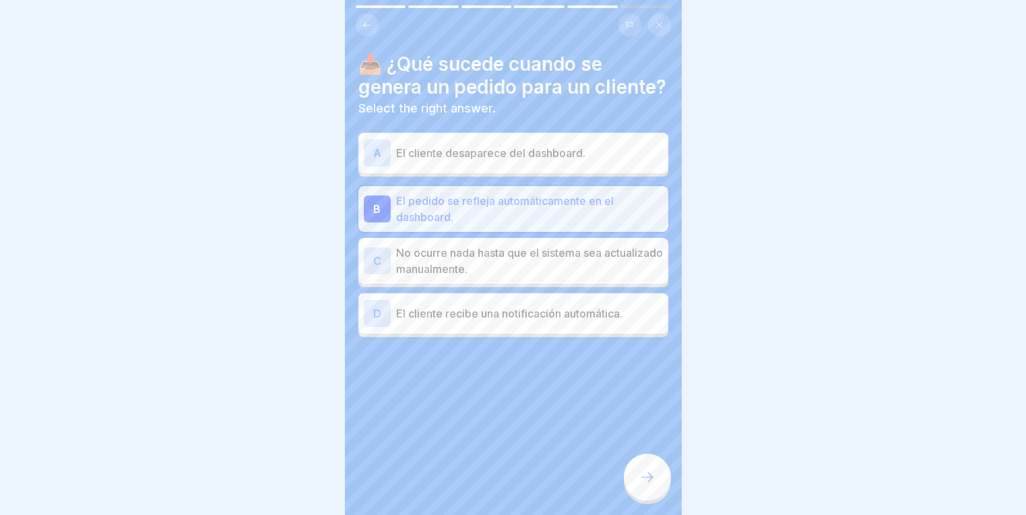
click at [642, 469] on div at bounding box center [647, 476] width 47 height 47
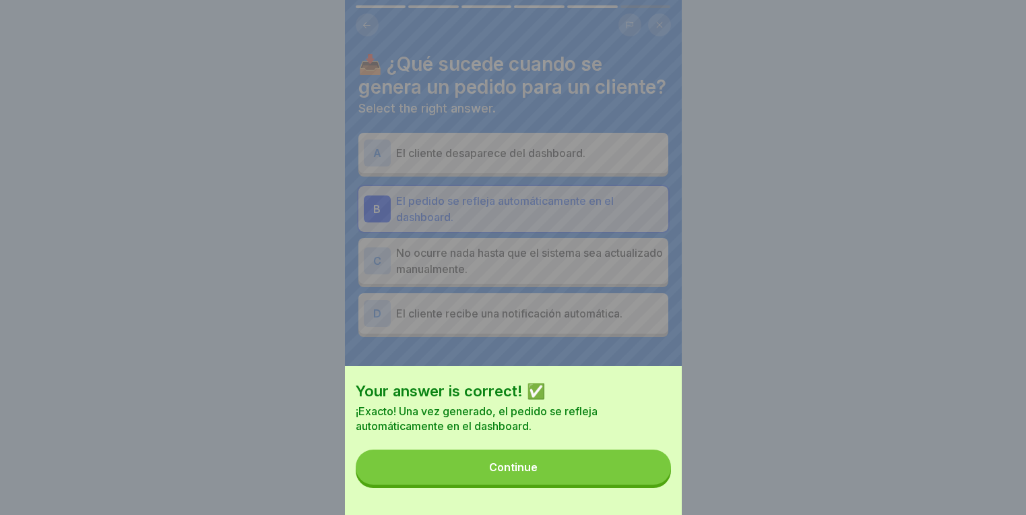
click at [597, 461] on button "Continue" at bounding box center [513, 466] width 315 height 35
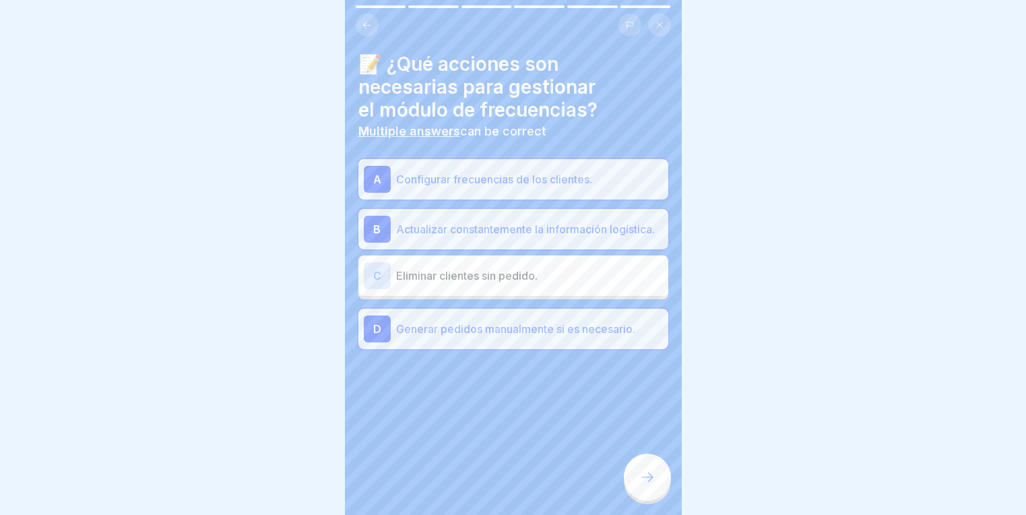
click at [654, 472] on div at bounding box center [647, 476] width 47 height 47
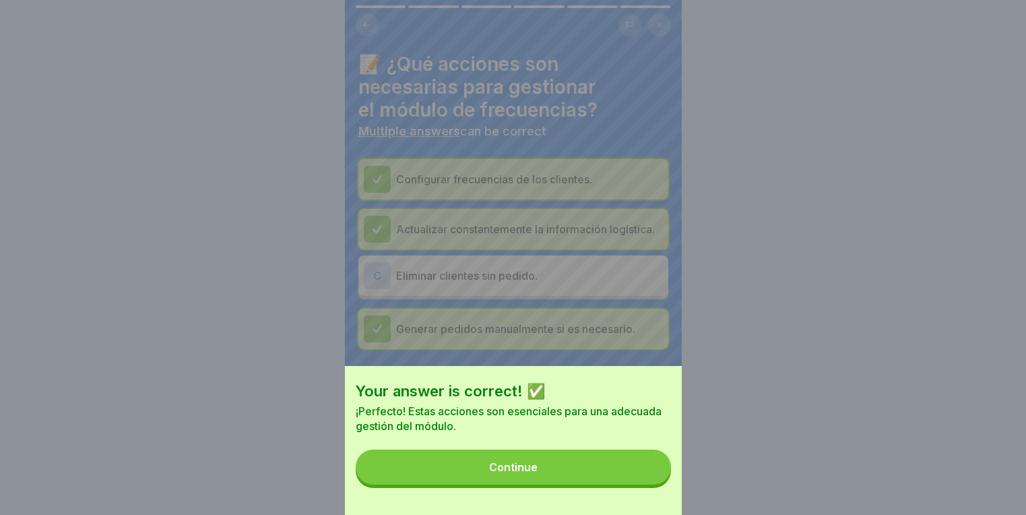
click at [499, 473] on div "Continue" at bounding box center [513, 467] width 48 height 12
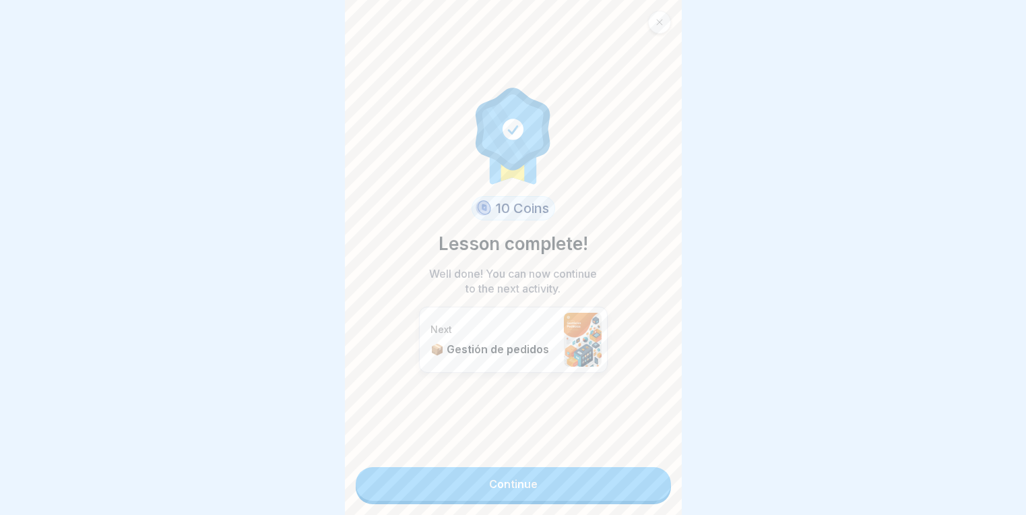
click at [486, 492] on link "Continue" at bounding box center [513, 484] width 315 height 34
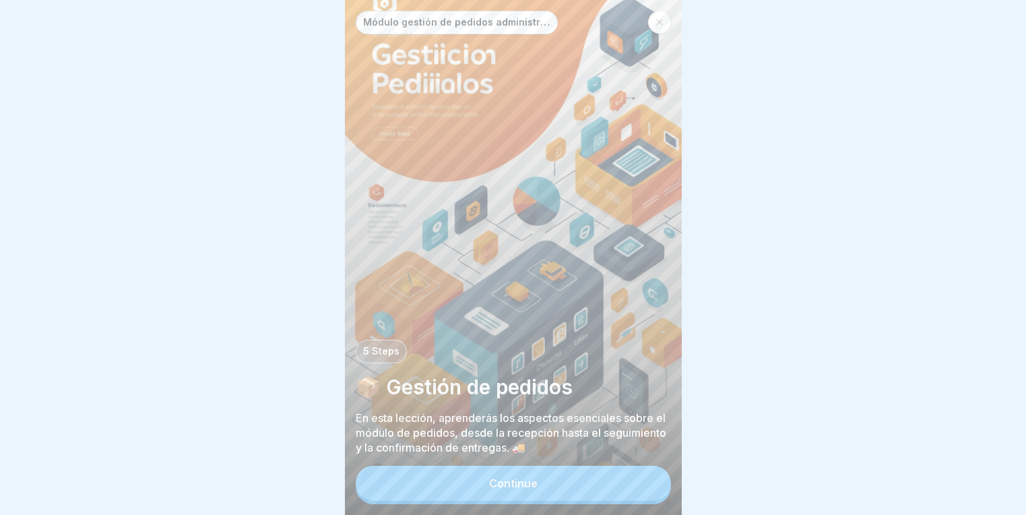
click at [513, 467] on div "Módulo gestión de pedidos administrador 5 Steps 📦 Gestión de pedidos En esta le…" at bounding box center [513, 257] width 337 height 515
click at [507, 481] on button "Continue" at bounding box center [513, 482] width 315 height 35
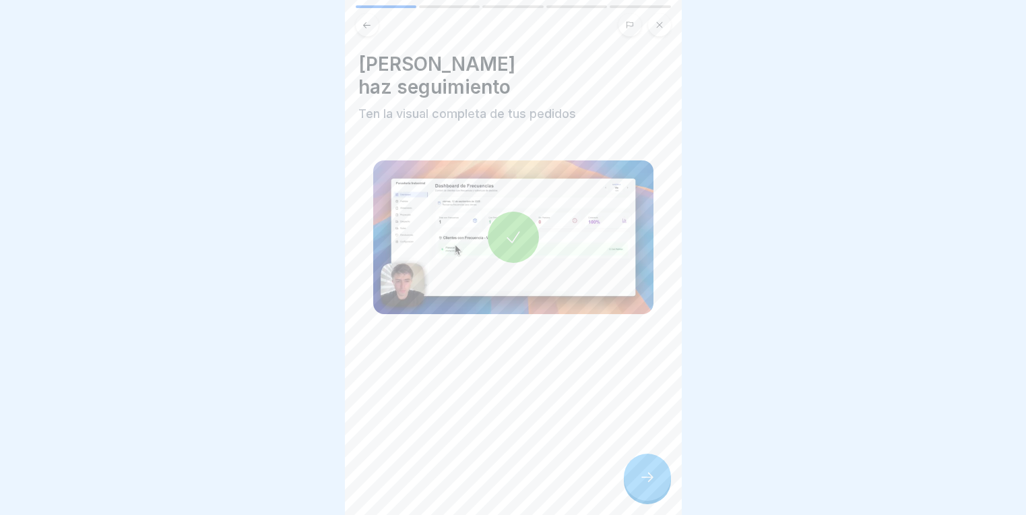
click at [504, 228] on icon at bounding box center [513, 237] width 19 height 19
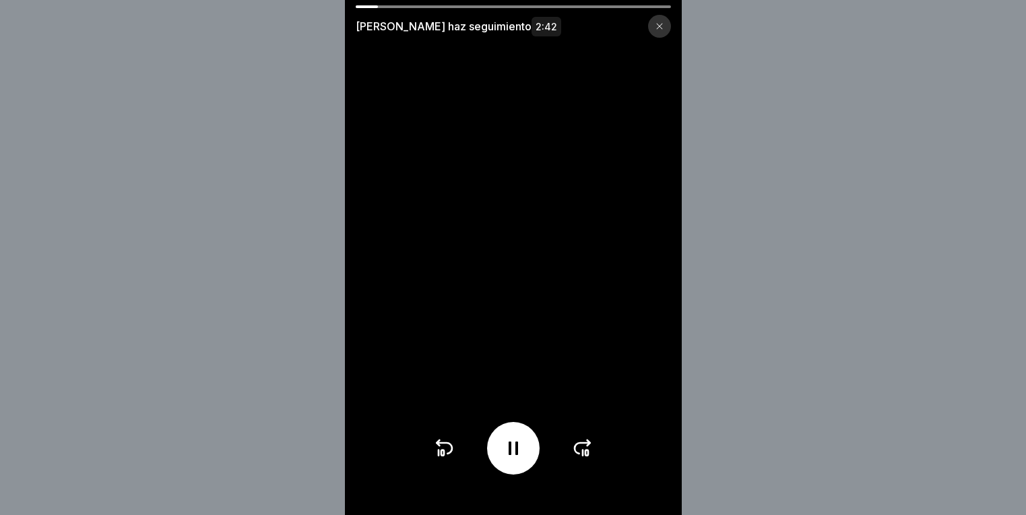
click at [537, 456] on div at bounding box center [513, 448] width 53 height 53
click at [460, 447] on div at bounding box center [513, 448] width 160 height 53
click at [427, 461] on video at bounding box center [513, 257] width 337 height 515
click at [445, 451] on icon at bounding box center [444, 448] width 22 height 22
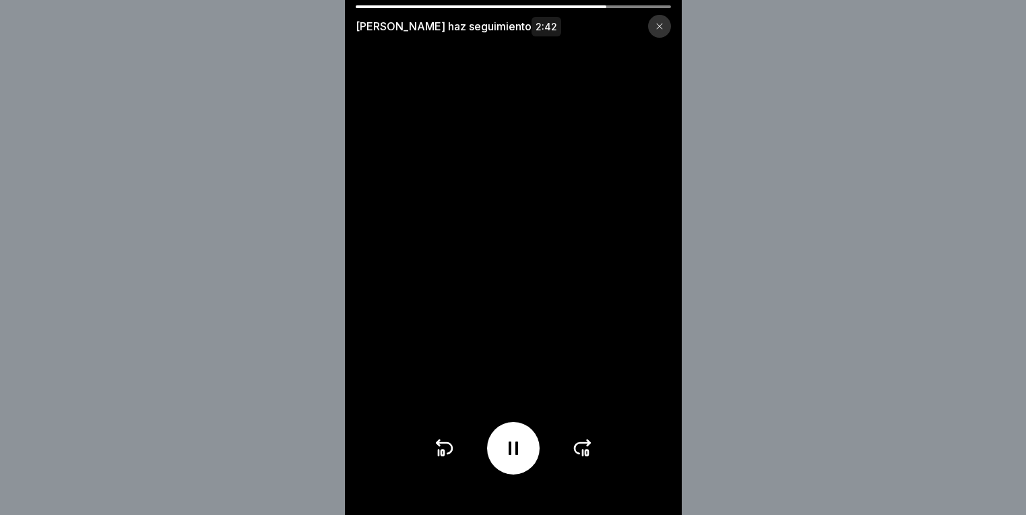
click at [445, 451] on icon at bounding box center [444, 448] width 22 height 22
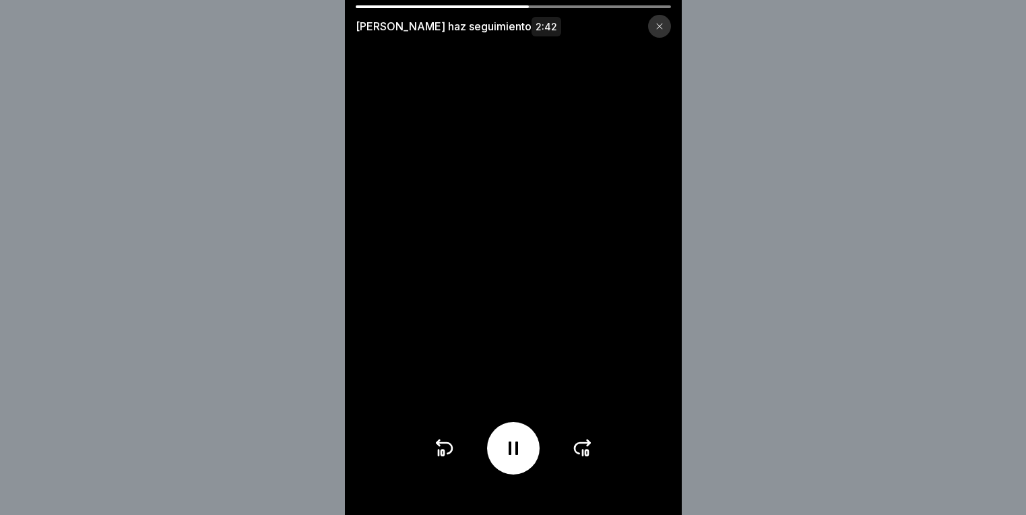
click at [445, 451] on icon at bounding box center [444, 448] width 22 height 22
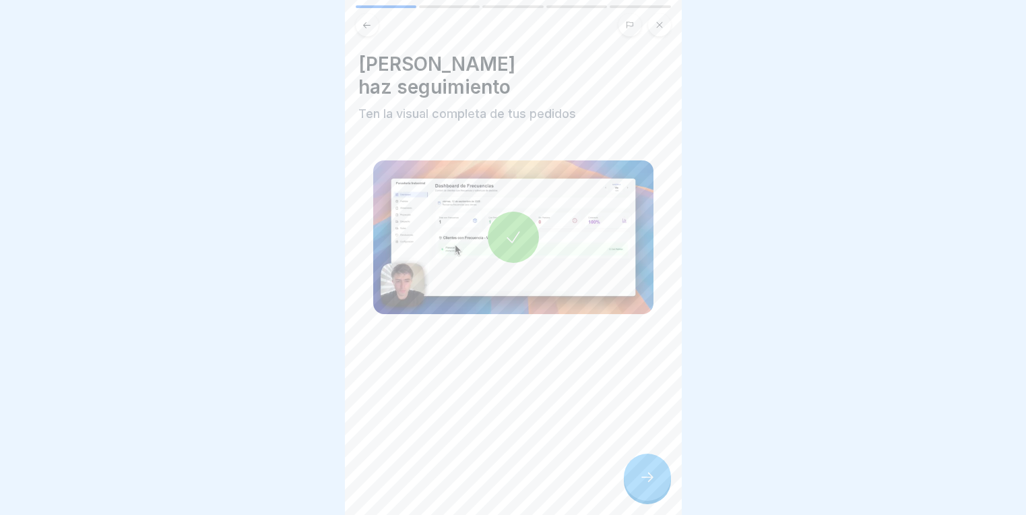
click at [658, 492] on div at bounding box center [647, 476] width 47 height 47
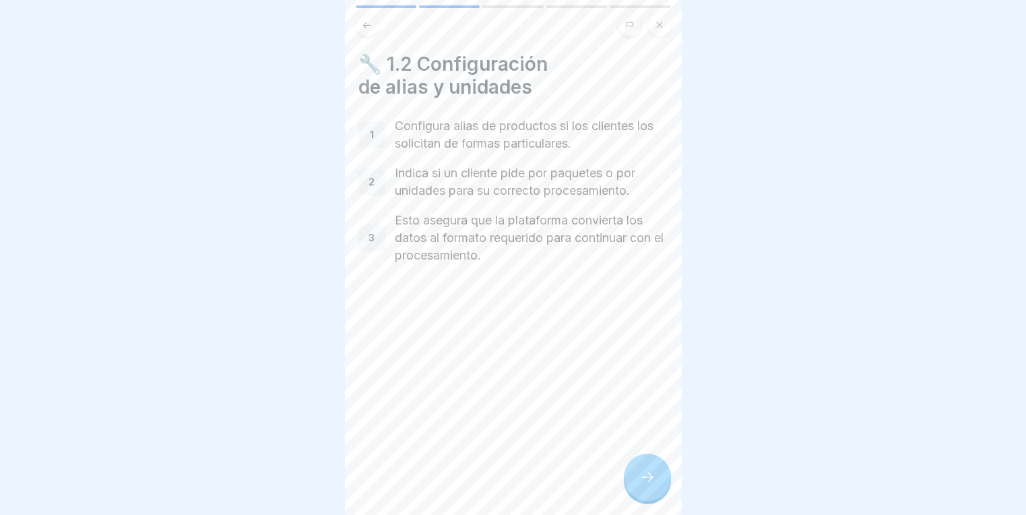
click at [651, 482] on icon at bounding box center [647, 477] width 16 height 16
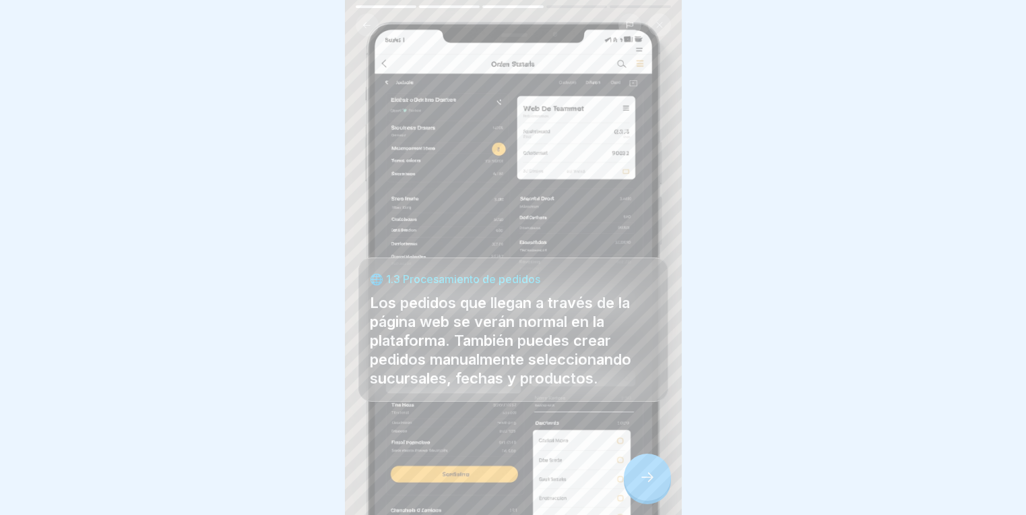
click at [651, 482] on icon at bounding box center [647, 477] width 16 height 16
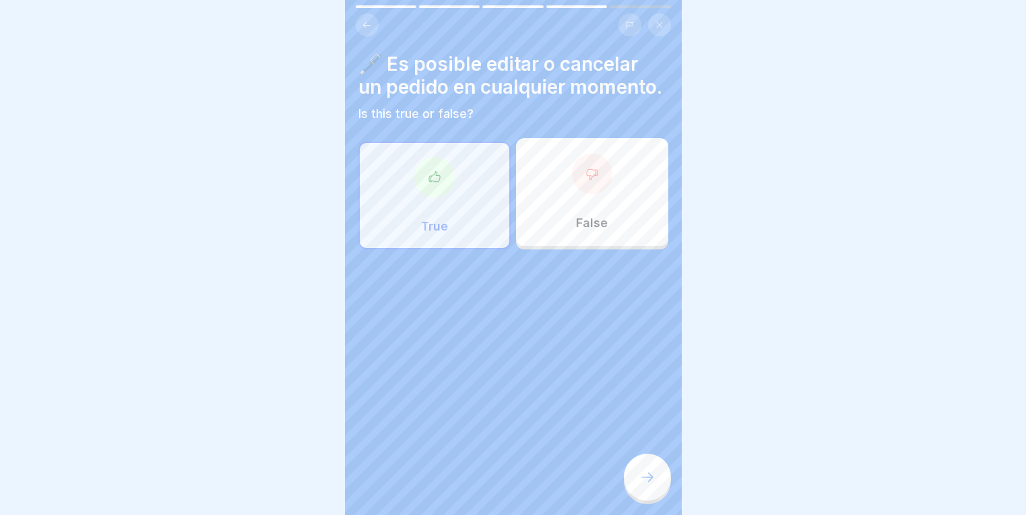
click at [452, 225] on div "True" at bounding box center [434, 195] width 152 height 108
click at [651, 474] on div at bounding box center [647, 476] width 47 height 47
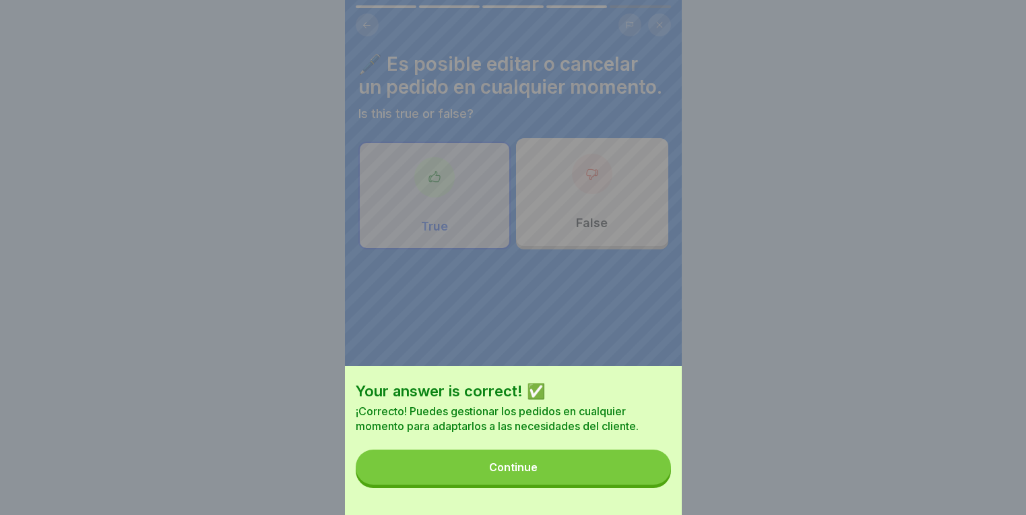
click at [537, 471] on div "Continue" at bounding box center [513, 467] width 48 height 12
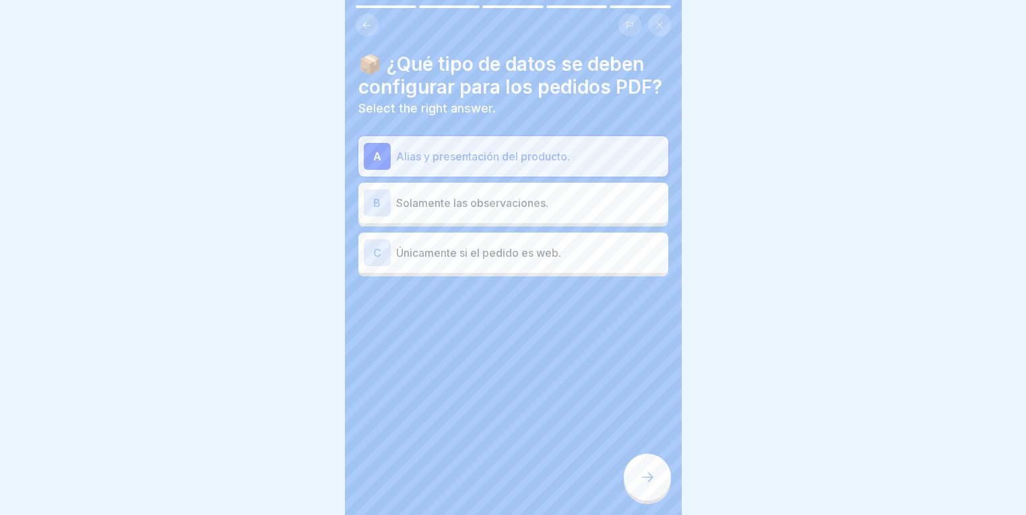
click at [659, 482] on div at bounding box center [647, 476] width 47 height 47
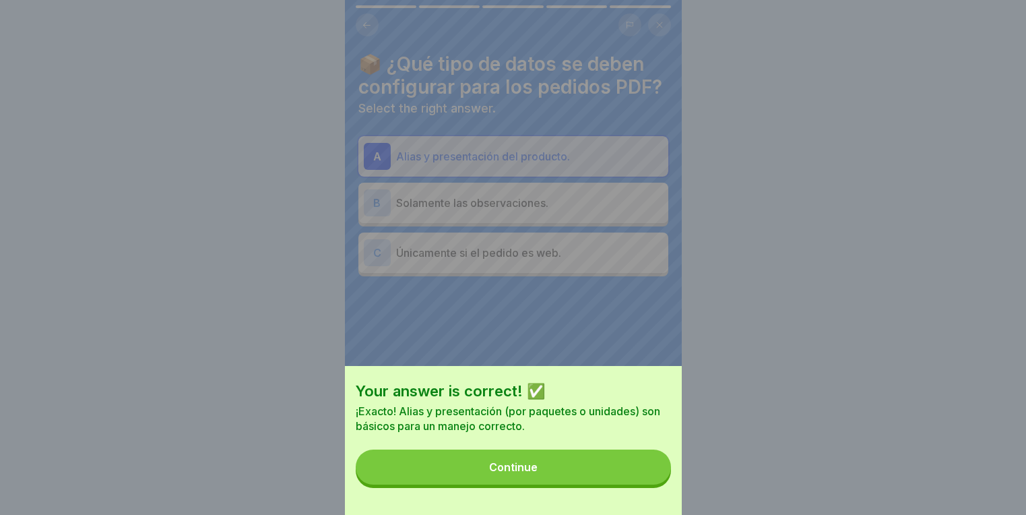
click at [560, 484] on button "Continue" at bounding box center [513, 466] width 315 height 35
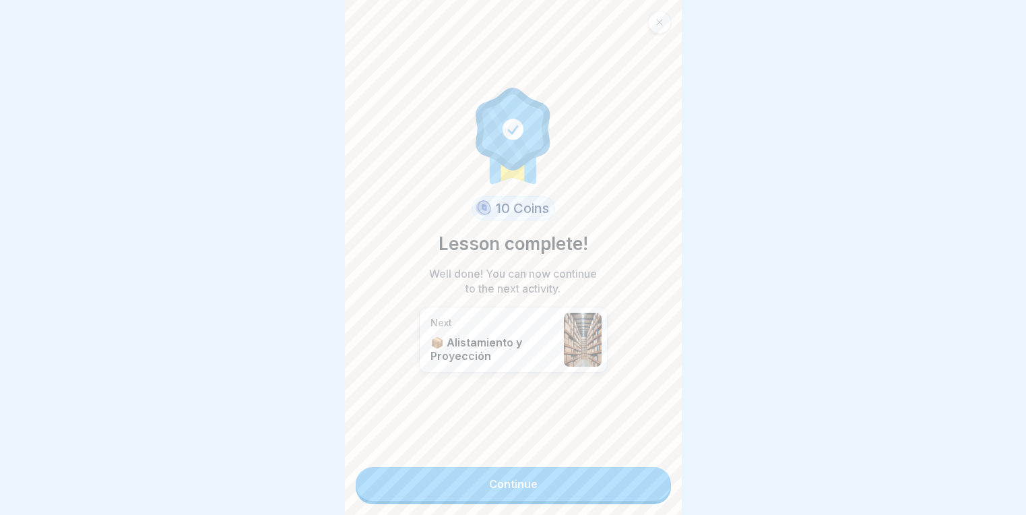
click at [576, 486] on link "Continue" at bounding box center [513, 484] width 315 height 34
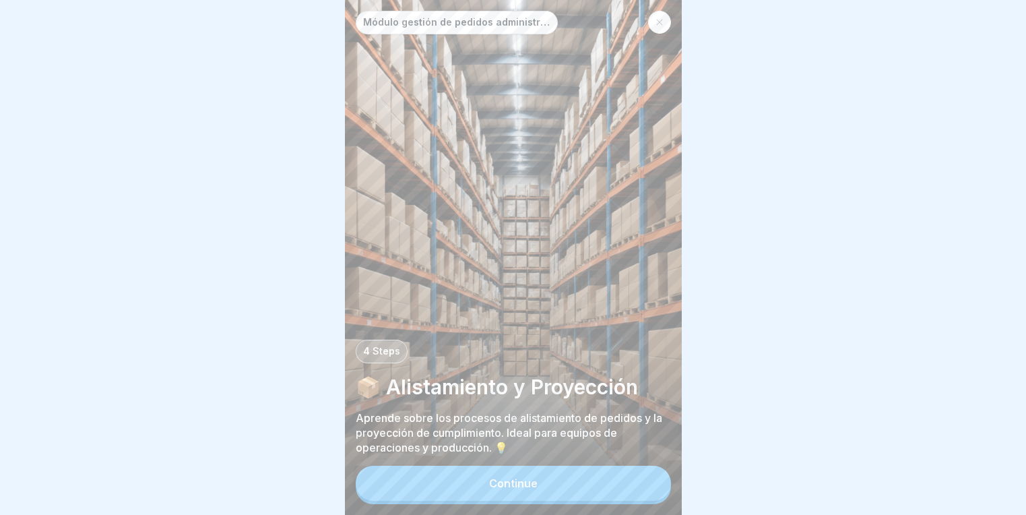
click at [570, 487] on button "Continue" at bounding box center [513, 482] width 315 height 35
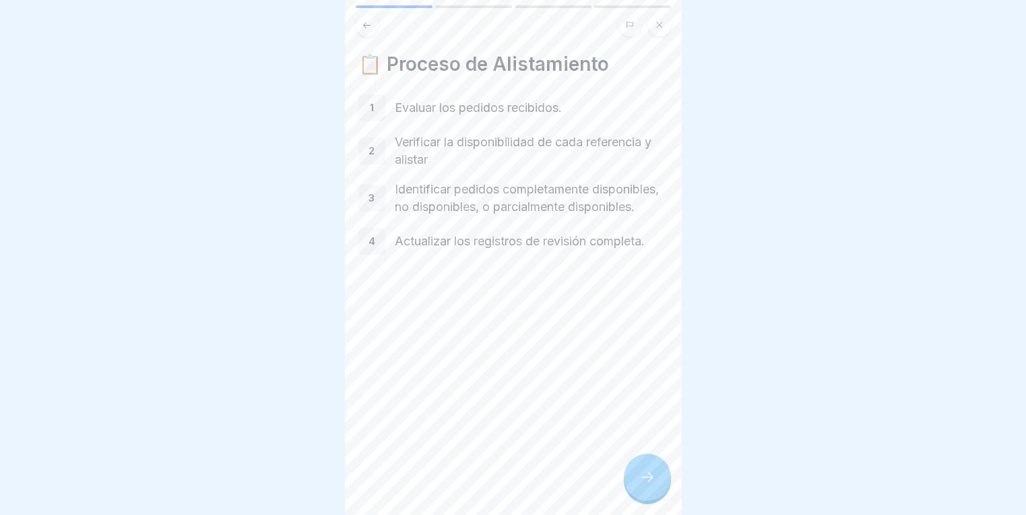
click at [657, 499] on div at bounding box center [647, 476] width 47 height 47
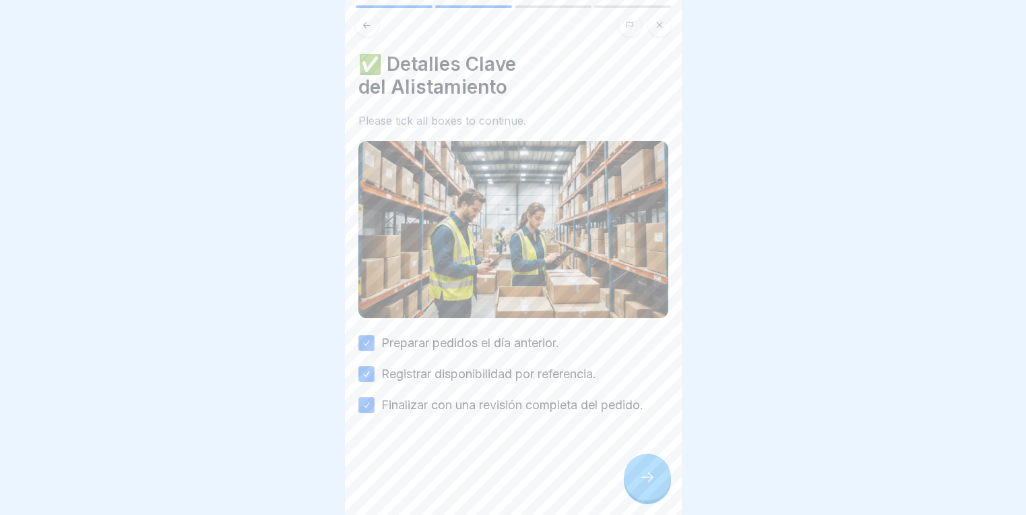
click at [657, 499] on div at bounding box center [647, 476] width 47 height 47
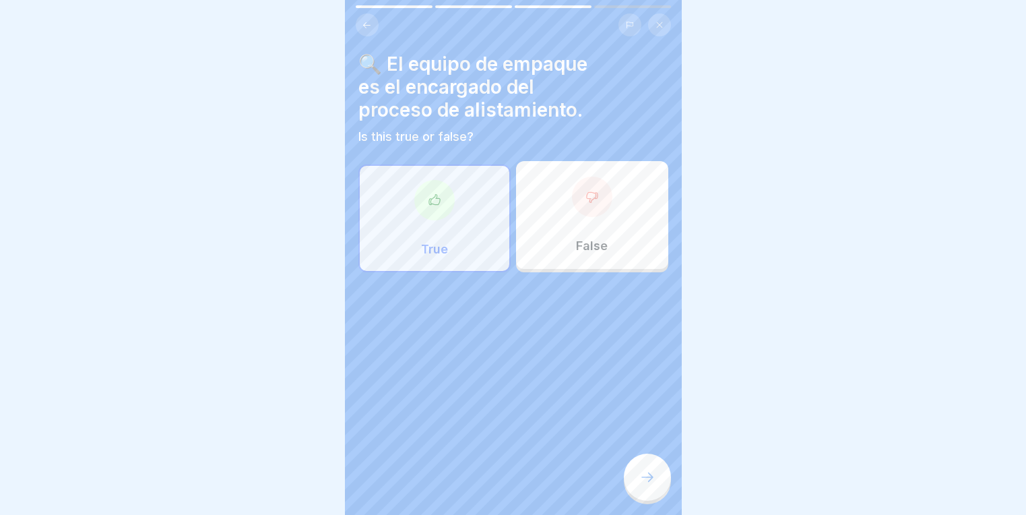
click at [453, 186] on div "True" at bounding box center [434, 218] width 152 height 108
click at [656, 493] on div at bounding box center [647, 476] width 47 height 47
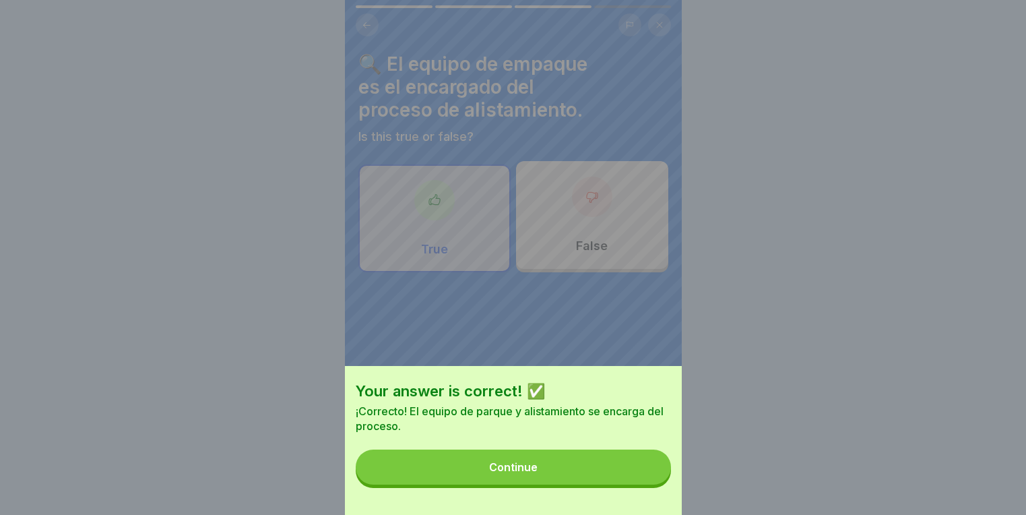
click at [538, 484] on button "Continue" at bounding box center [513, 466] width 315 height 35
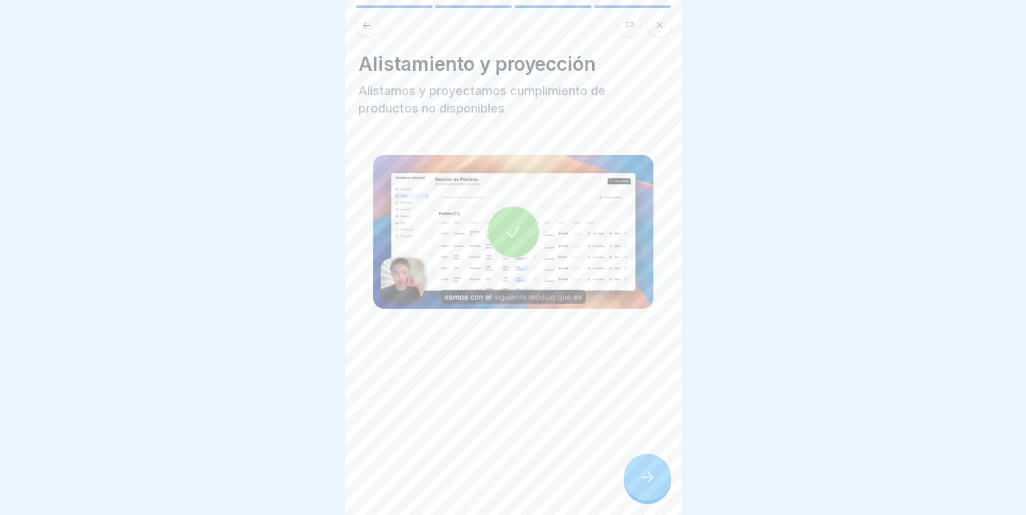
click at [511, 227] on icon at bounding box center [513, 231] width 19 height 19
click at [651, 472] on div at bounding box center [647, 476] width 47 height 47
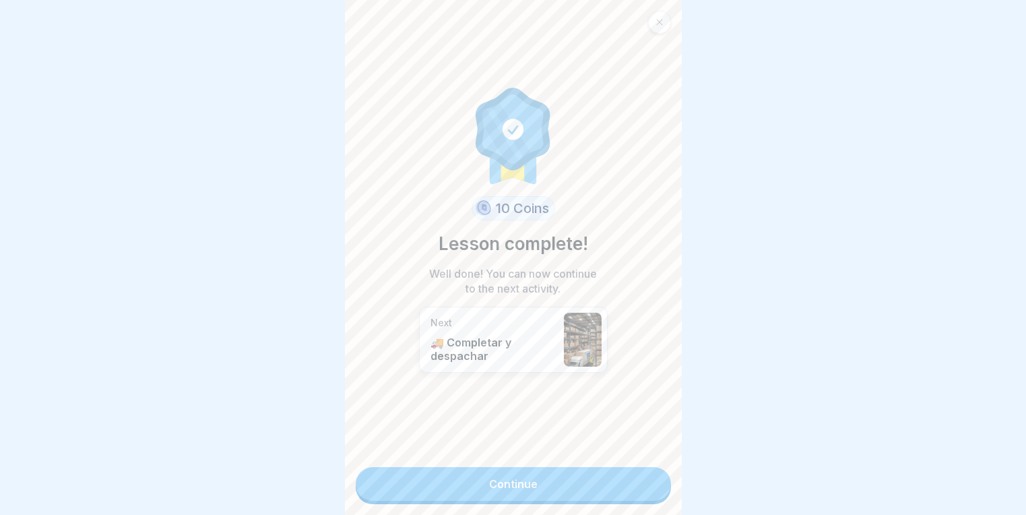
click at [501, 488] on link "Continue" at bounding box center [513, 484] width 315 height 34
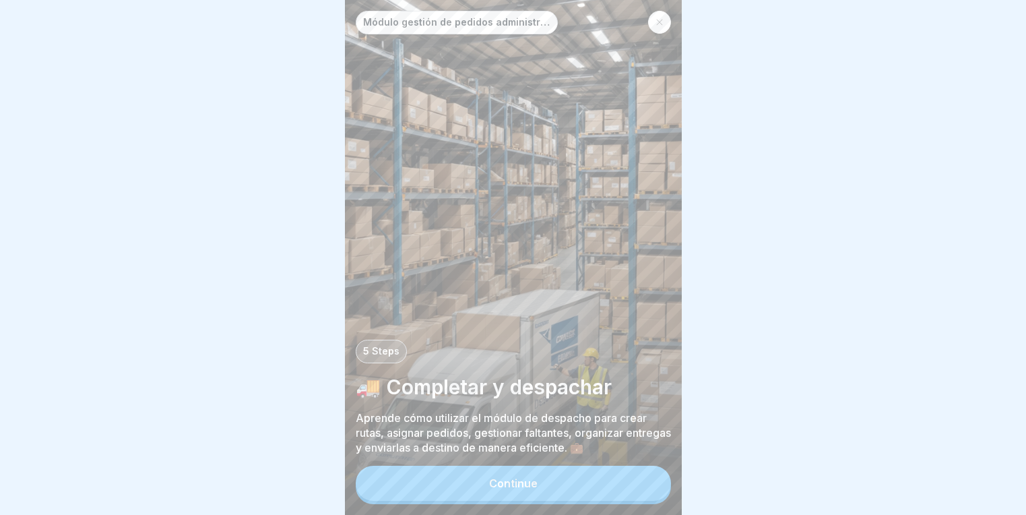
click at [507, 489] on div "Continue" at bounding box center [513, 483] width 48 height 12
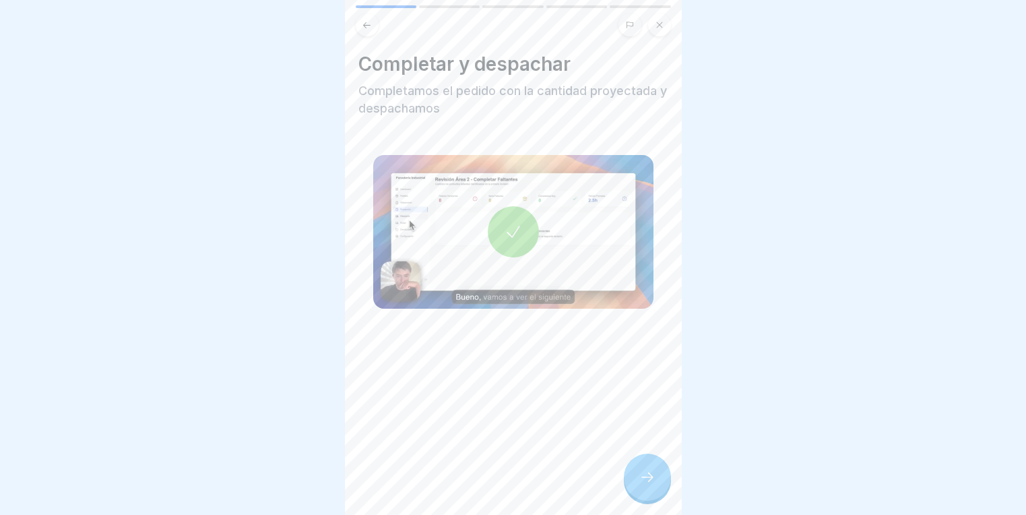
click at [412, 251] on div at bounding box center [513, 232] width 280 height 154
click at [634, 473] on div at bounding box center [647, 476] width 47 height 47
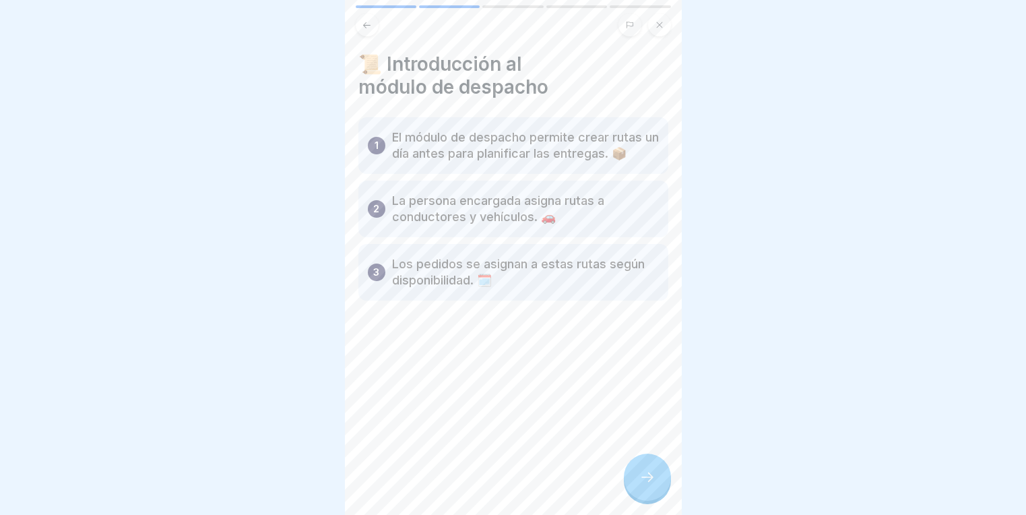
click at [635, 490] on div at bounding box center [647, 476] width 47 height 47
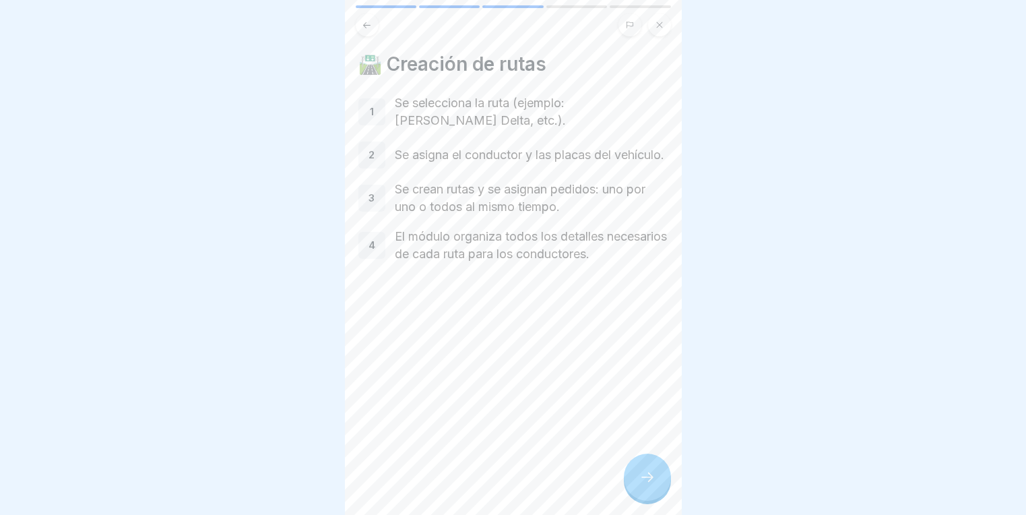
click at [635, 490] on div at bounding box center [647, 476] width 47 height 47
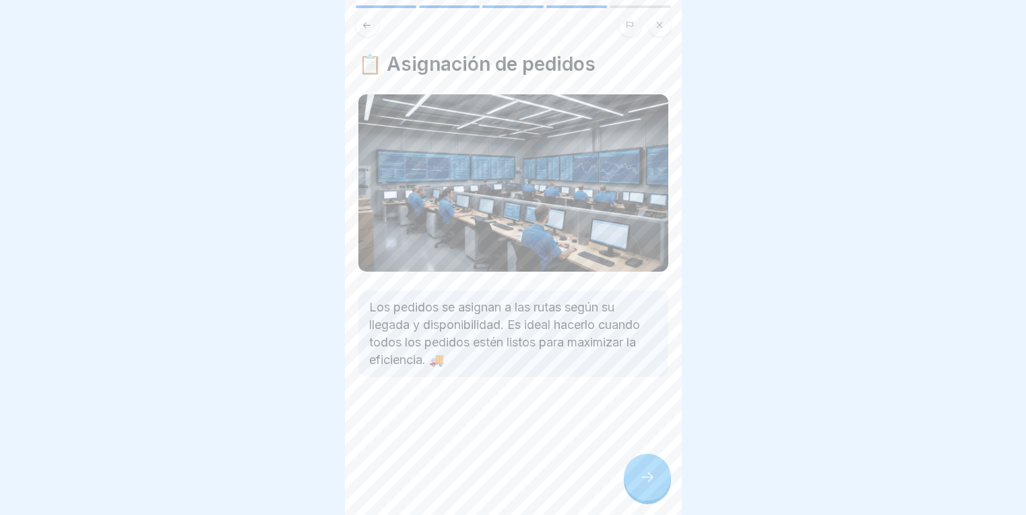
click at [635, 490] on div at bounding box center [647, 476] width 47 height 47
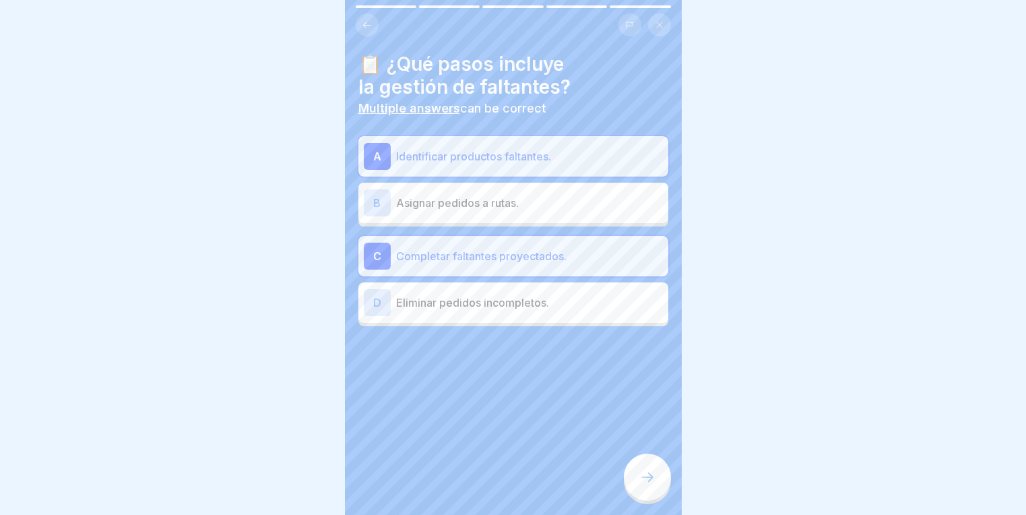
click at [635, 490] on div at bounding box center [647, 476] width 47 height 47
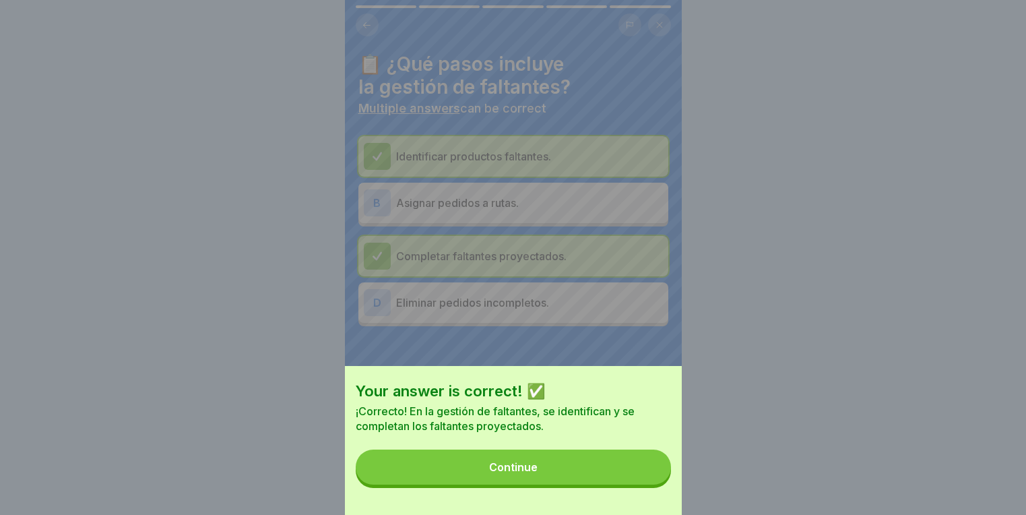
click at [635, 484] on button "Continue" at bounding box center [513, 466] width 315 height 35
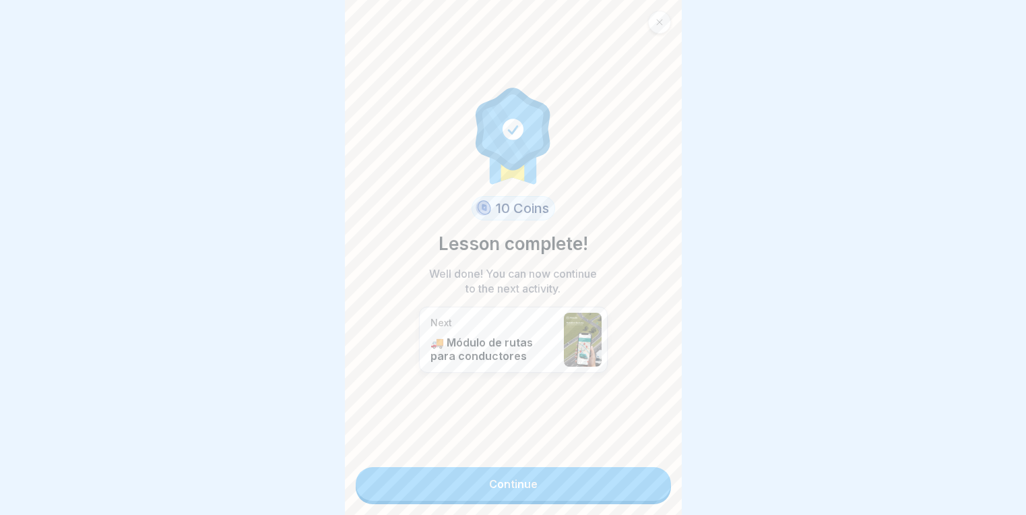
click at [635, 490] on link "Continue" at bounding box center [513, 484] width 315 height 34
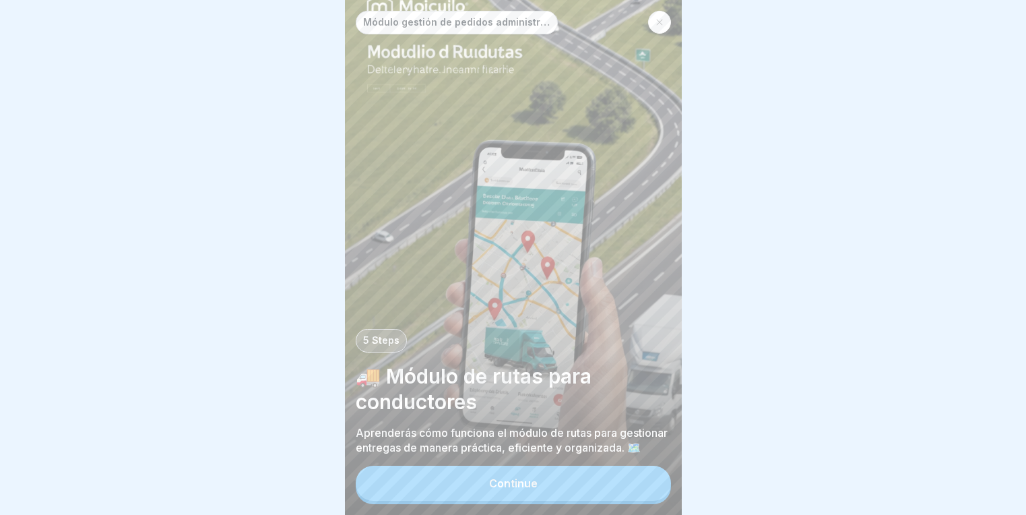
click at [533, 489] on div "Continue" at bounding box center [513, 483] width 48 height 12
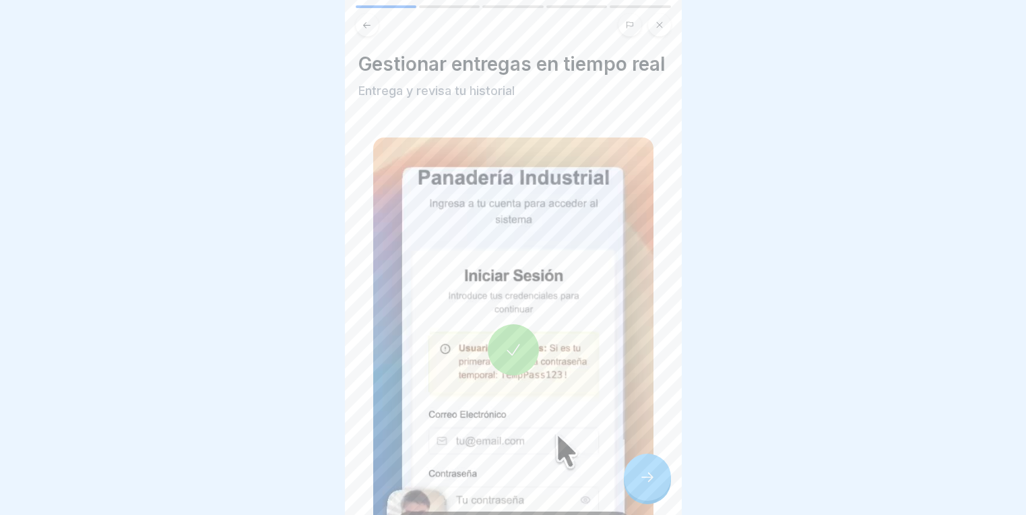
click at [508, 359] on icon at bounding box center [513, 349] width 19 height 19
click at [648, 485] on icon at bounding box center [647, 477] width 16 height 16
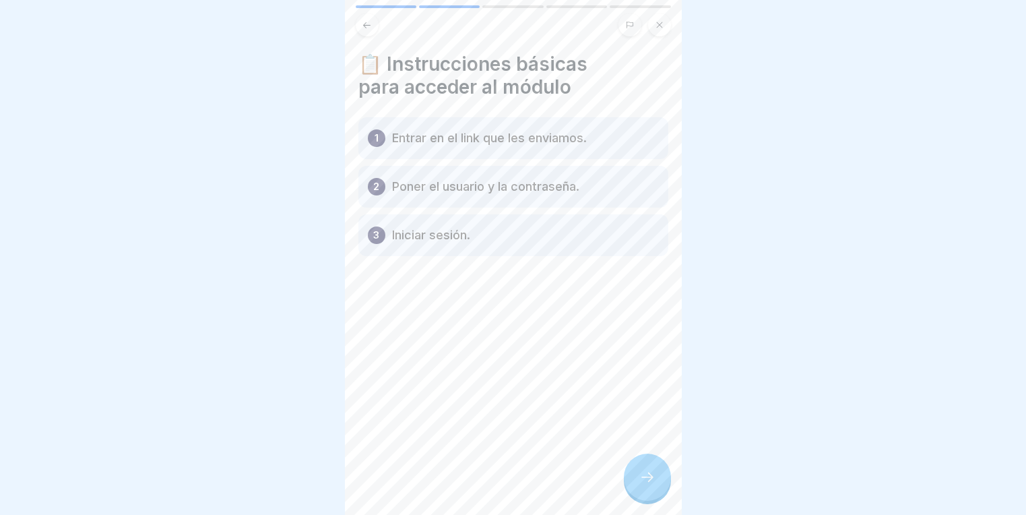
click at [648, 485] on icon at bounding box center [647, 477] width 16 height 16
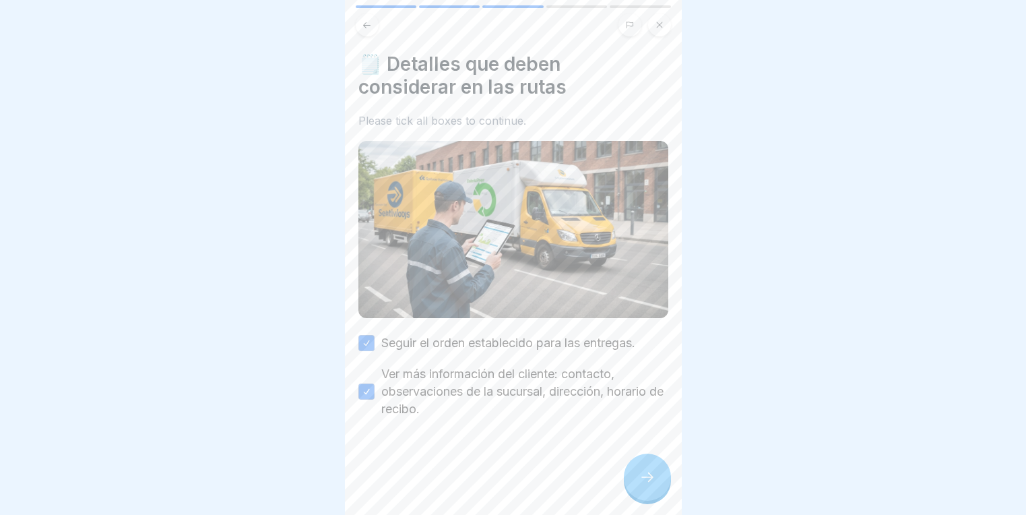
click at [648, 485] on icon at bounding box center [647, 477] width 16 height 16
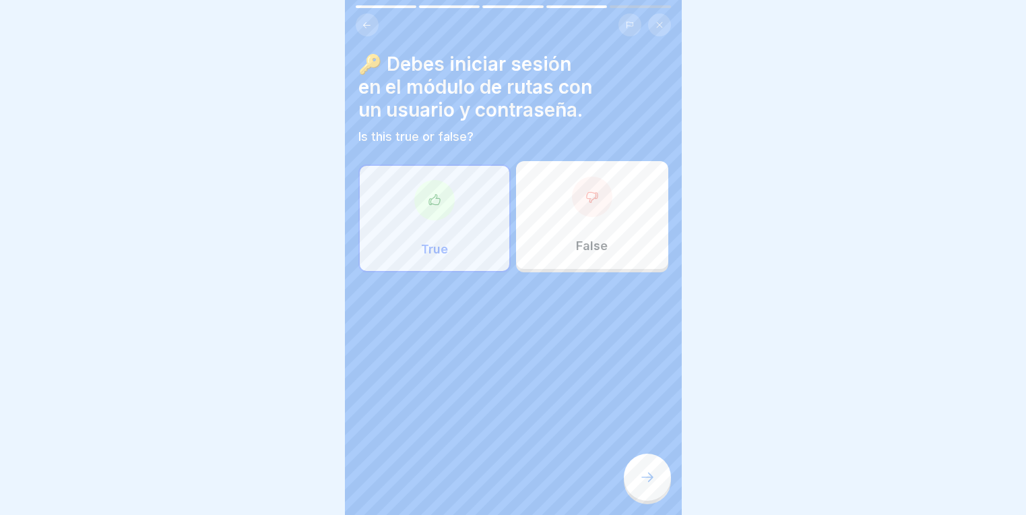
click at [648, 485] on icon at bounding box center [647, 477] width 16 height 16
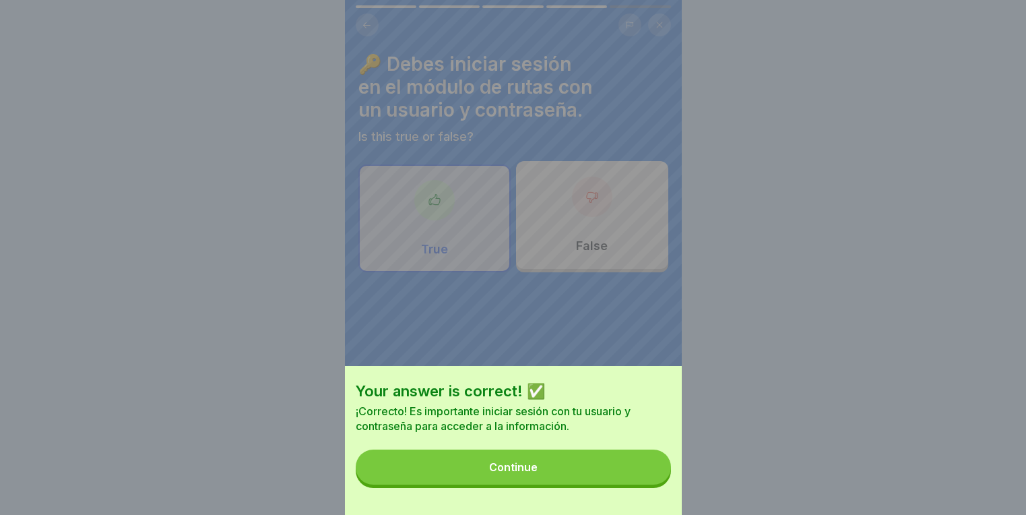
click at [649, 484] on button "Continue" at bounding box center [513, 466] width 315 height 35
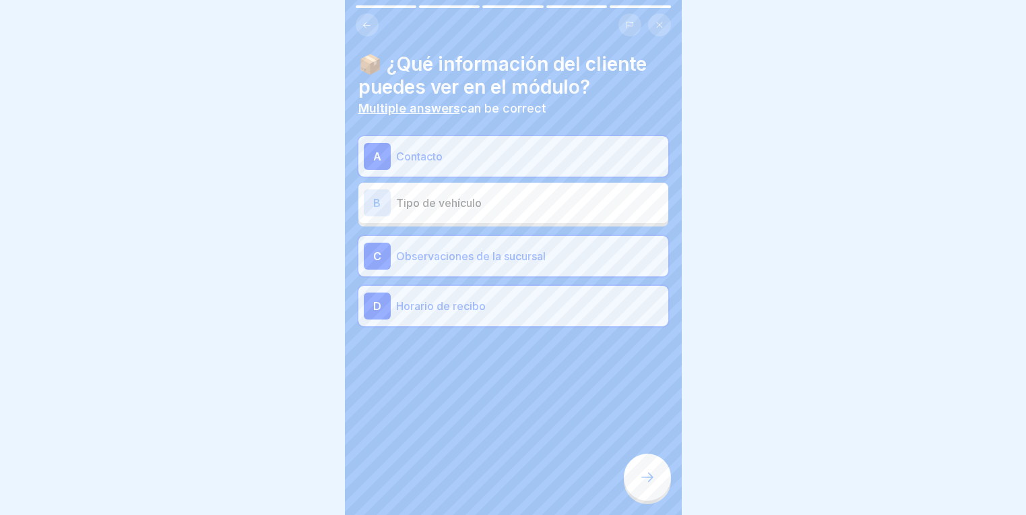
click at [649, 485] on icon at bounding box center [647, 477] width 16 height 16
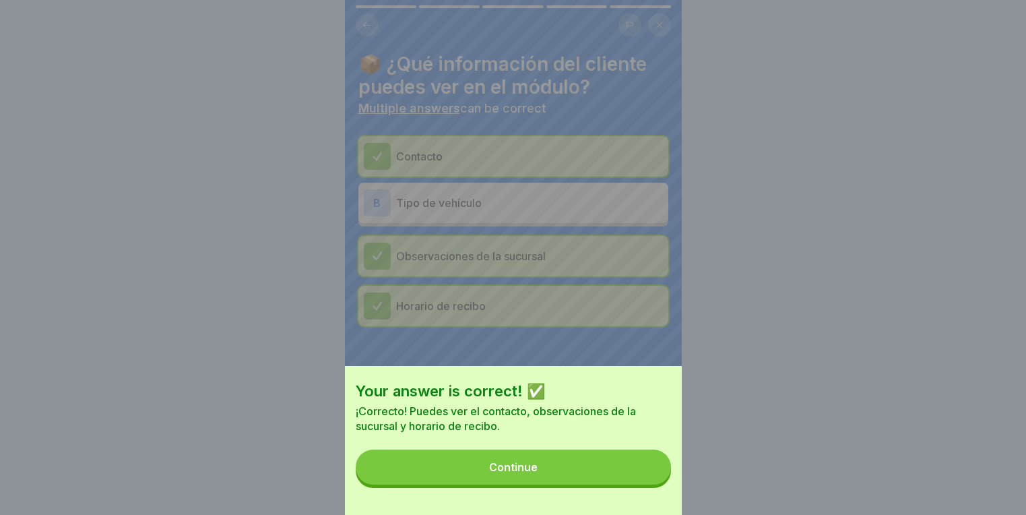
click at [649, 484] on button "Continue" at bounding box center [513, 466] width 315 height 35
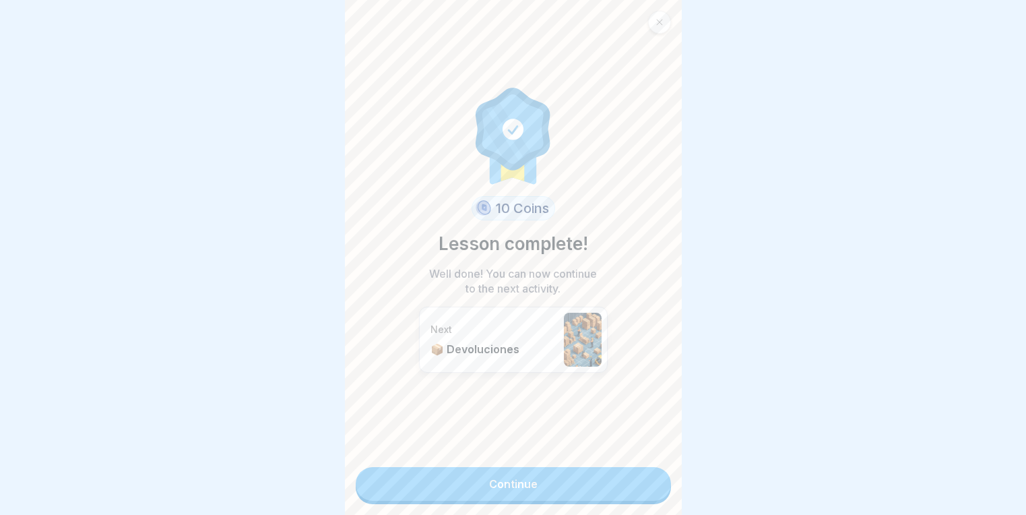
click at [649, 487] on link "Continue" at bounding box center [513, 484] width 315 height 34
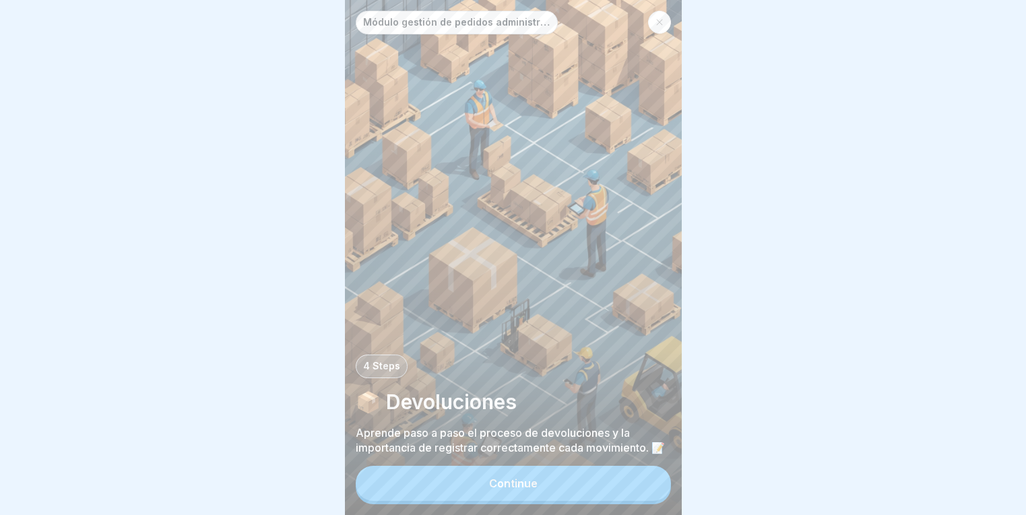
click at [659, 19] on icon at bounding box center [659, 22] width 8 height 8
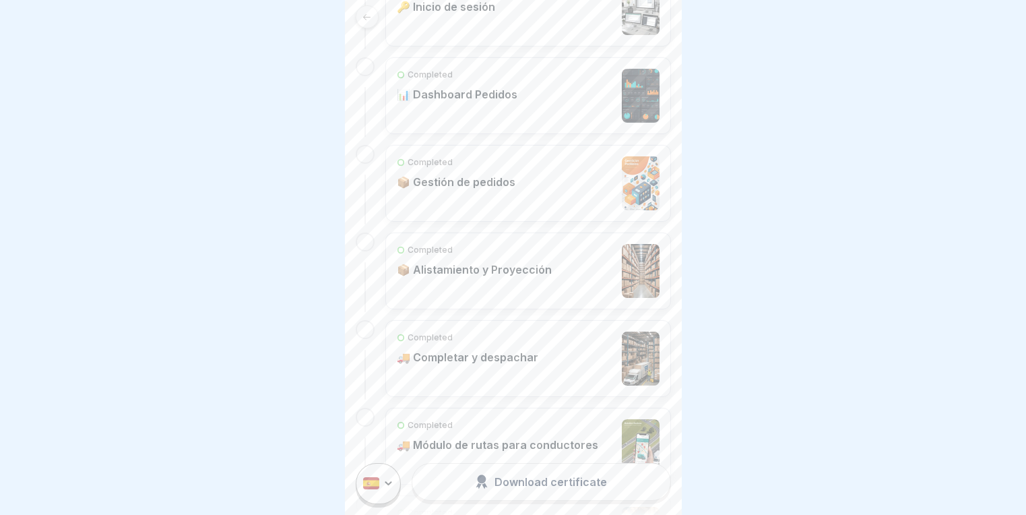
scroll to position [337, 0]
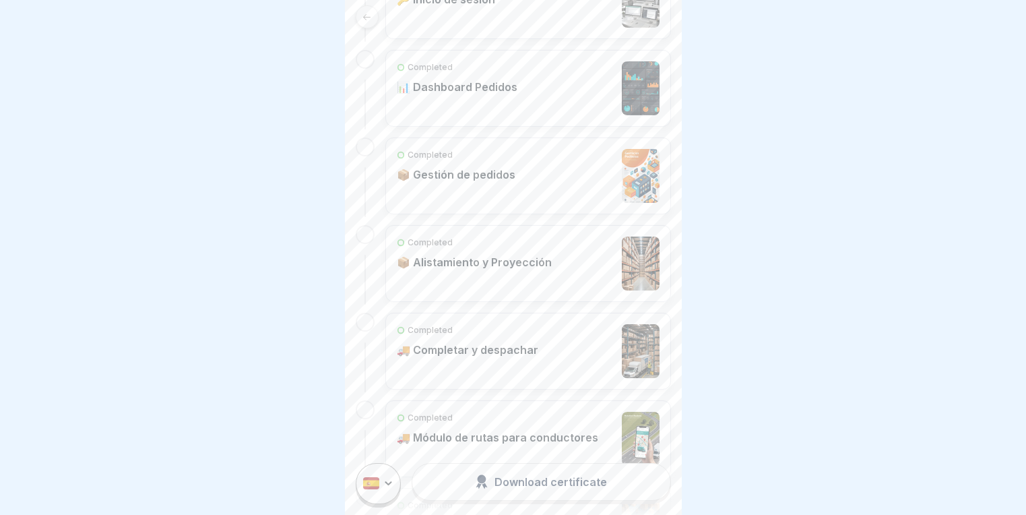
click at [529, 164] on div "Completed 📦 Gestión de pedidos" at bounding box center [528, 176] width 263 height 54
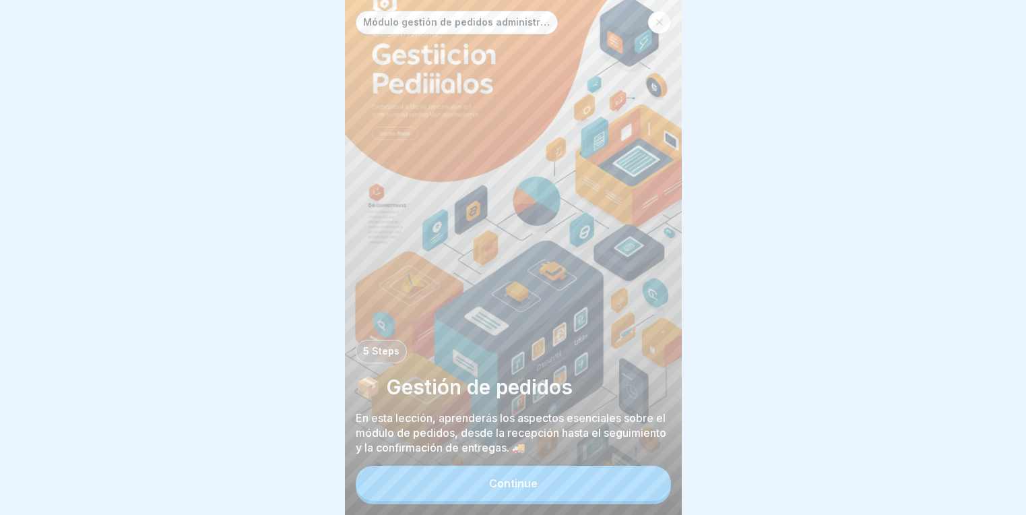
click at [483, 500] on button "Continue" at bounding box center [513, 482] width 315 height 35
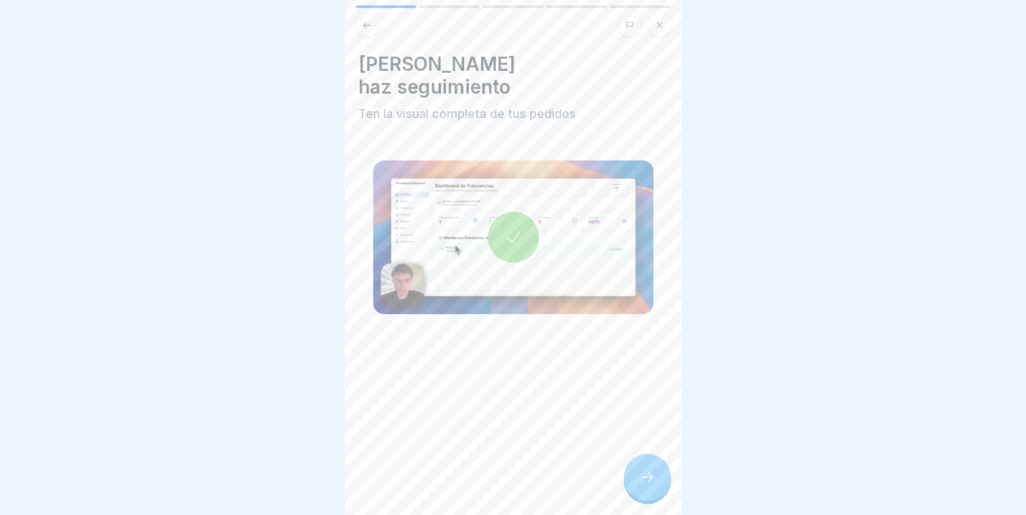
click at [514, 228] on icon at bounding box center [513, 237] width 19 height 19
